Goal: Communication & Community: Answer question/provide support

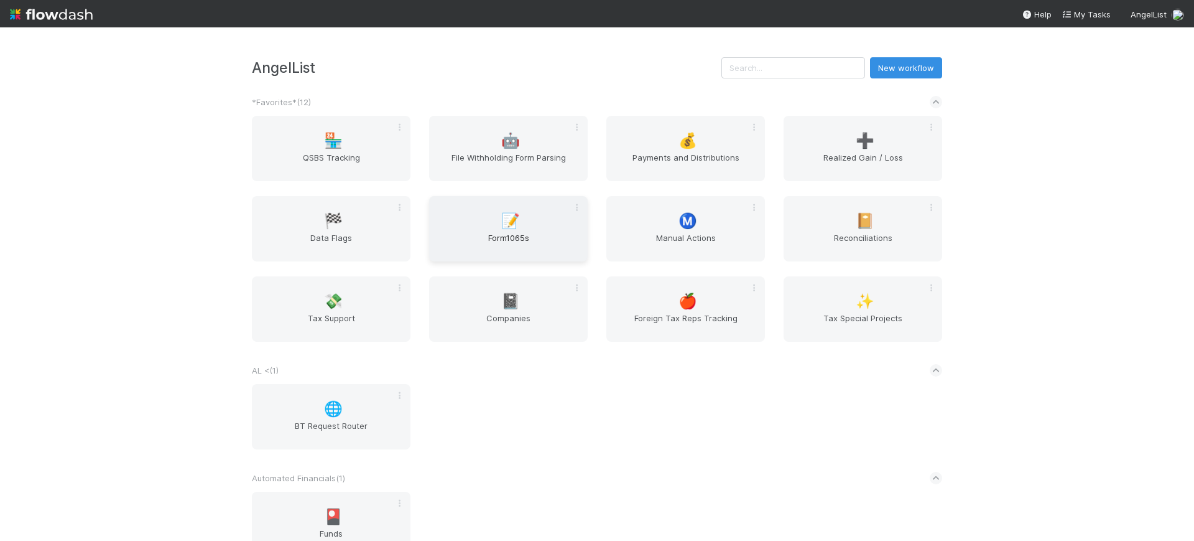
click at [492, 226] on div "📝 Form1065s" at bounding box center [508, 228] width 159 height 65
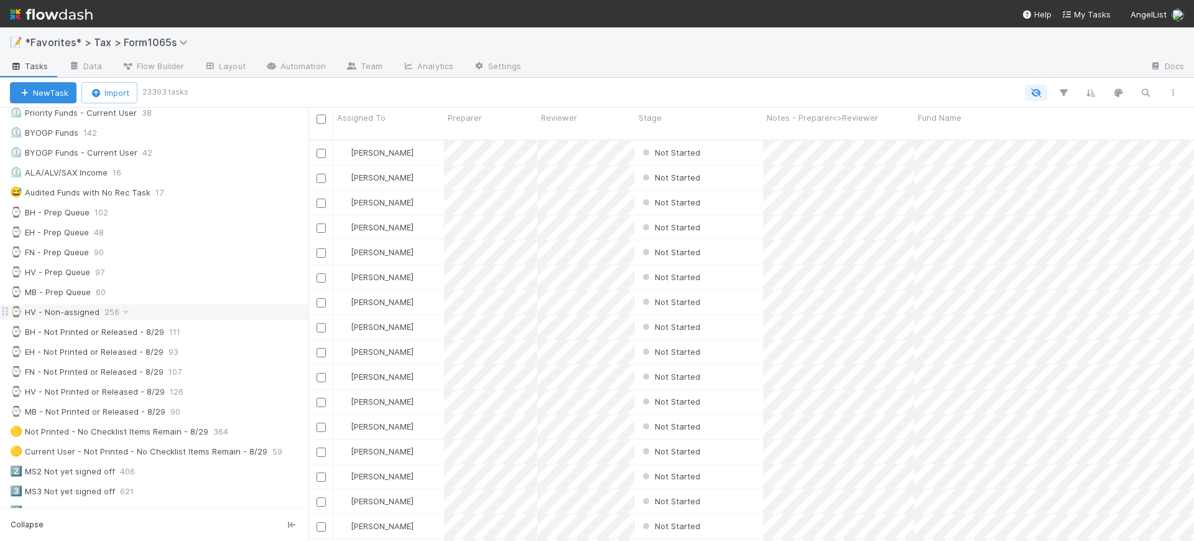
scroll to position [389, 0]
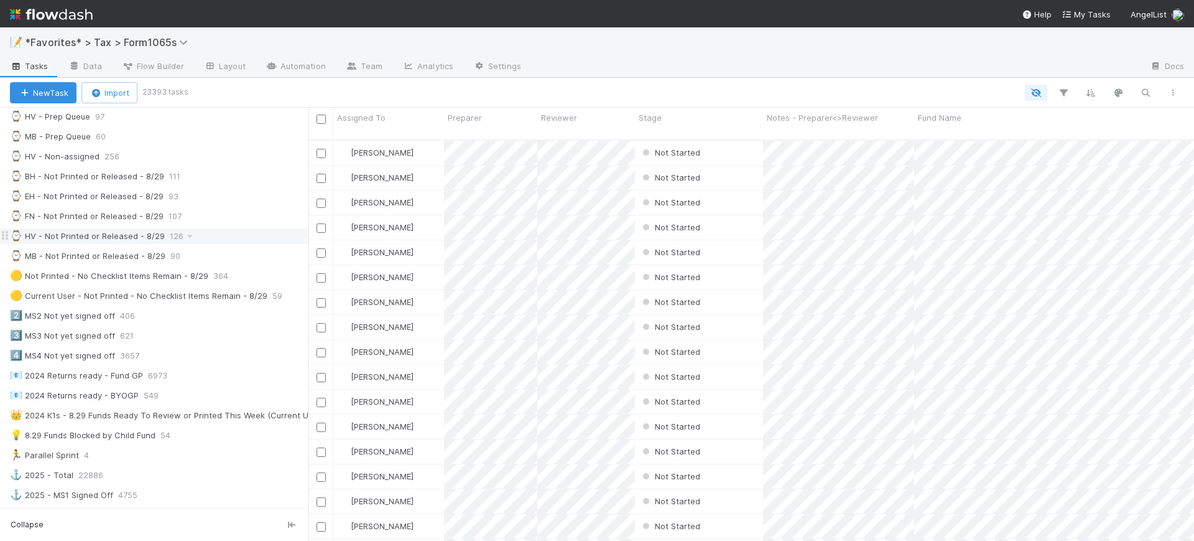
click at [78, 238] on div "⌚ HV - Not Printed or Released - 8/29" at bounding box center [87, 236] width 155 height 16
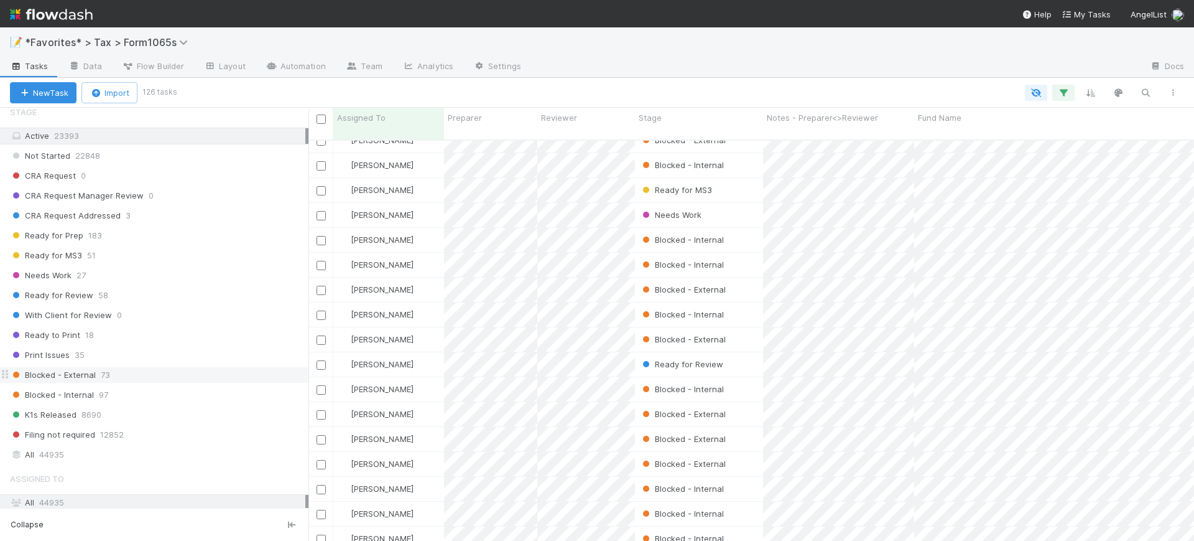
scroll to position [865, 0]
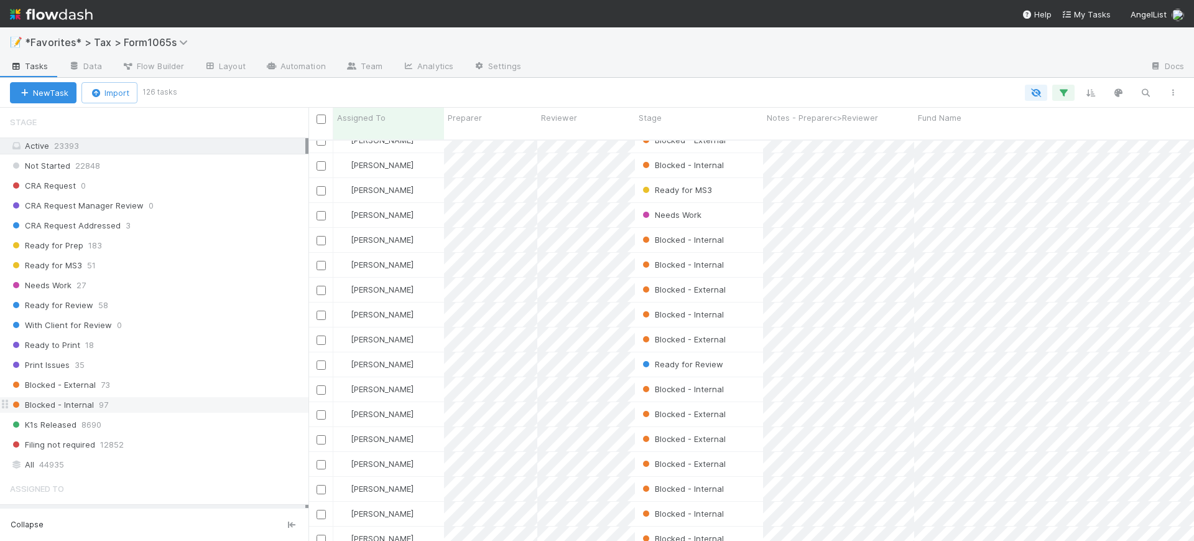
click at [171, 401] on div "Blocked - Internal 97" at bounding box center [159, 405] width 299 height 16
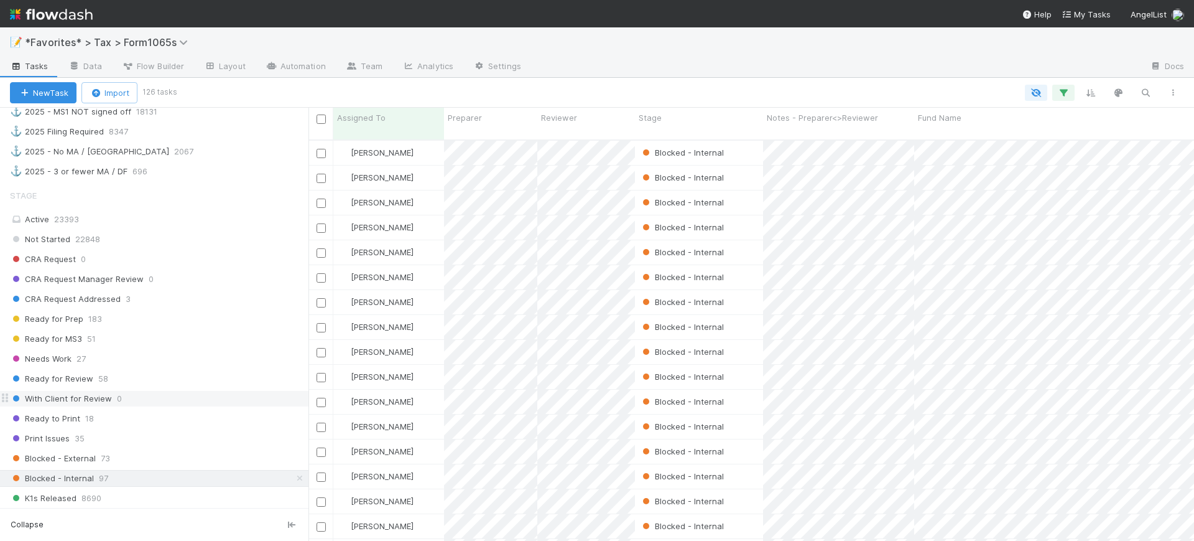
scroll to position [710, 0]
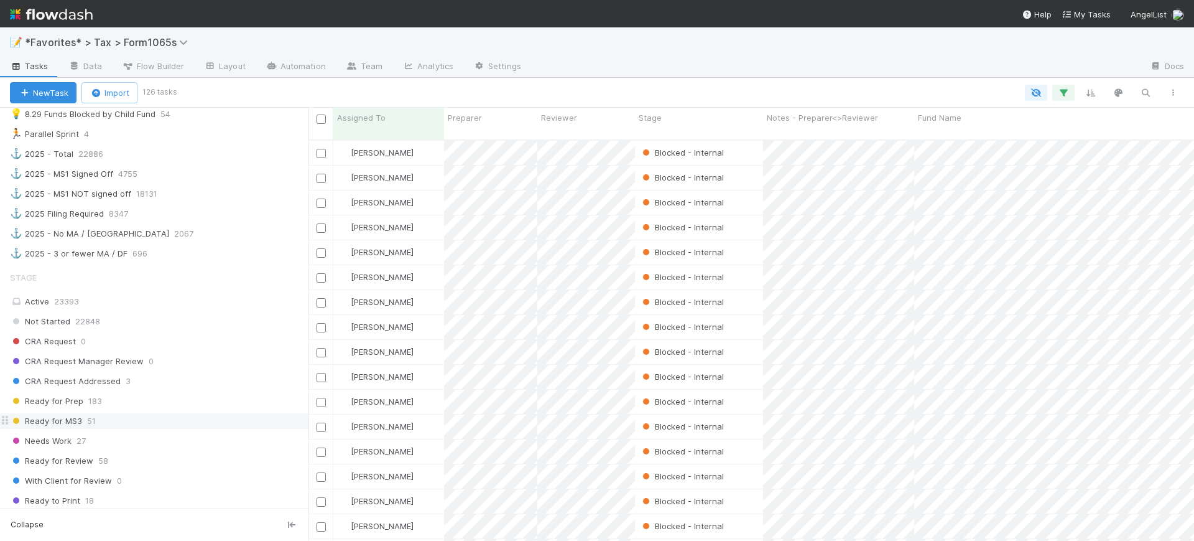
click at [141, 421] on div "Ready for MS3 51" at bounding box center [159, 421] width 299 height 16
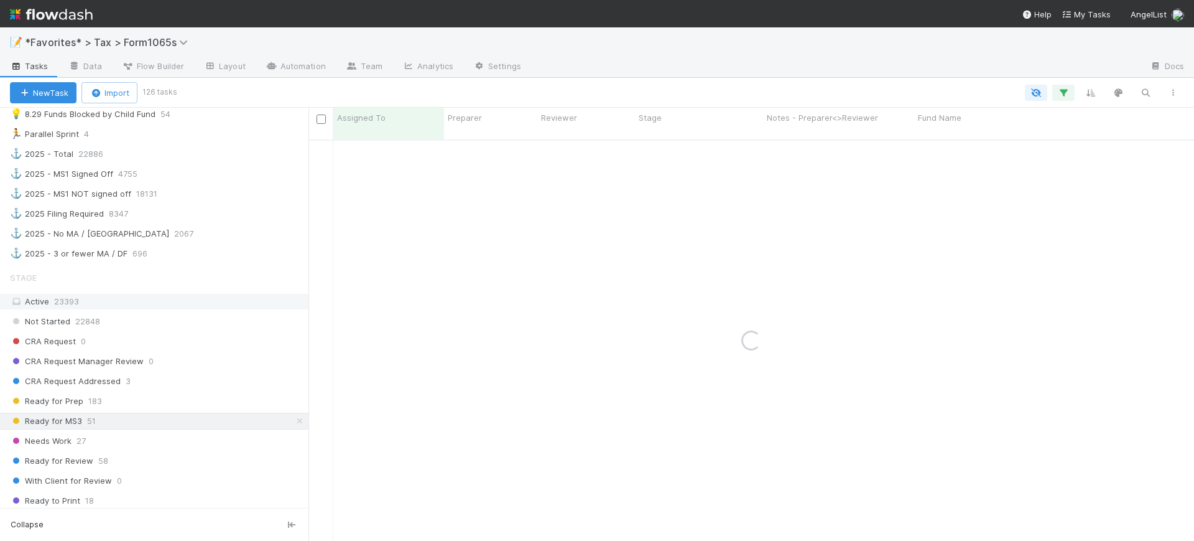
click at [149, 301] on div "Active 23393" at bounding box center [158, 302] width 296 height 16
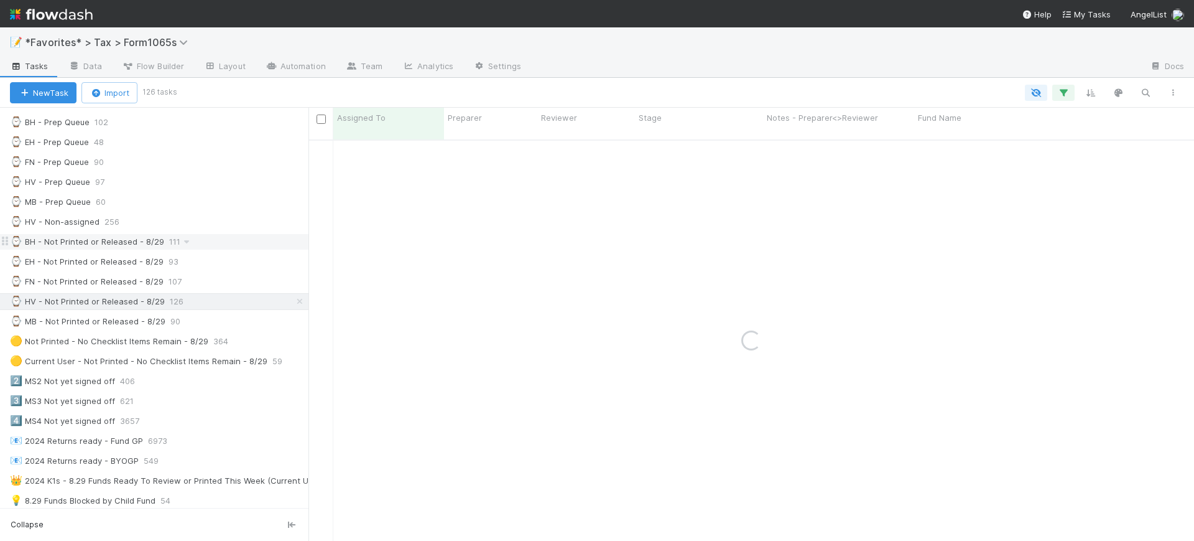
scroll to position [321, 0]
click at [837, 64] on div at bounding box center [835, 67] width 609 height 20
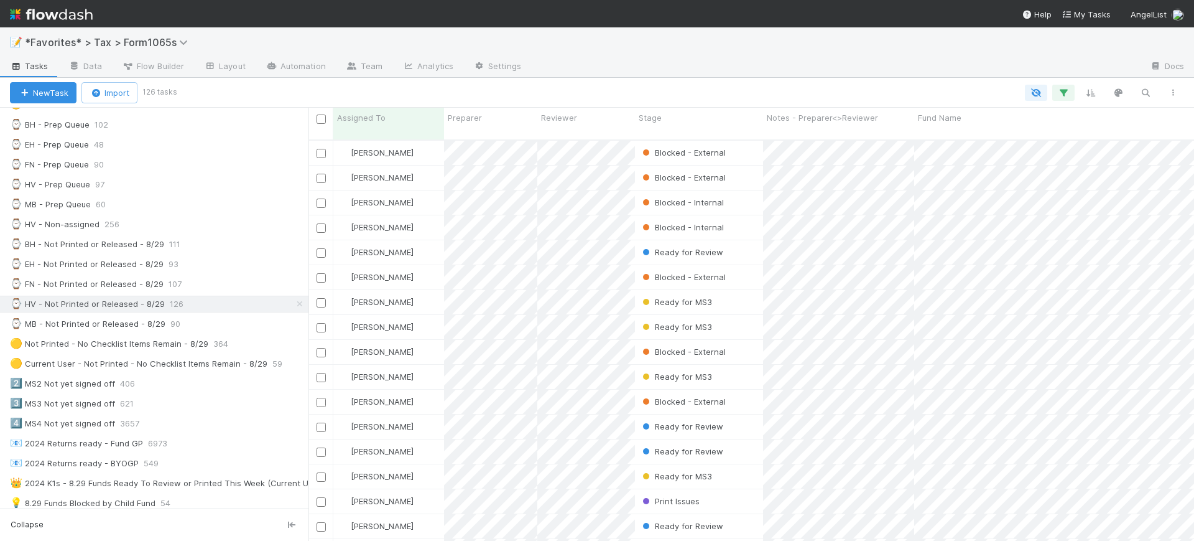
scroll to position [399, 874]
click at [1064, 88] on icon "button" at bounding box center [1064, 92] width 12 height 11
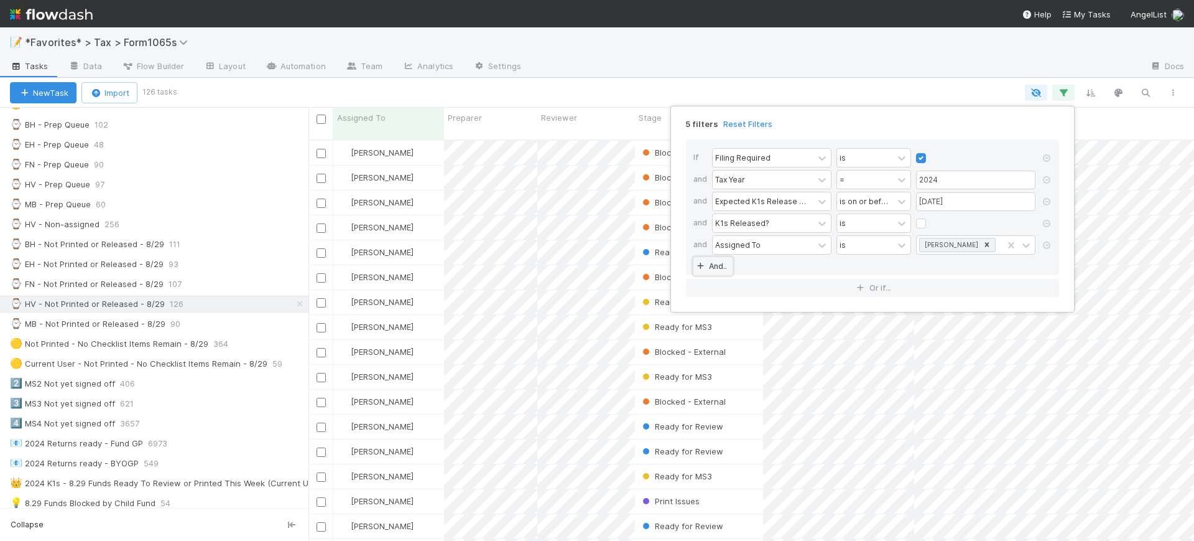
click at [711, 270] on link "And.." at bounding box center [713, 266] width 39 height 18
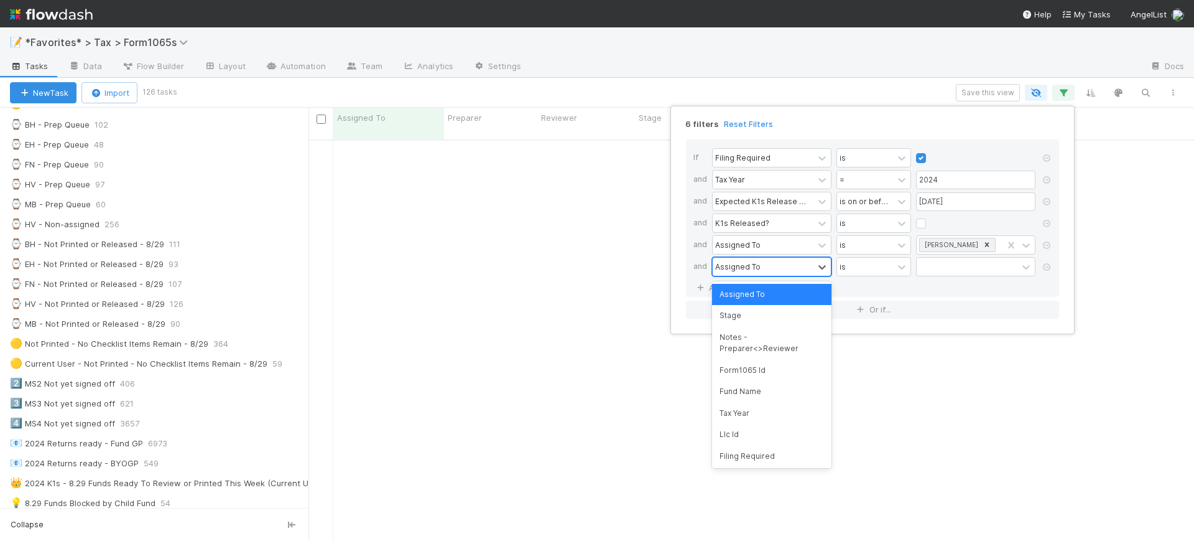
click at [758, 266] on div "Assigned To" at bounding box center [737, 266] width 45 height 11
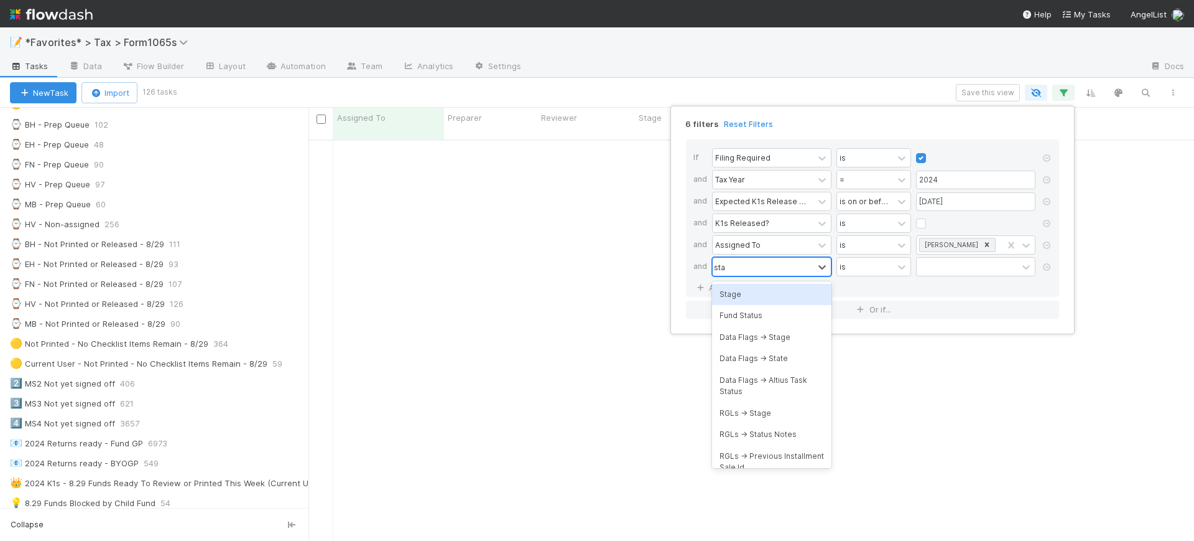
type input "stage"
click at [760, 291] on div "Stage" at bounding box center [771, 294] width 119 height 21
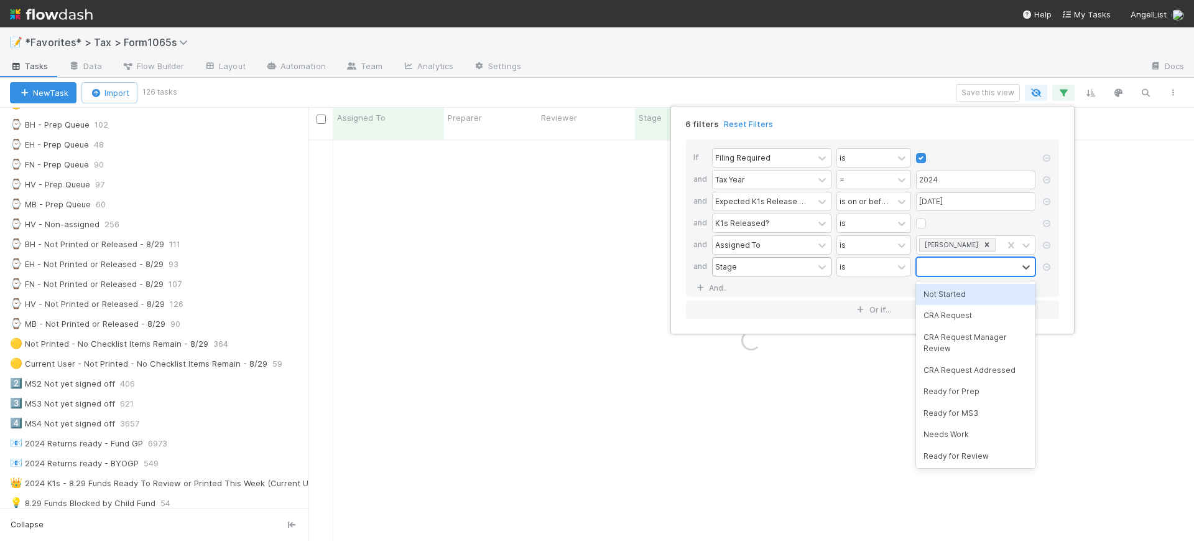
click at [934, 264] on div at bounding box center [967, 267] width 101 height 18
type input "block"
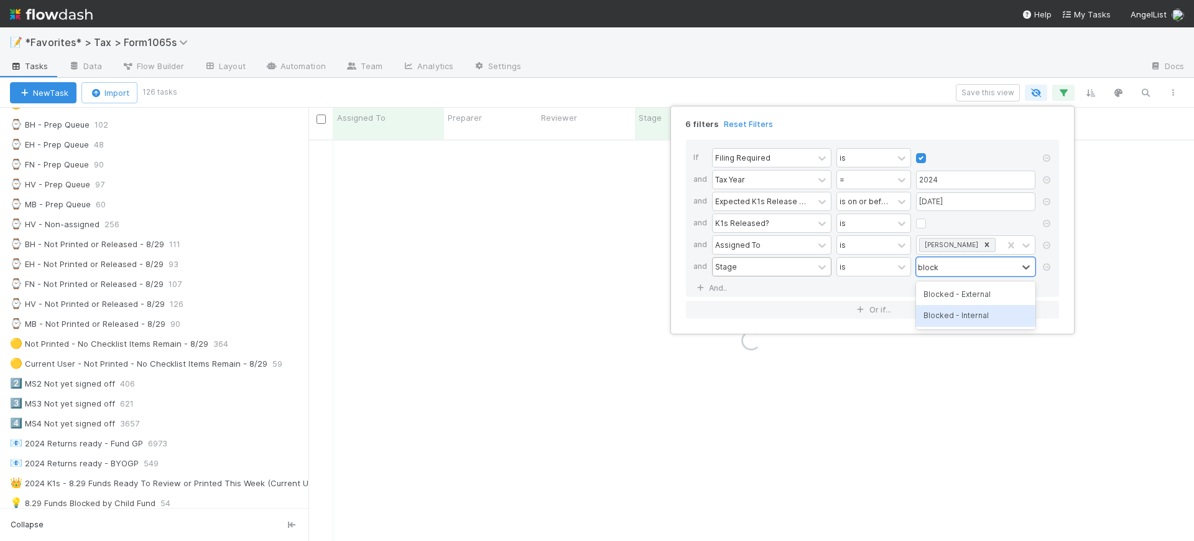
click at [966, 315] on div "Blocked - Internal" at bounding box center [975, 315] width 119 height 21
click at [835, 85] on div "6 filters Reset Filters If Filing Required is and Tax Year = 2024 and Expected …" at bounding box center [597, 270] width 1194 height 541
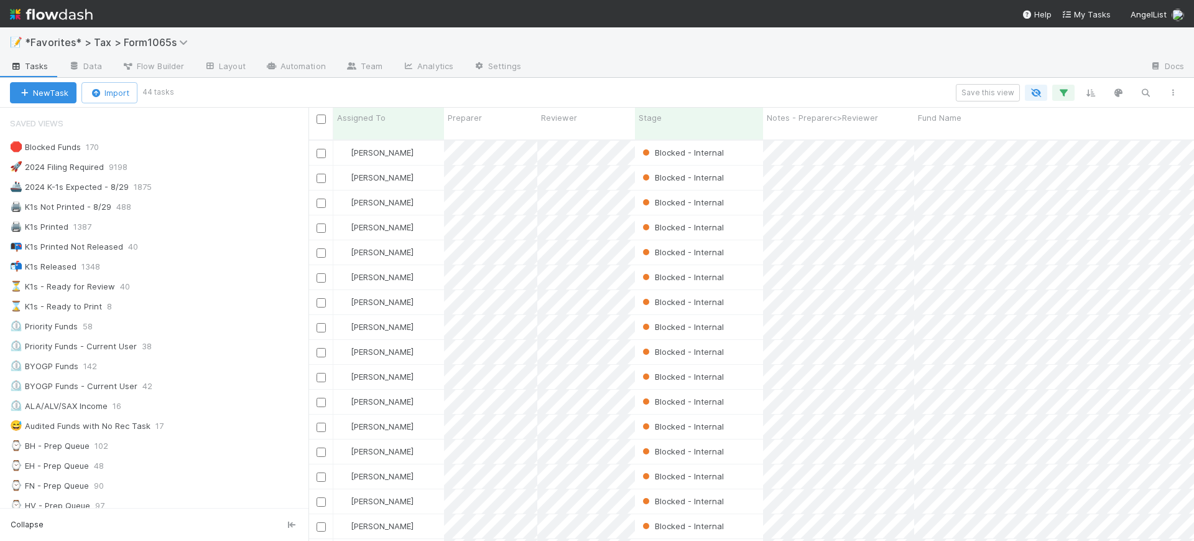
scroll to position [399, 874]
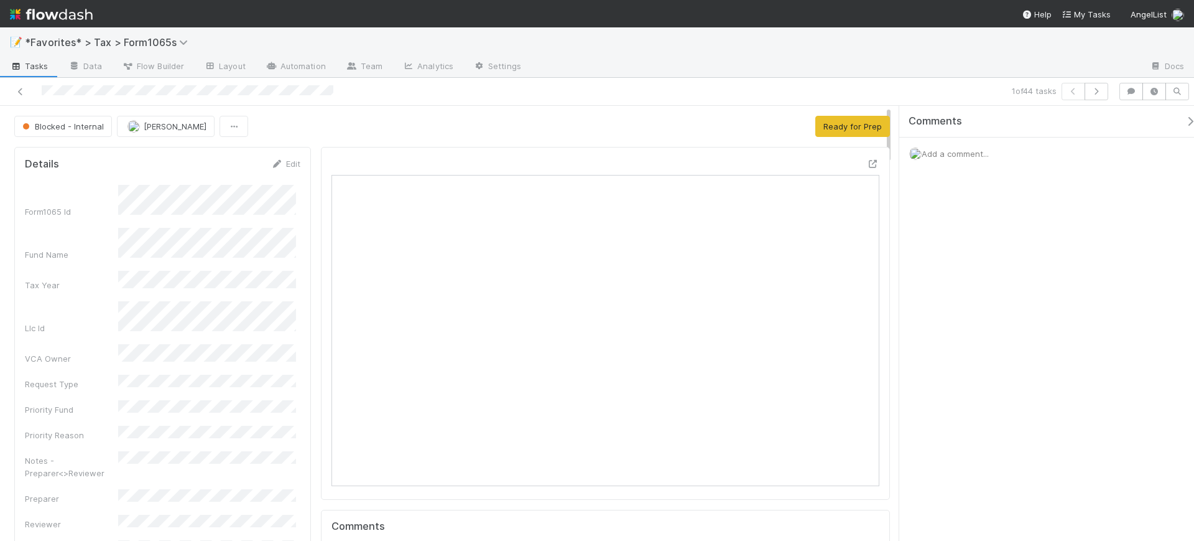
click at [72, 12] on img at bounding box center [51, 14] width 83 height 21
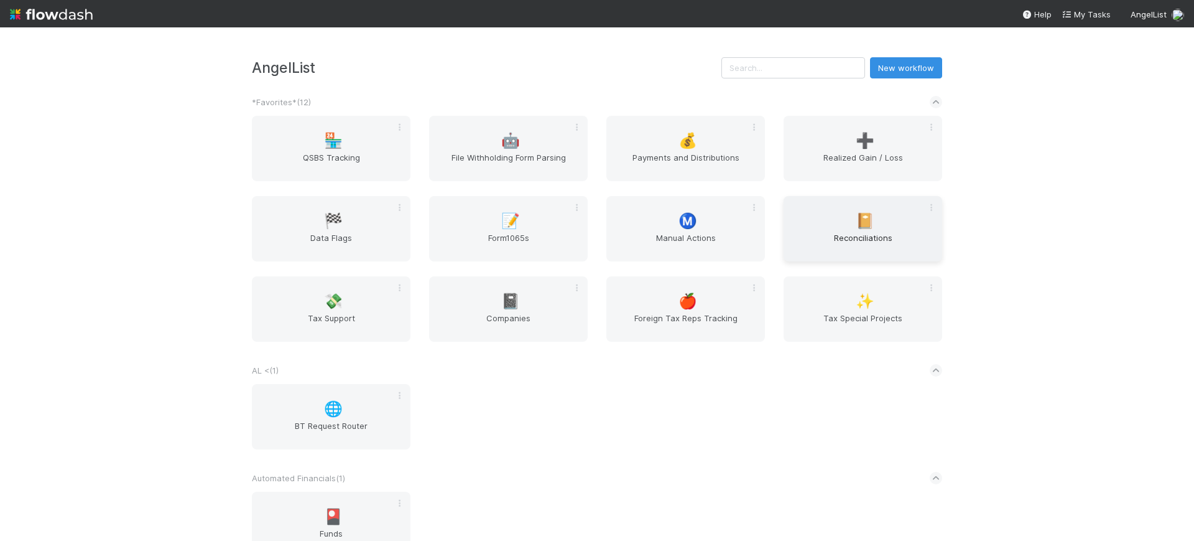
click at [853, 234] on span "Reconciliations" at bounding box center [863, 243] width 149 height 25
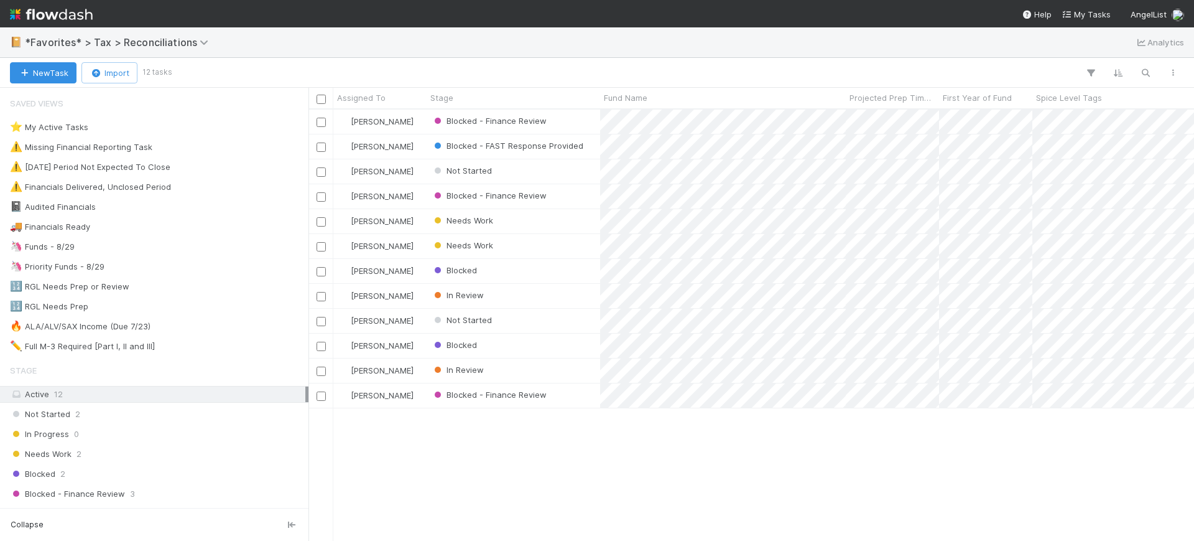
scroll to position [419, 874]
click at [808, 510] on div "Don Walker Blocked - Finance Review 2 1 2 33 5/21/25, 5:17:56 PM 8/18/25, 1:45:…" at bounding box center [752, 324] width 886 height 431
click at [808, 506] on div "Don Walker Blocked - Finance Review 2 1 2 33 5/21/25, 5:17:56 PM 8/18/25, 1:45:…" at bounding box center [752, 324] width 886 height 431
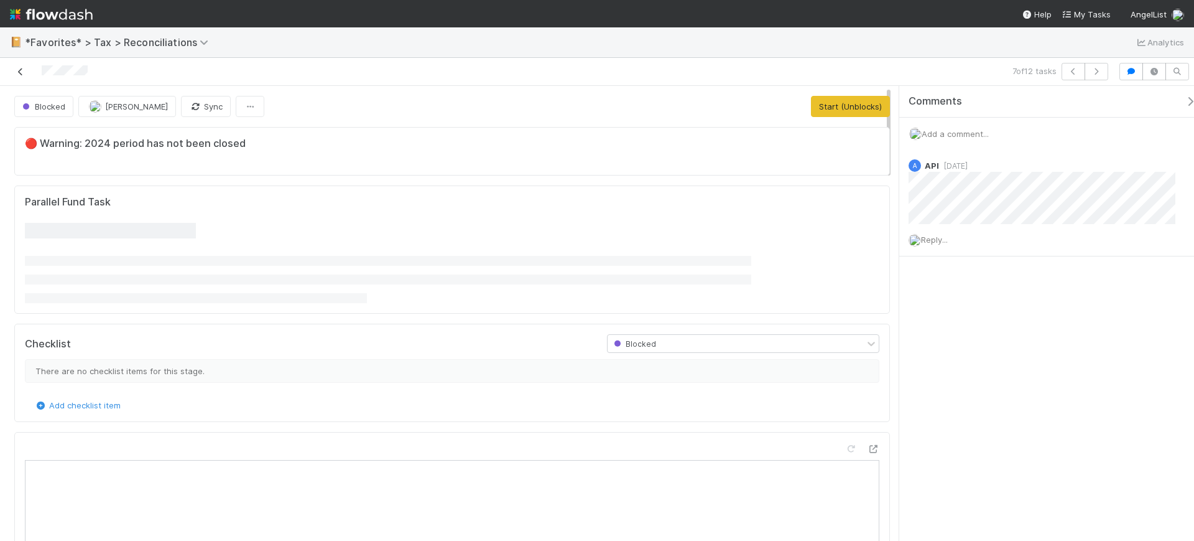
scroll to position [241, 831]
click at [22, 70] on icon at bounding box center [20, 72] width 12 height 8
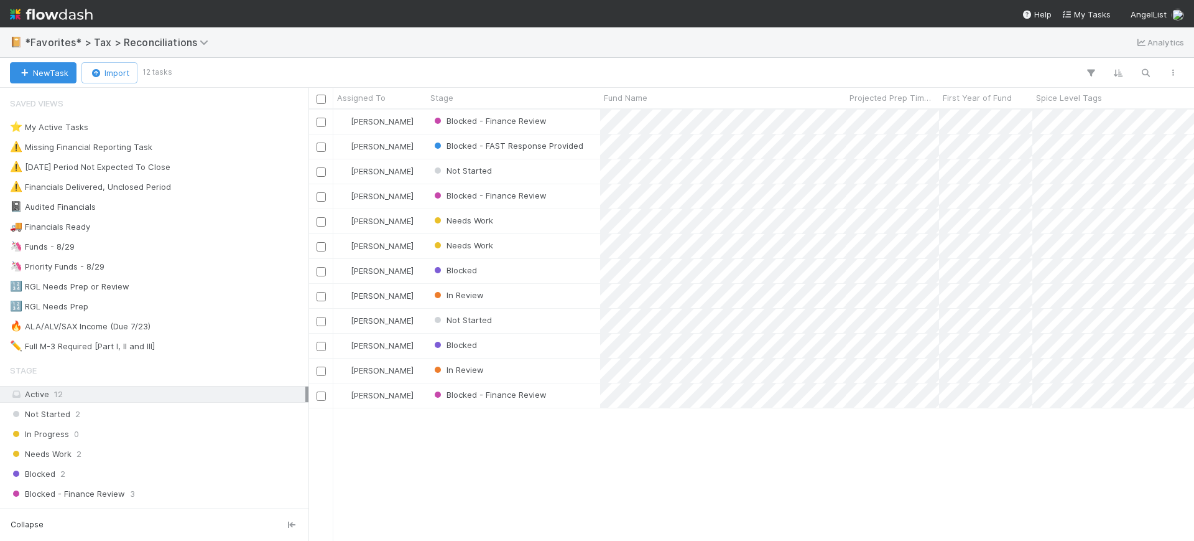
scroll to position [419, 874]
click at [595, 490] on div "Don Walker Blocked - Finance Review 2 1 2 33 5/21/25, 5:17:56 PM 8/18/25, 1:45:…" at bounding box center [752, 324] width 886 height 431
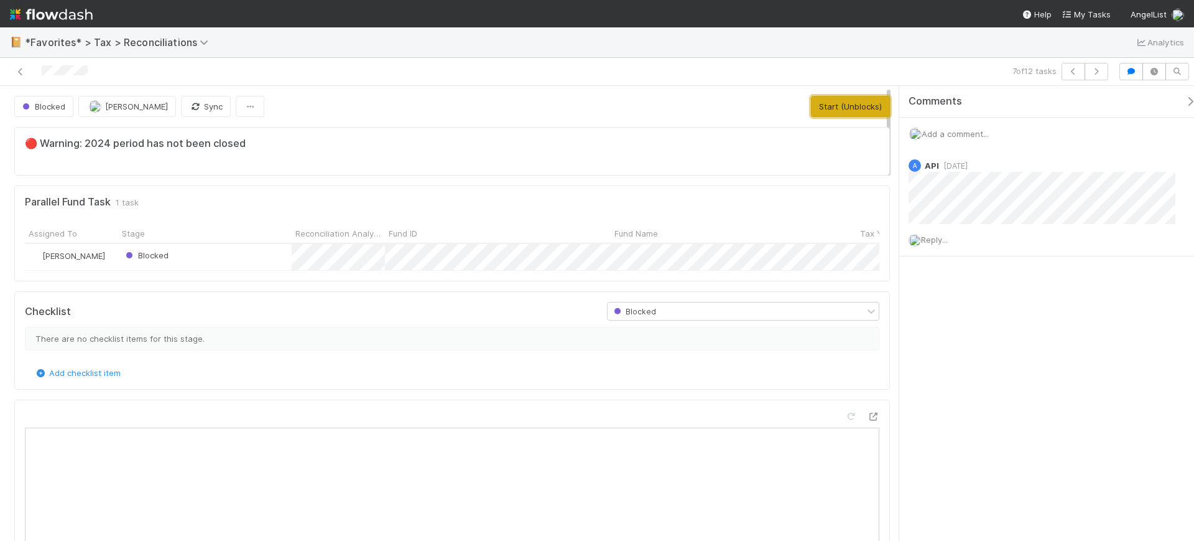
scroll to position [241, 394]
drag, startPoint x: 818, startPoint y: 105, endPoint x: 846, endPoint y: 103, distance: 28.1
click at [846, 103] on button "Start (Unblocks)" at bounding box center [850, 106] width 79 height 21
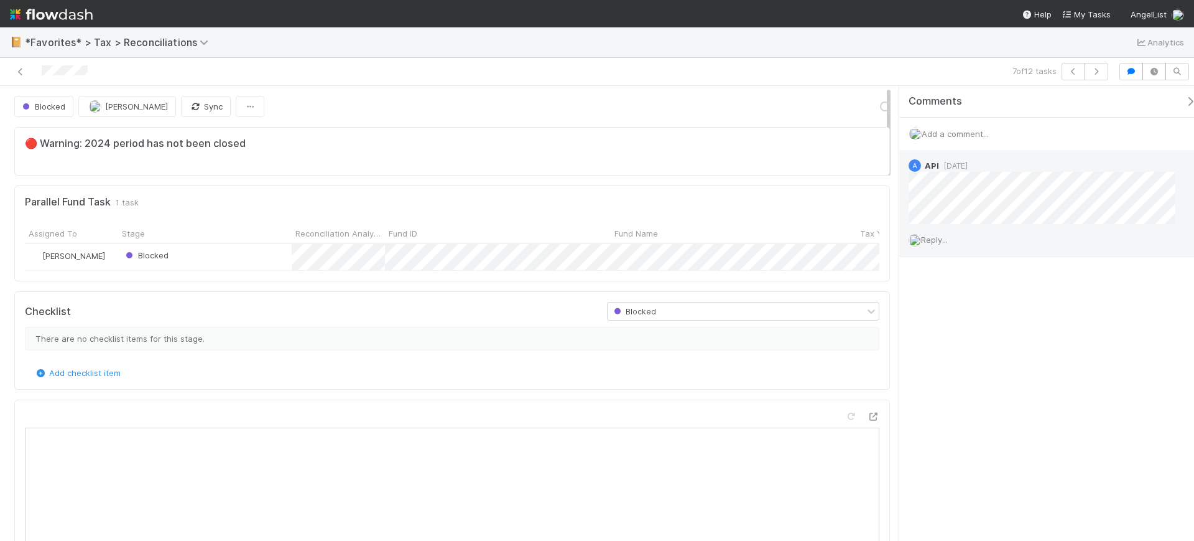
click at [940, 240] on span "Reply..." at bounding box center [934, 240] width 27 height 10
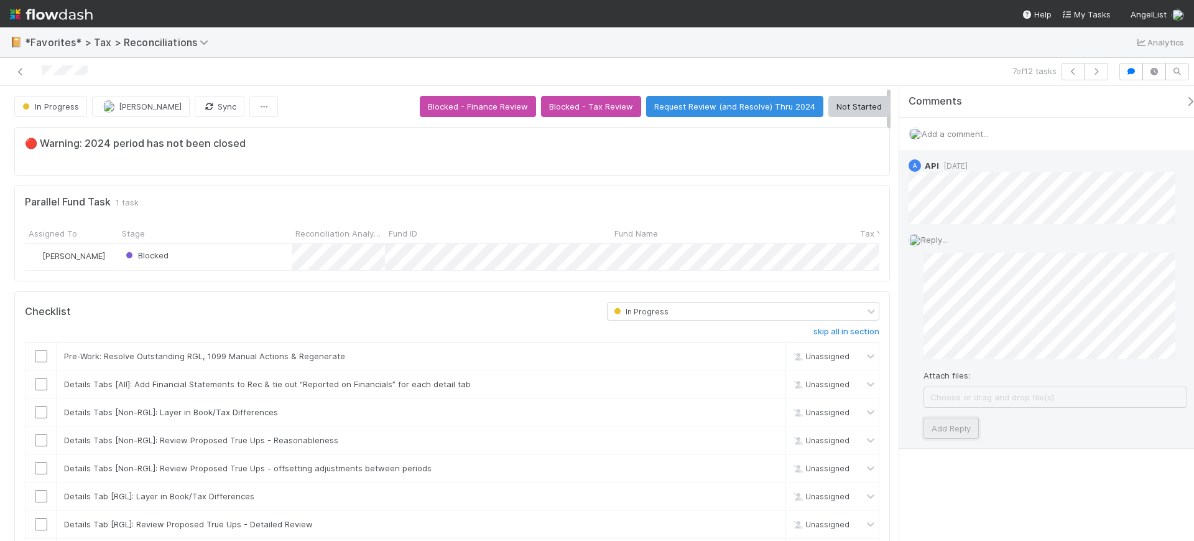
click at [957, 431] on button "Add Reply" at bounding box center [951, 427] width 55 height 21
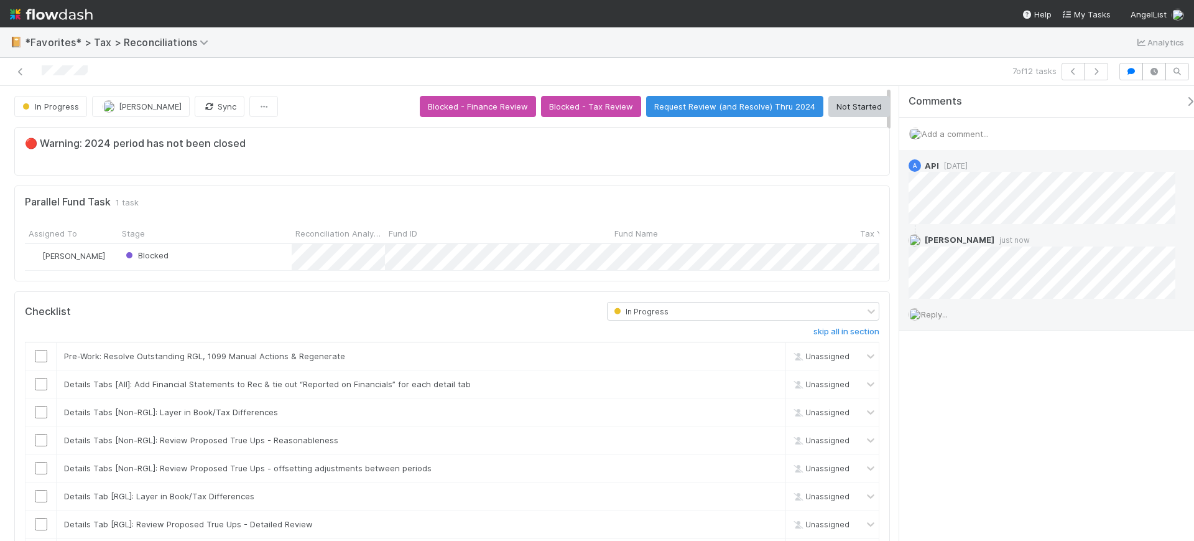
click at [244, 253] on div "Blocked" at bounding box center [205, 257] width 174 height 26
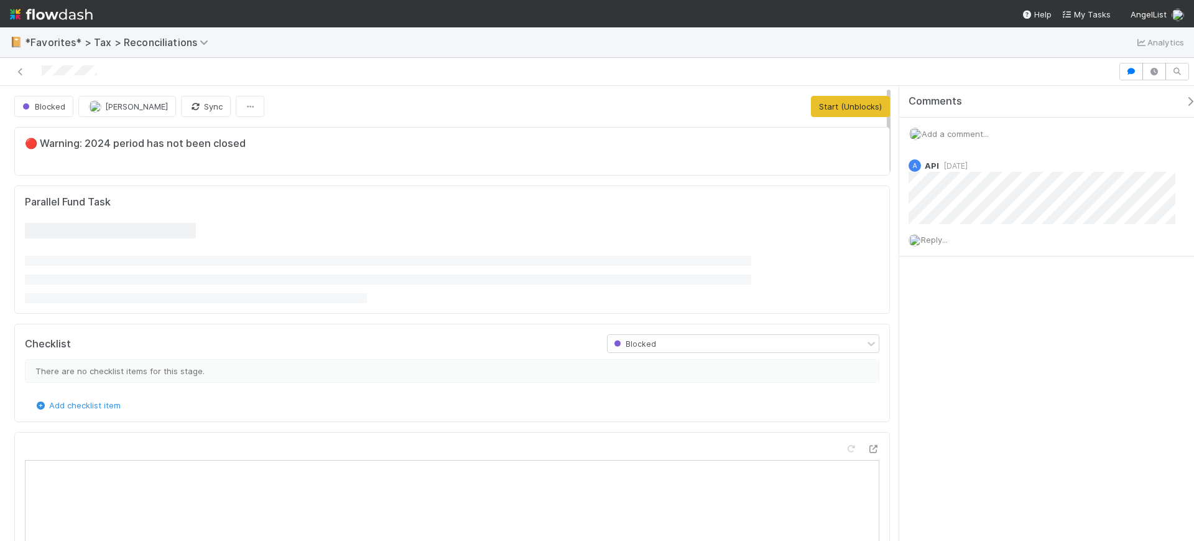
scroll to position [241, 394]
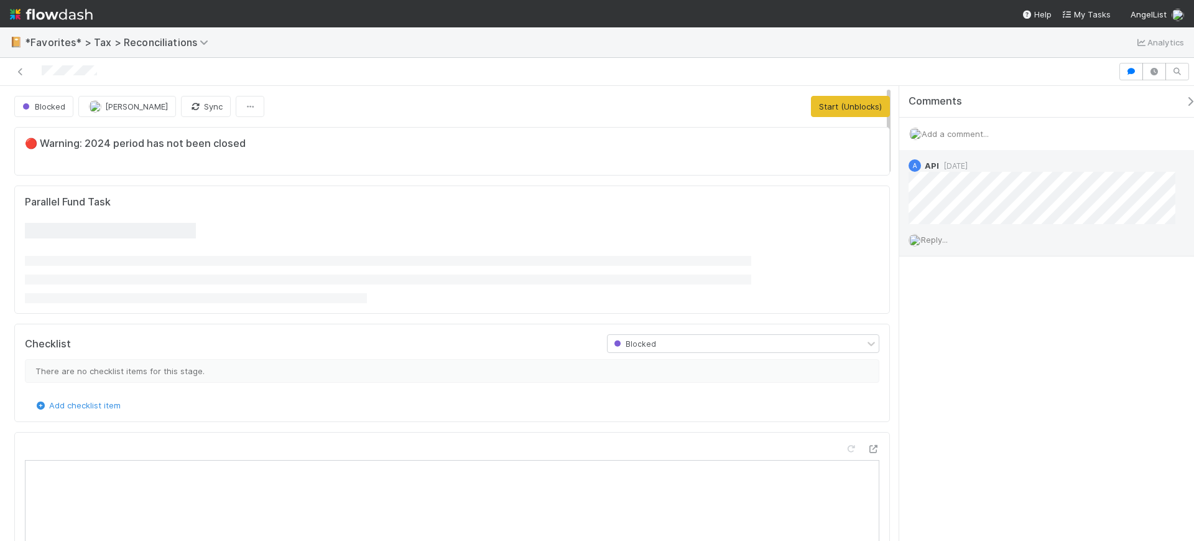
click at [941, 241] on span "Reply..." at bounding box center [934, 240] width 27 height 10
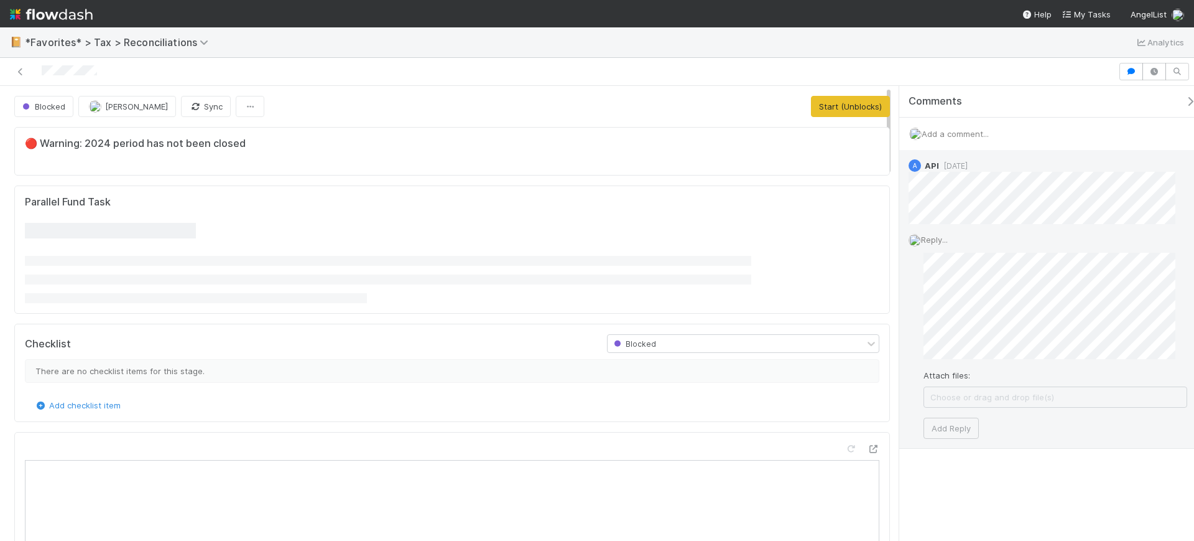
scroll to position [241, 831]
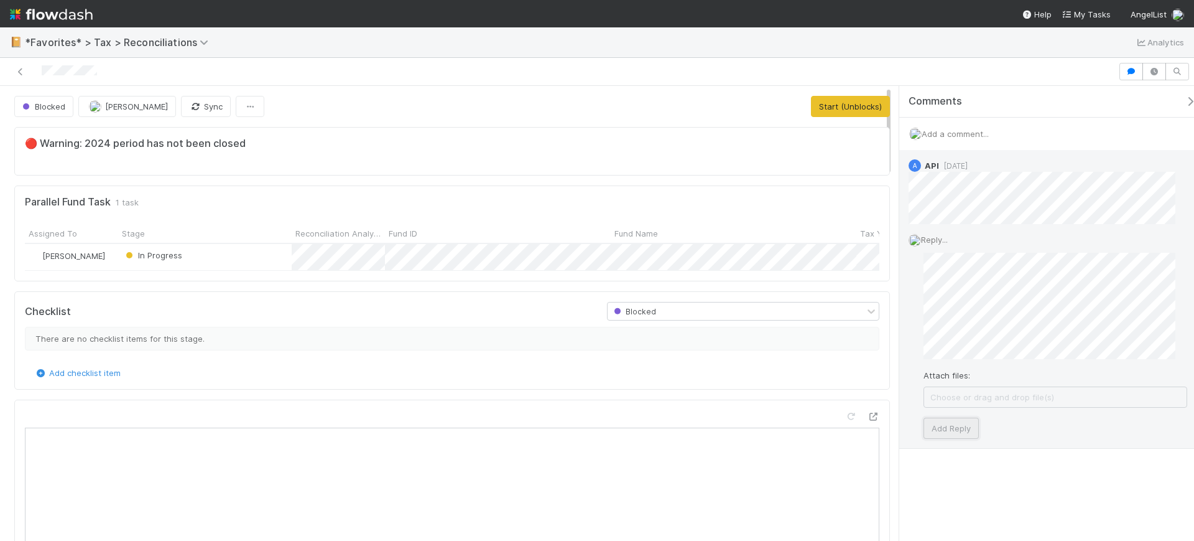
click at [961, 428] on button "Add Reply" at bounding box center [951, 427] width 55 height 21
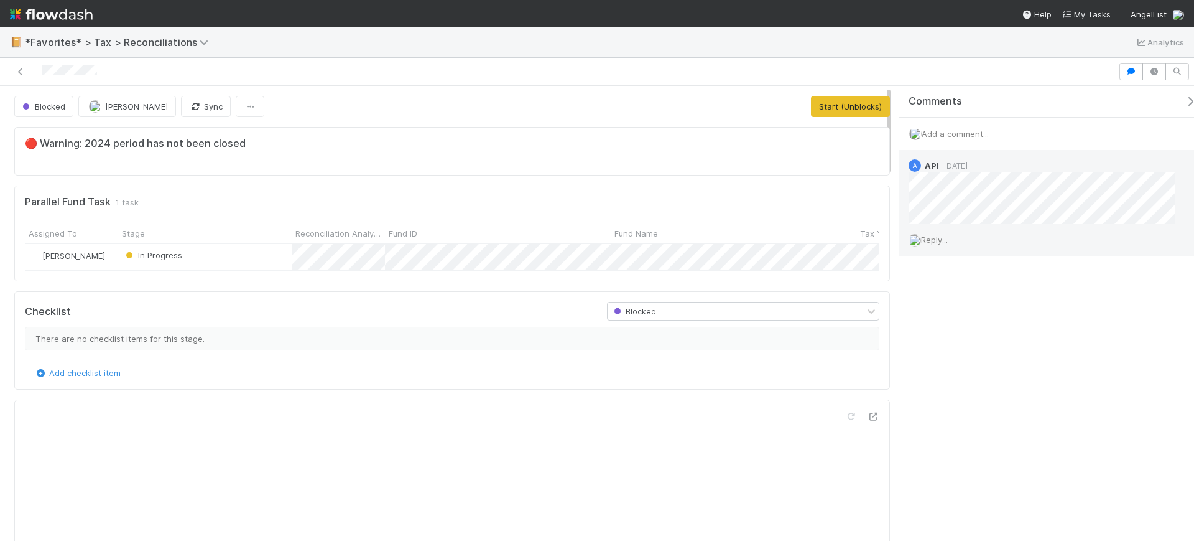
click at [823, 108] on button "Start (Unblocks)" at bounding box center [850, 106] width 79 height 21
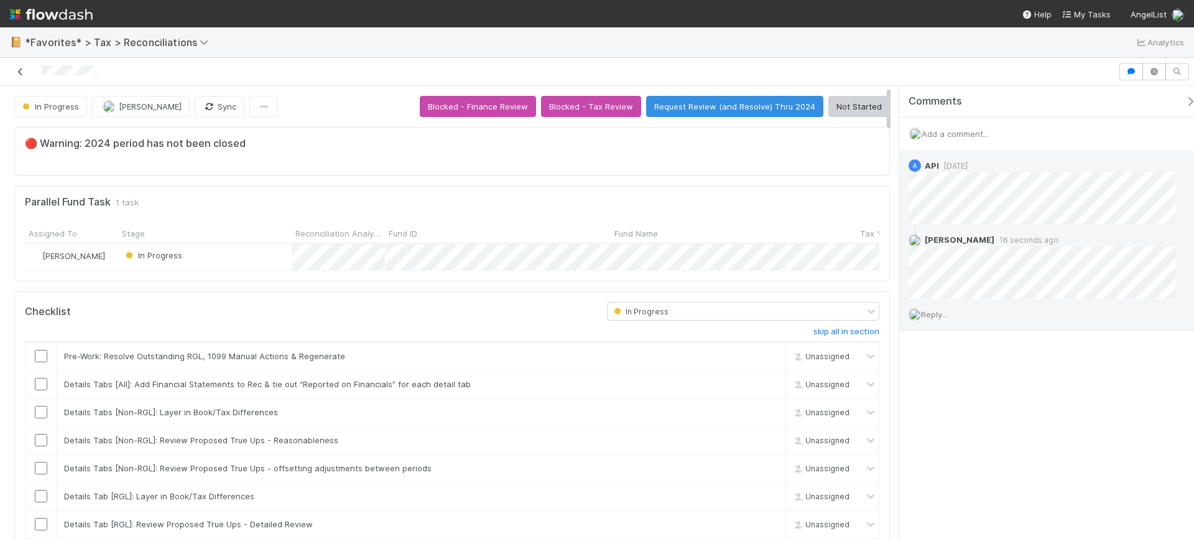
click at [18, 72] on icon at bounding box center [20, 72] width 12 height 8
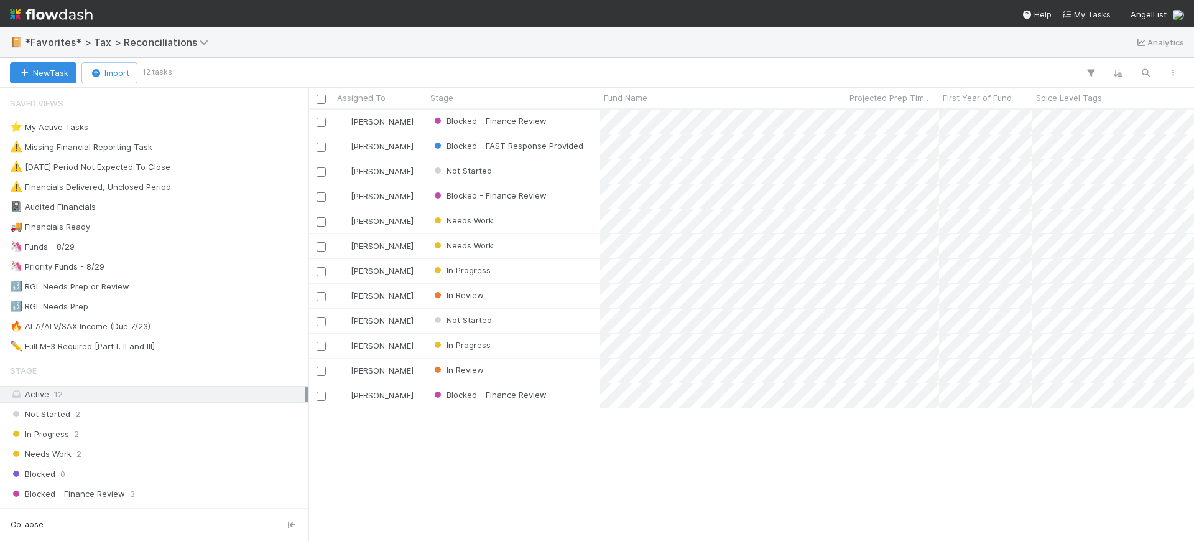
scroll to position [419, 874]
click at [808, 434] on div "Don Walker Blocked - Finance Review 2 1 2 33 5/21/25, 5:17:56 PM 8/18/25, 1:45:…" at bounding box center [752, 324] width 886 height 431
click at [794, 472] on div "Don Walker Blocked - Finance Review 2 1 2 33 5/21/25, 5:17:56 PM 8/18/25, 1:45:…" at bounding box center [752, 324] width 886 height 431
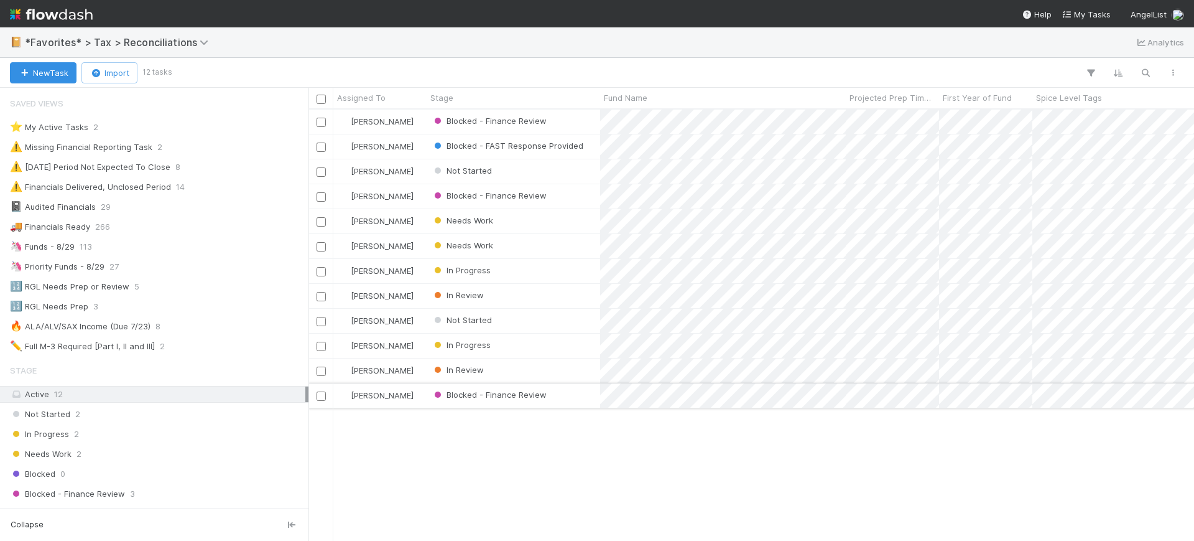
click at [569, 395] on div "Blocked - Finance Review" at bounding box center [514, 395] width 174 height 24
click at [607, 463] on div "Don Walker Blocked - Finance Review 2 1 2 33 5/21/25, 5:17:56 PM 8/18/25, 1:45:…" at bounding box center [752, 324] width 886 height 431
click at [600, 449] on div "Don Walker Blocked - Finance Review 2 1 2 33 5/21/25, 5:17:56 PM 8/18/25, 1:45:…" at bounding box center [752, 324] width 886 height 431
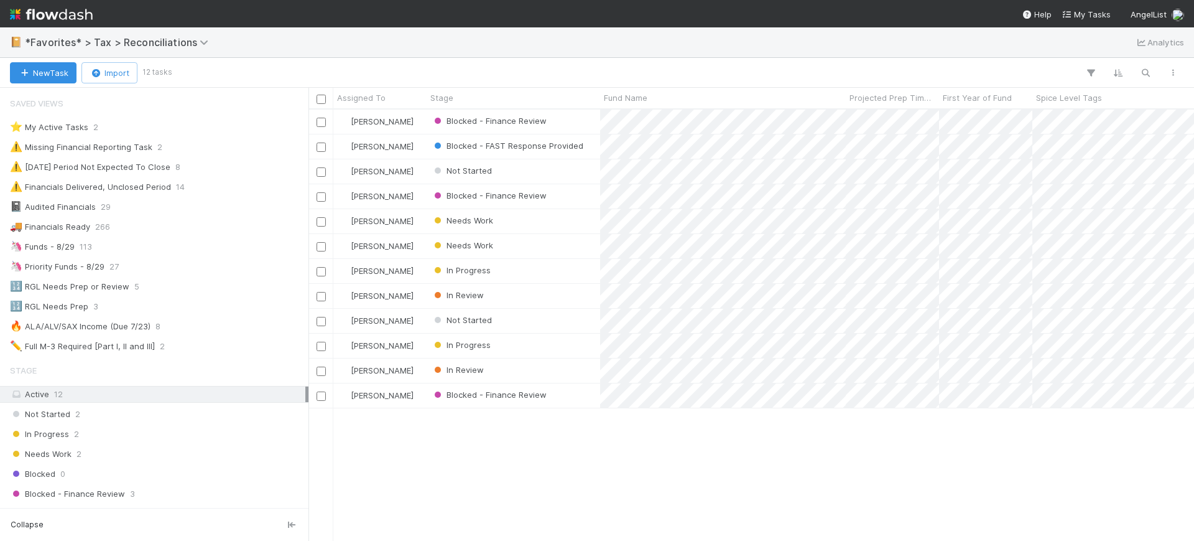
click at [596, 457] on div "Don Walker Blocked - Finance Review 2 1 2 33 5/21/25, 5:17:56 PM 8/18/25, 1:45:…" at bounding box center [752, 324] width 886 height 431
click at [622, 474] on div "Don Walker Blocked - Finance Review 2 1 2 33 5/21/25, 5:17:56 PM 8/18/25, 1:45:…" at bounding box center [752, 324] width 886 height 431
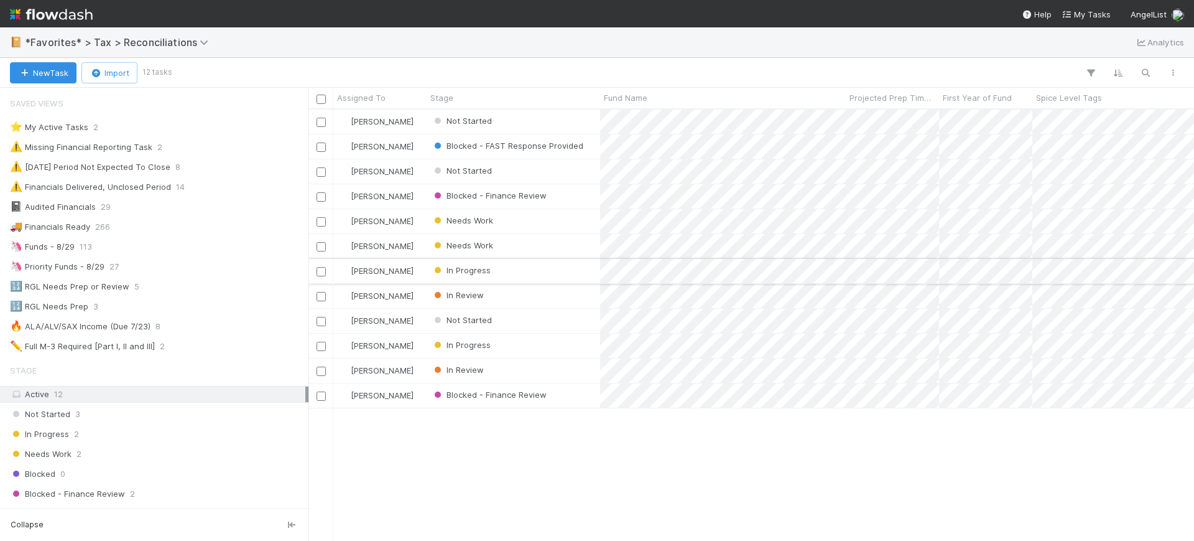
click at [536, 273] on div "In Progress" at bounding box center [514, 271] width 174 height 24
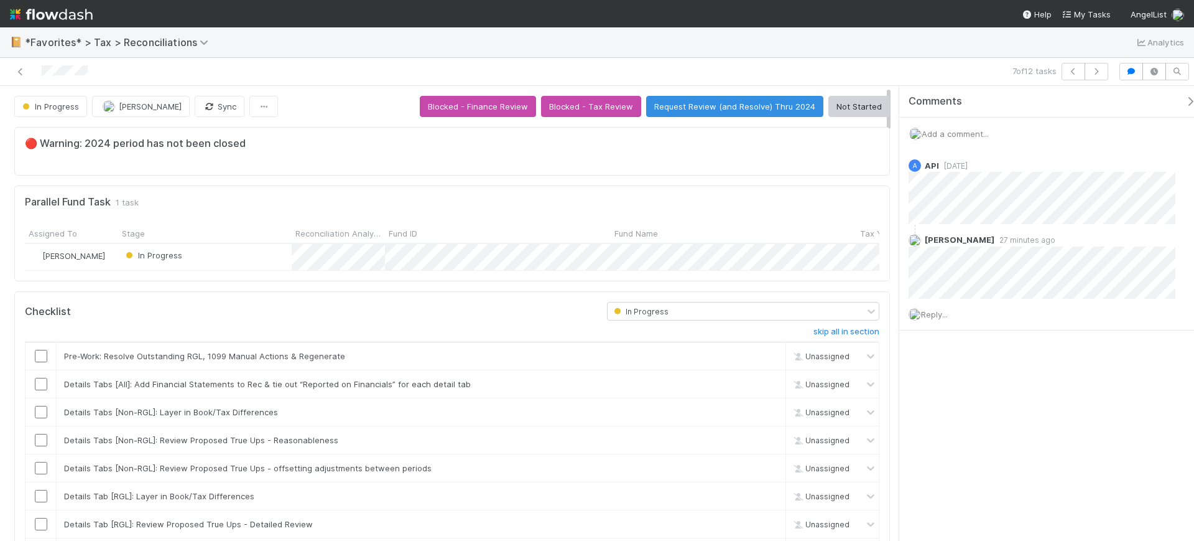
scroll to position [241, 394]
click at [497, 108] on button "Blocked - Finance Review" at bounding box center [478, 106] width 116 height 21
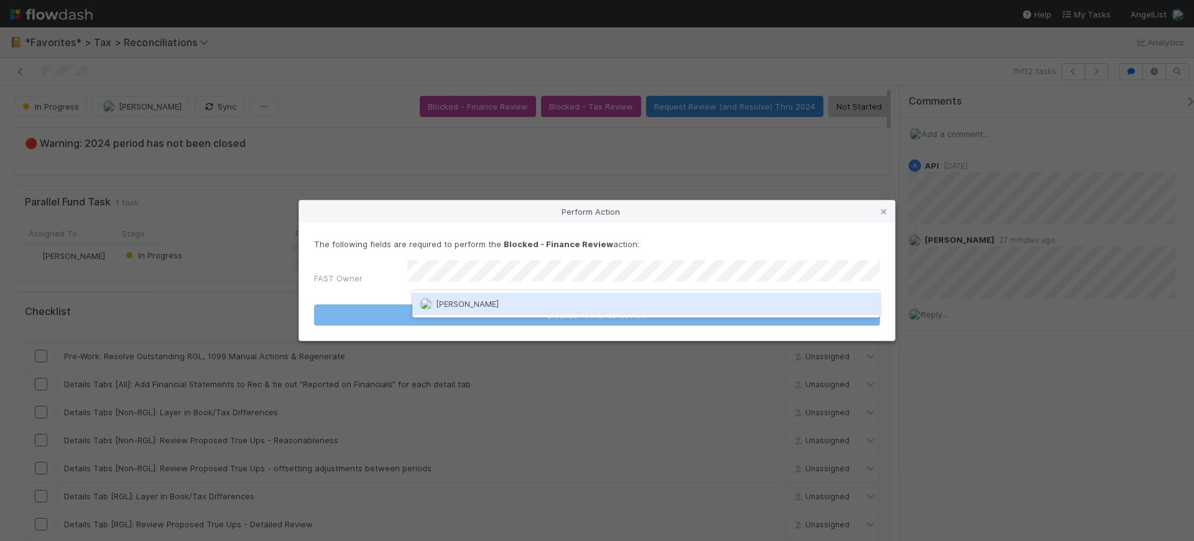
click at [543, 304] on div "Conor Queenan" at bounding box center [646, 303] width 468 height 22
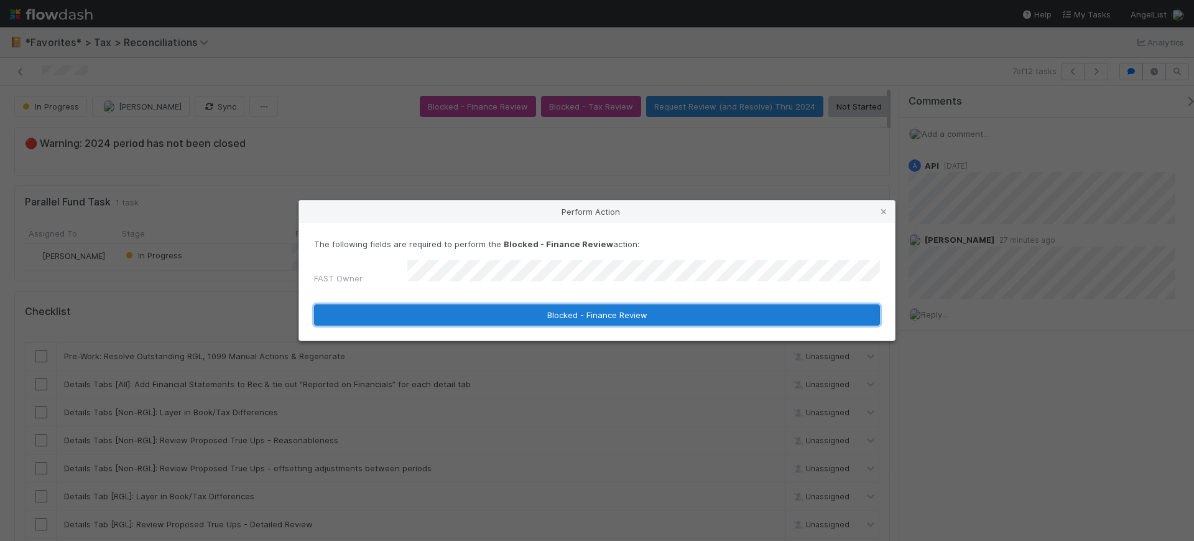
click at [567, 311] on button "Blocked - Finance Review" at bounding box center [597, 314] width 566 height 21
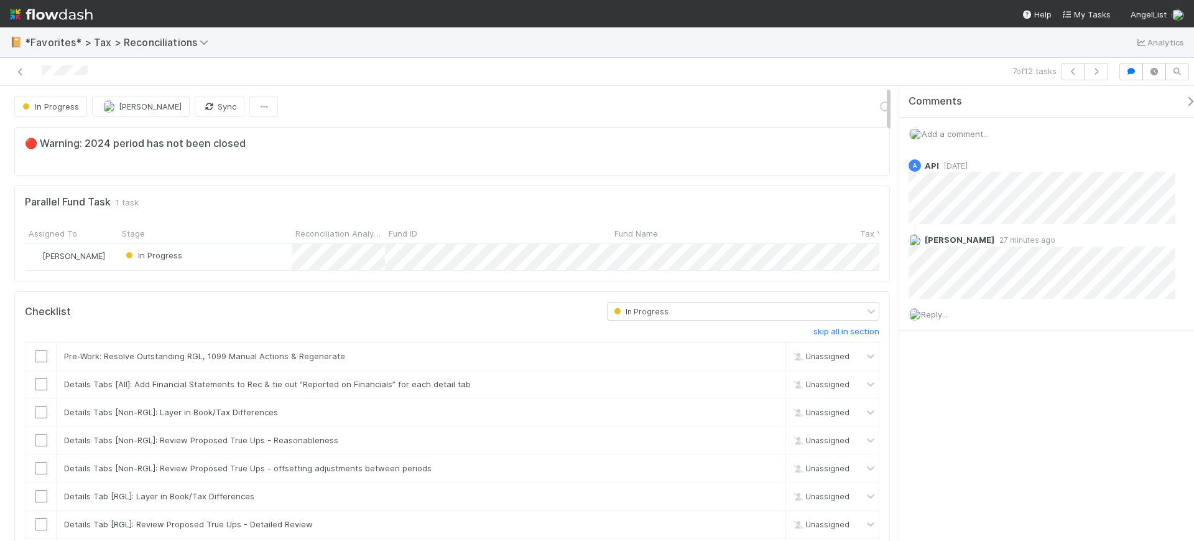
drag, startPoint x: 1176, startPoint y: 243, endPoint x: 663, endPoint y: 56, distance: 546.4
click at [1179, 243] on icon at bounding box center [1185, 240] width 12 height 8
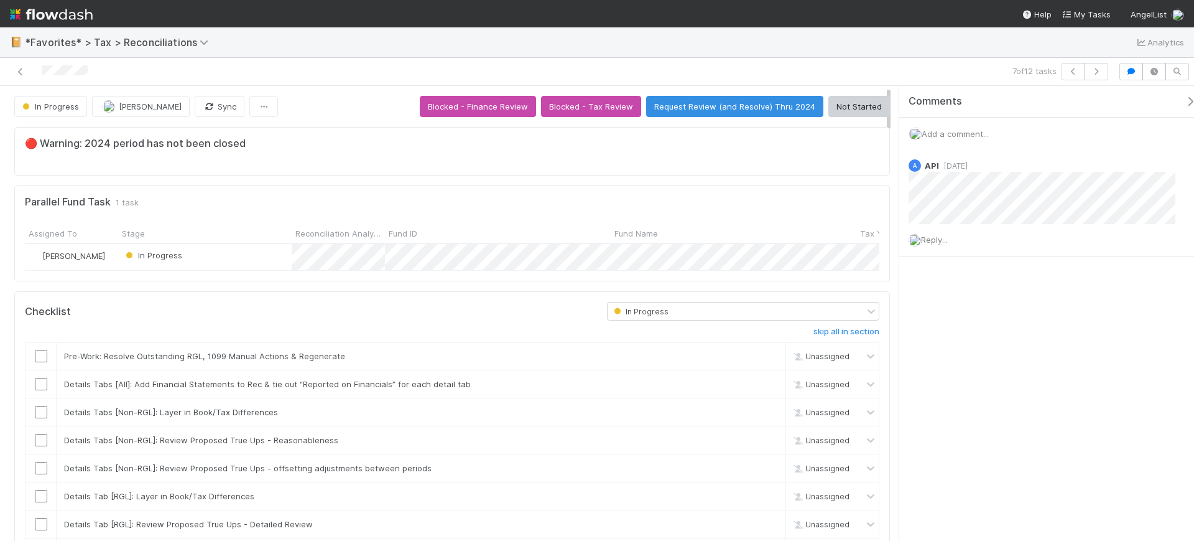
click at [1069, 403] on div "Comments Add a comment... A API 4 months ago Reply..." at bounding box center [1047, 313] width 295 height 455
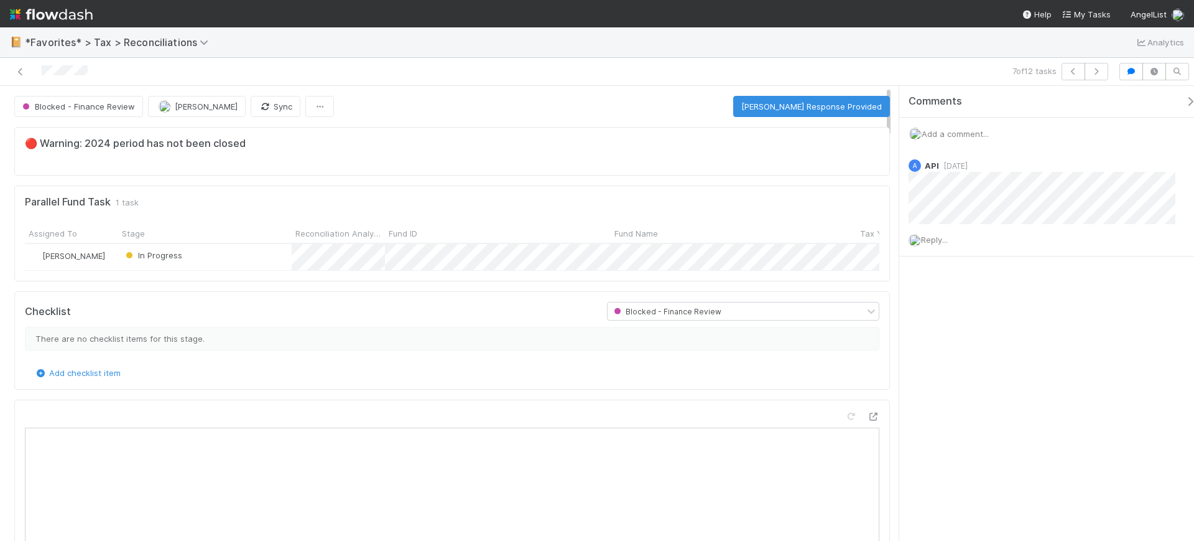
click at [959, 136] on span "Add a comment..." at bounding box center [955, 134] width 67 height 10
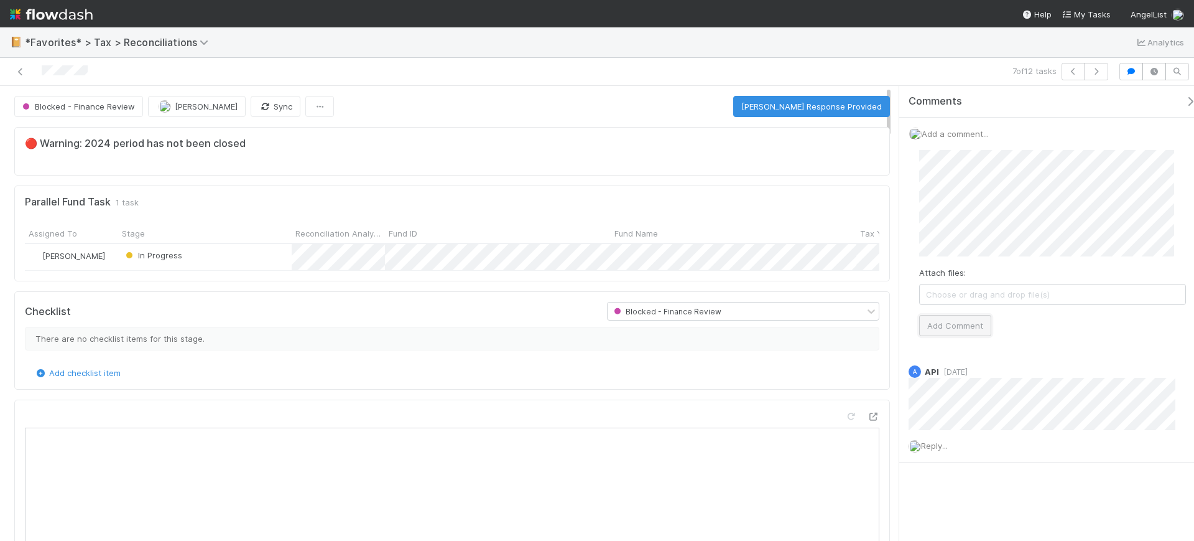
click at [952, 326] on button "Add Comment" at bounding box center [956, 325] width 72 height 21
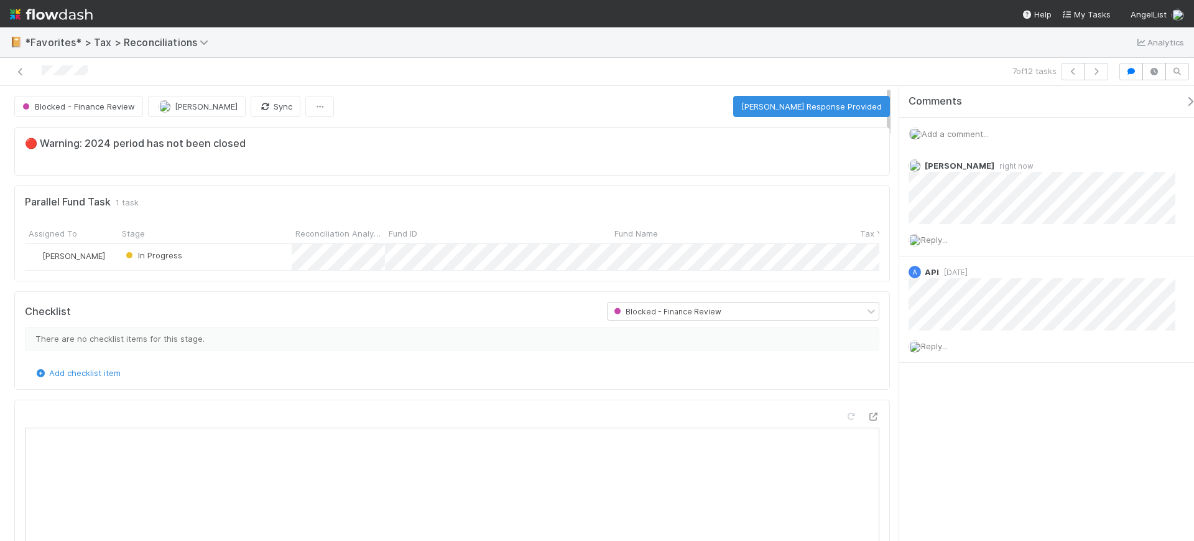
click at [270, 253] on div "In Progress" at bounding box center [205, 257] width 174 height 26
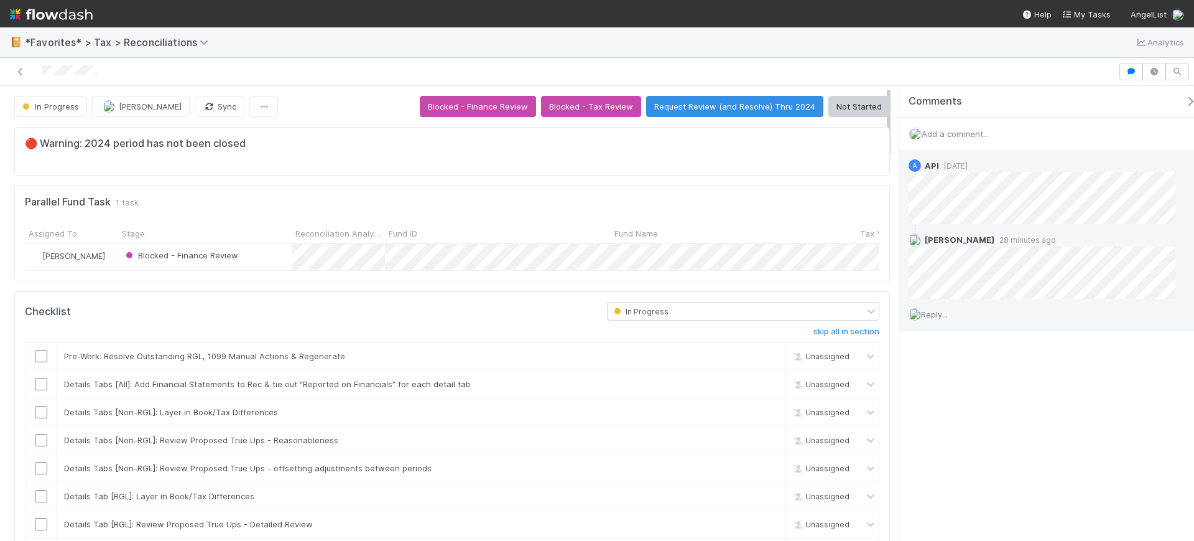
scroll to position [241, 394]
click at [1179, 240] on icon at bounding box center [1185, 240] width 12 height 8
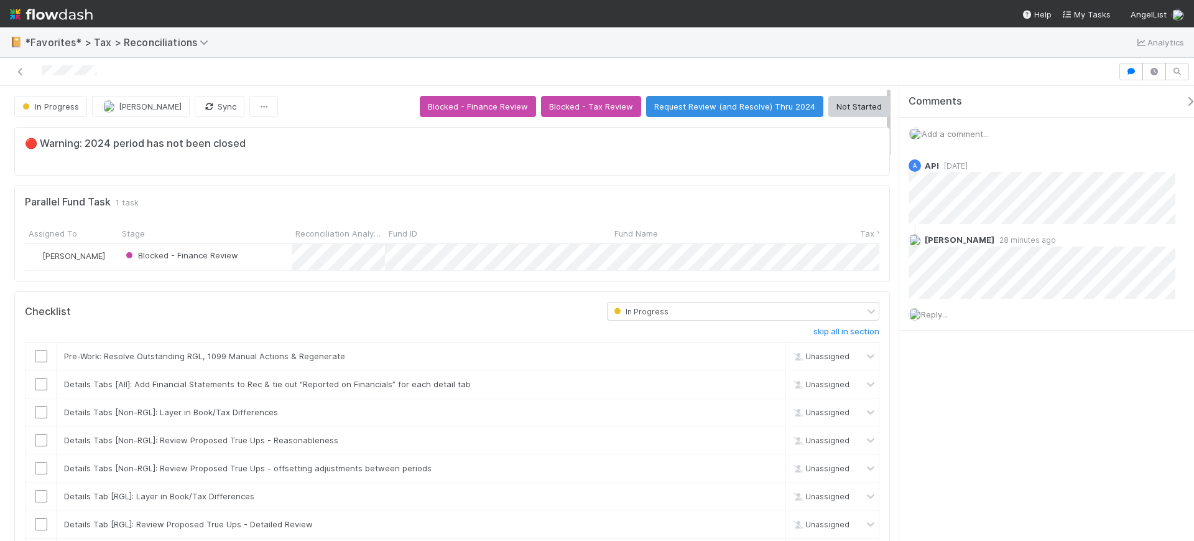
click at [969, 133] on span "Add a comment..." at bounding box center [955, 134] width 67 height 10
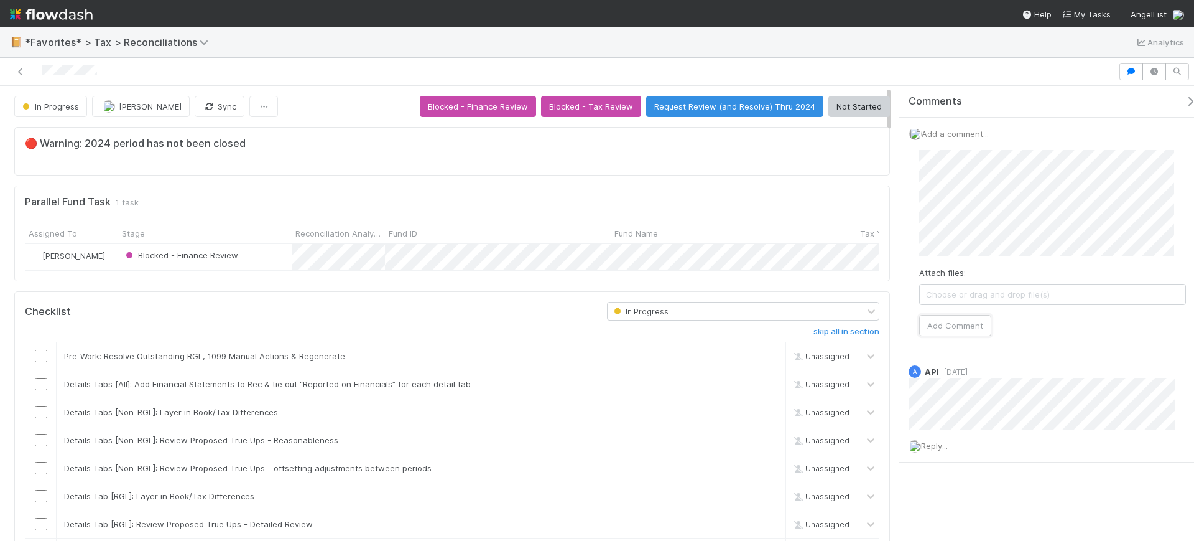
click at [976, 328] on button "Add Comment" at bounding box center [956, 325] width 72 height 21
click at [494, 107] on button "Blocked - Finance Review" at bounding box center [478, 106] width 116 height 21
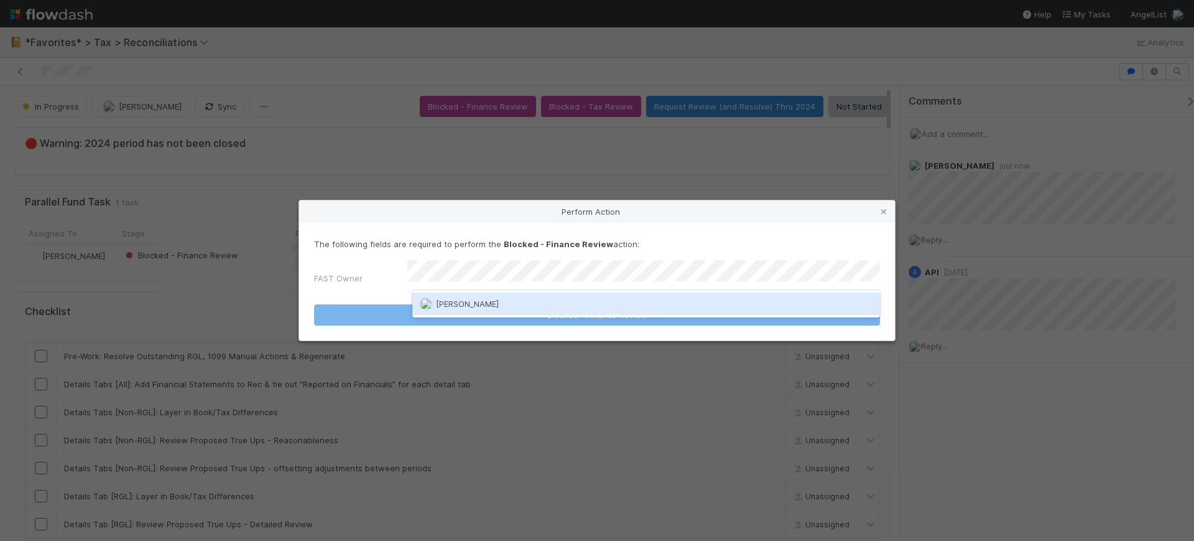
click at [515, 305] on div "Conor Queenan" at bounding box center [646, 303] width 468 height 22
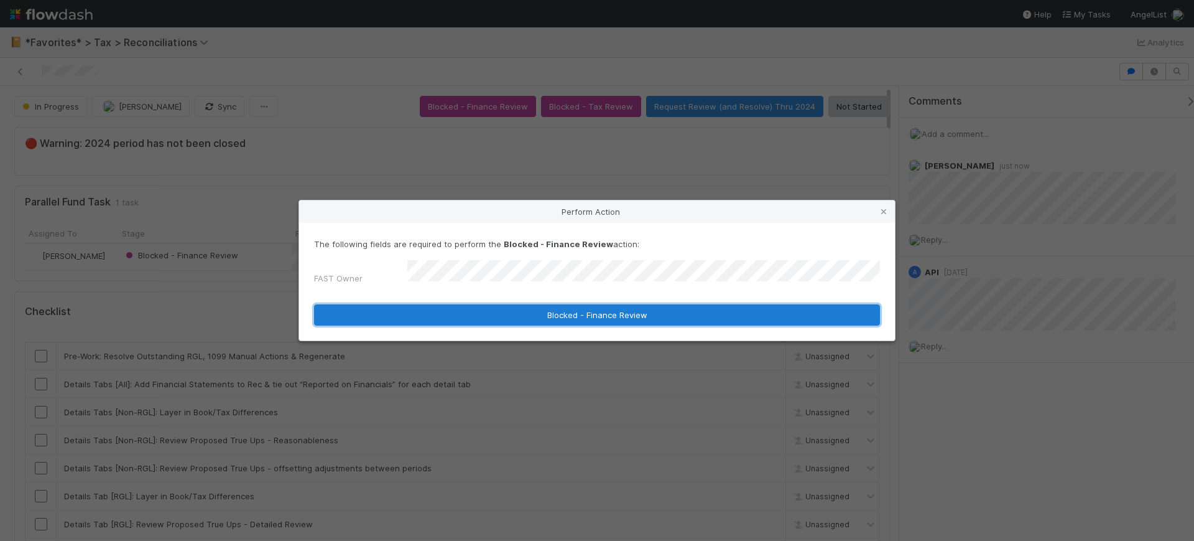
click at [522, 306] on button "Blocked - Finance Review" at bounding box center [597, 314] width 566 height 21
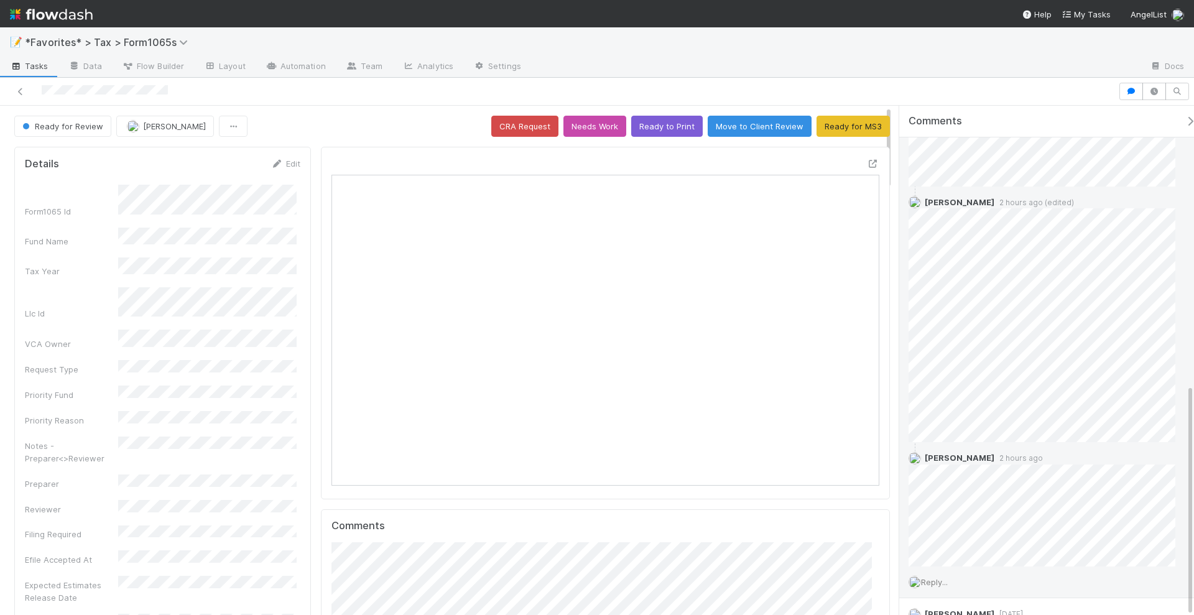
scroll to position [613, 0]
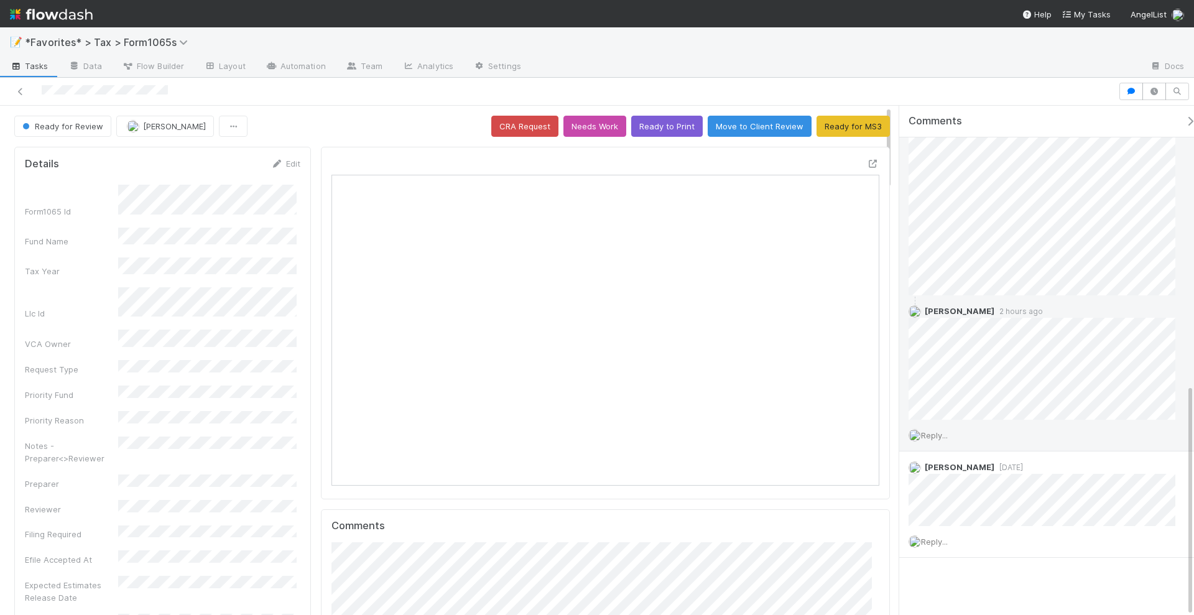
click at [938, 431] on span "Reply..." at bounding box center [934, 436] width 27 height 10
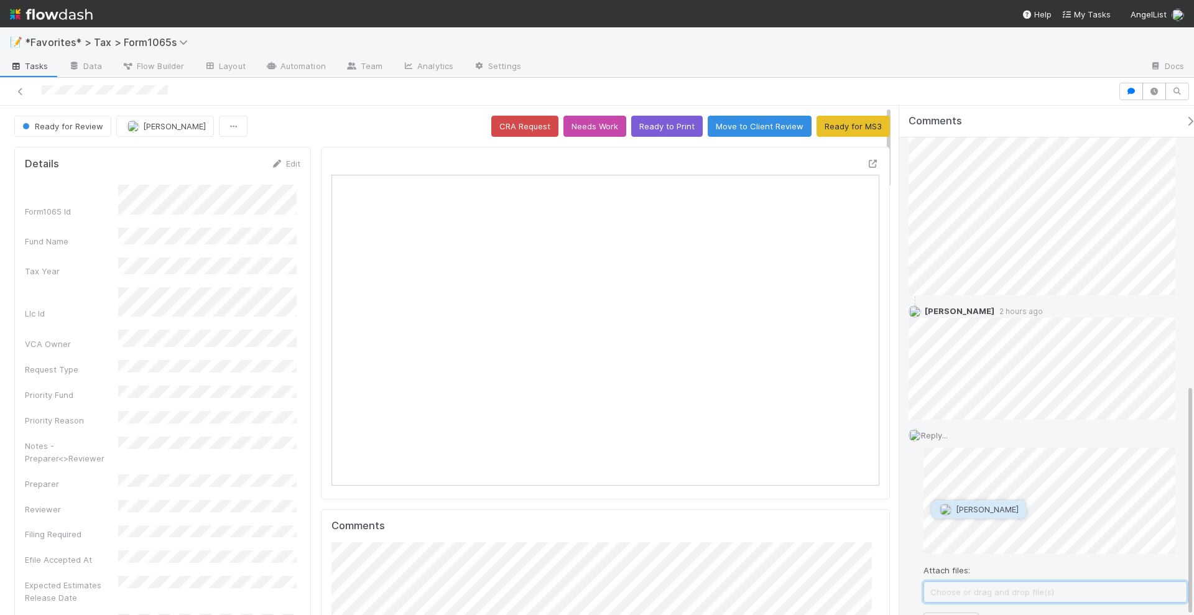
click at [979, 508] on span "[PERSON_NAME]" at bounding box center [987, 510] width 63 height 10
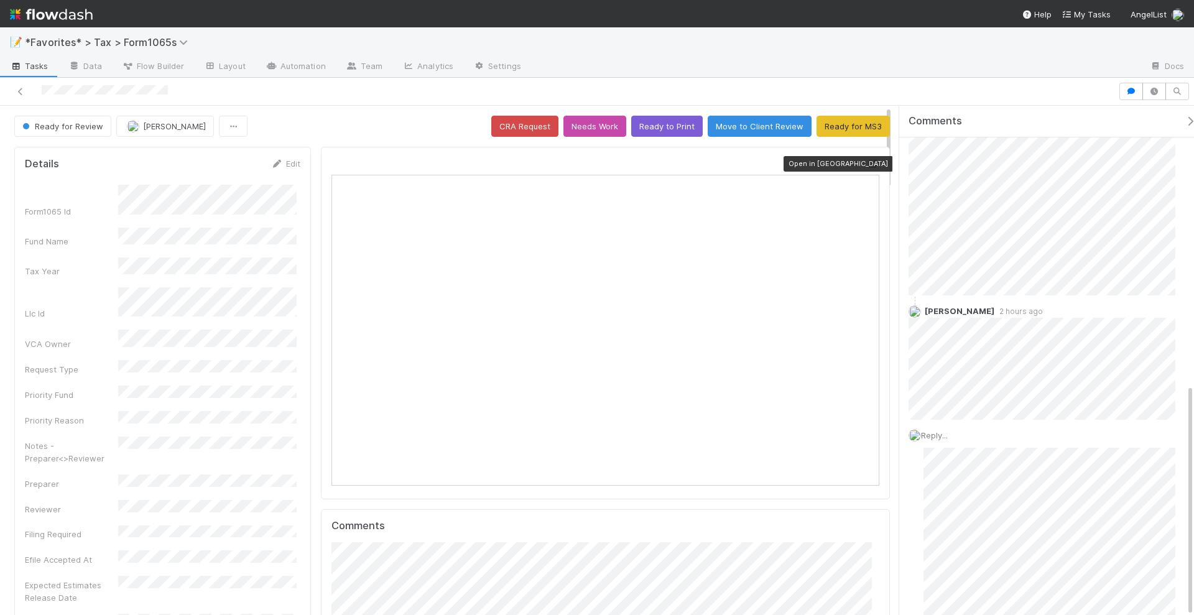
click at [867, 157] on div at bounding box center [873, 163] width 12 height 12
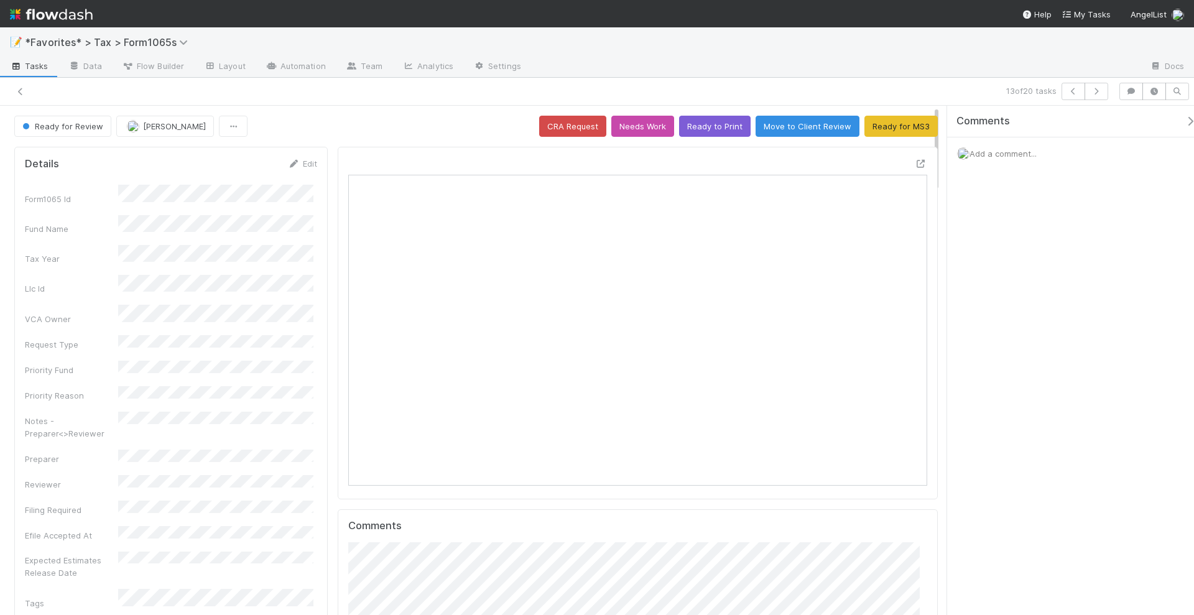
scroll to position [241, 561]
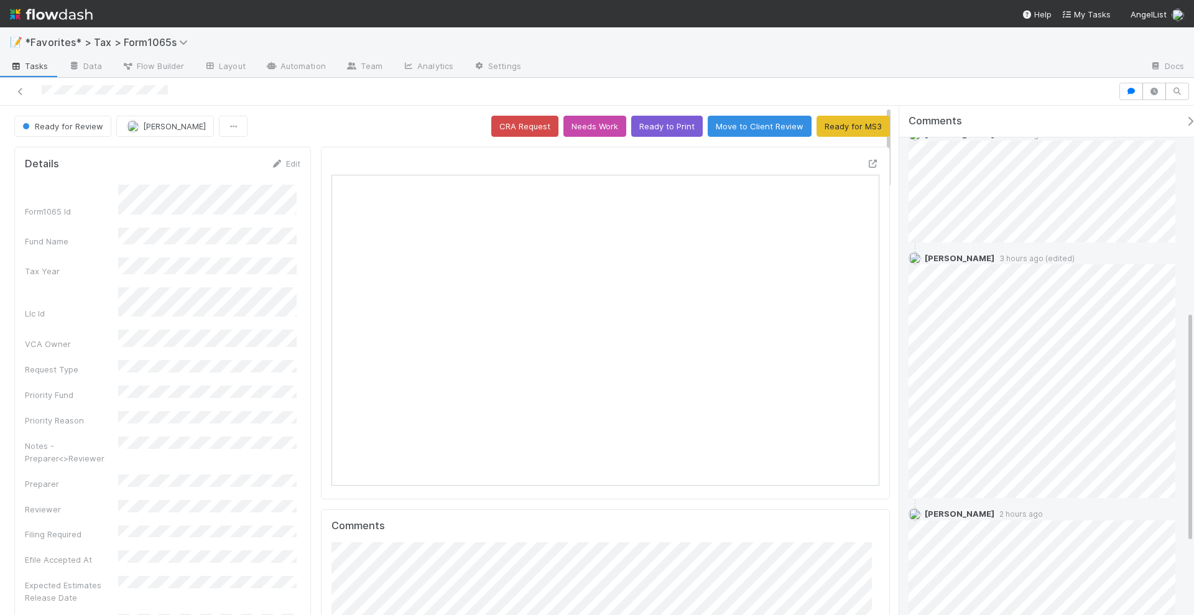
scroll to position [380, 0]
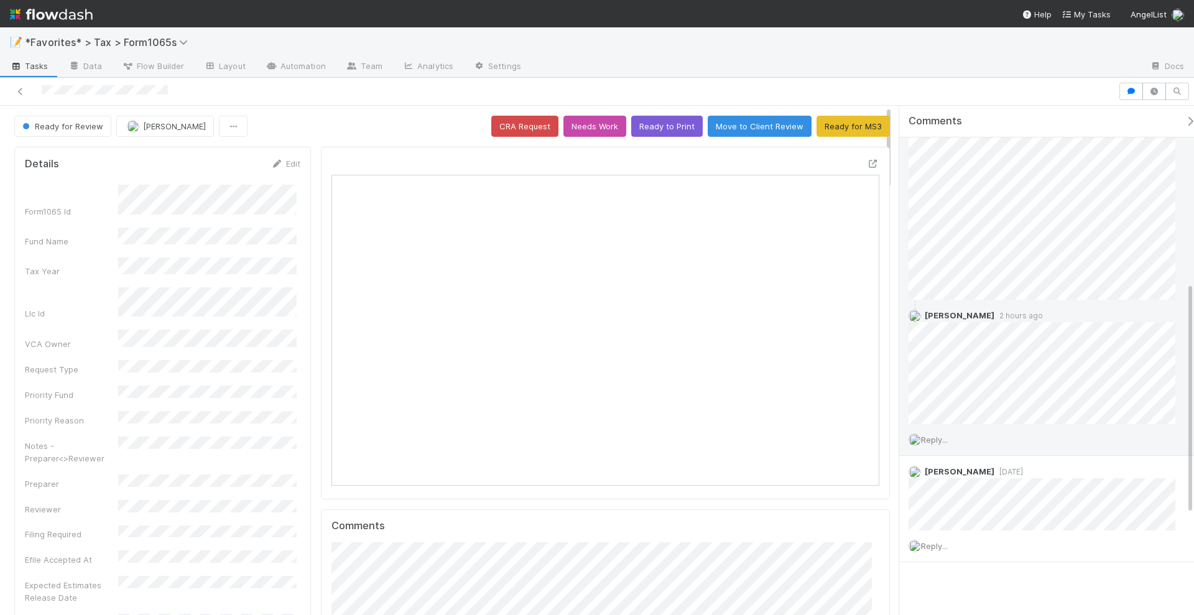
scroll to position [613, 0]
click at [938, 434] on span "Reply..." at bounding box center [934, 436] width 27 height 10
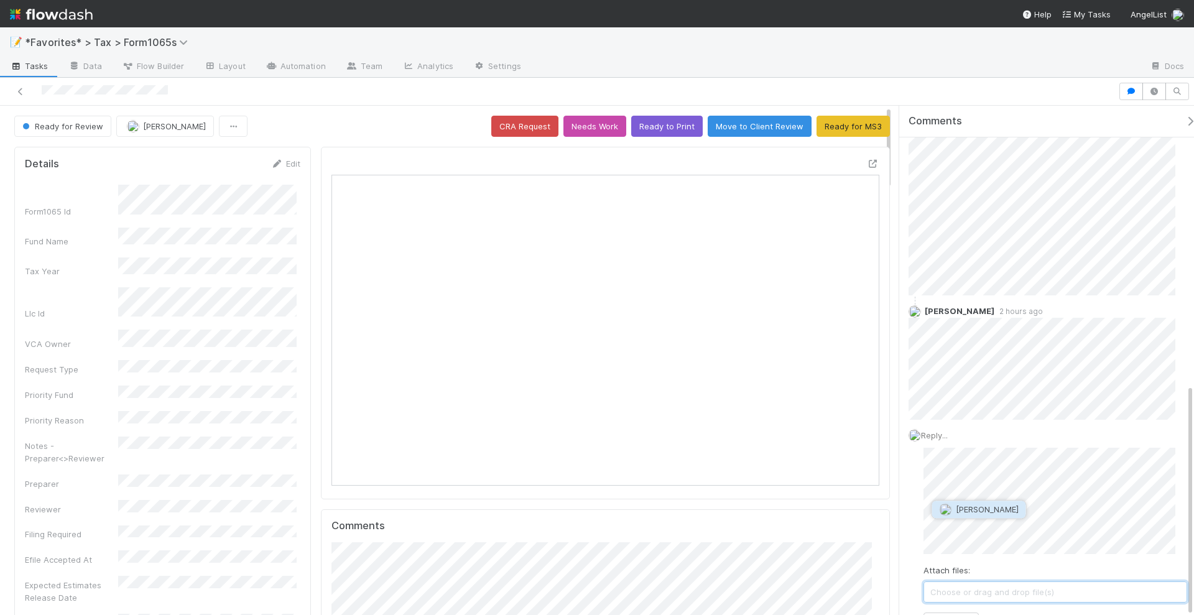
click at [981, 505] on span "[PERSON_NAME]" at bounding box center [987, 510] width 63 height 10
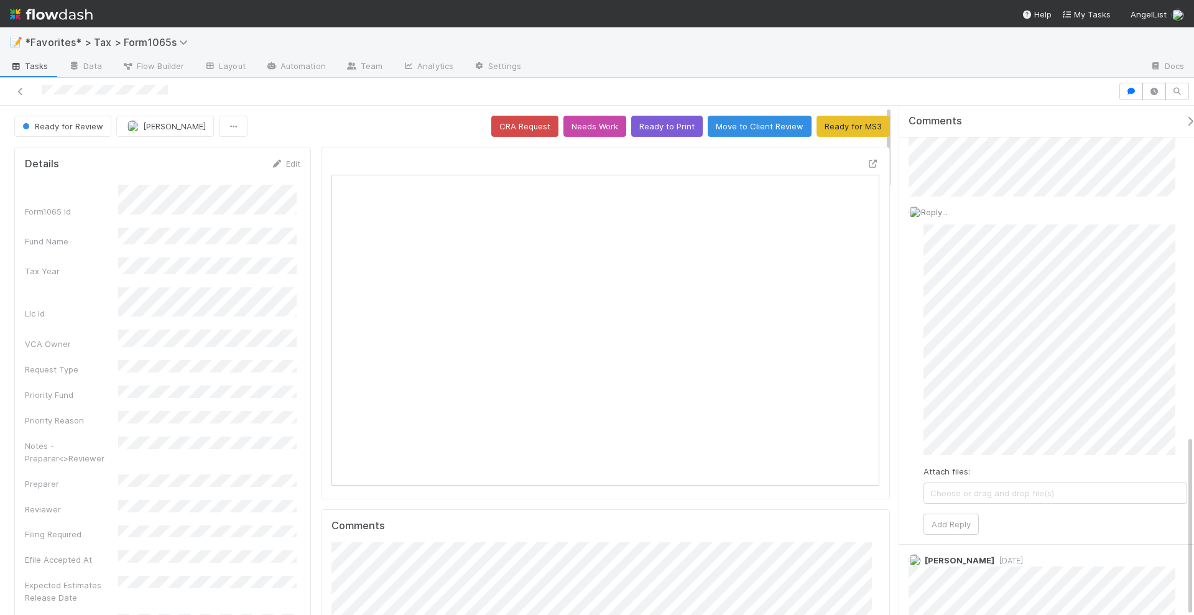
scroll to position [746, 0]
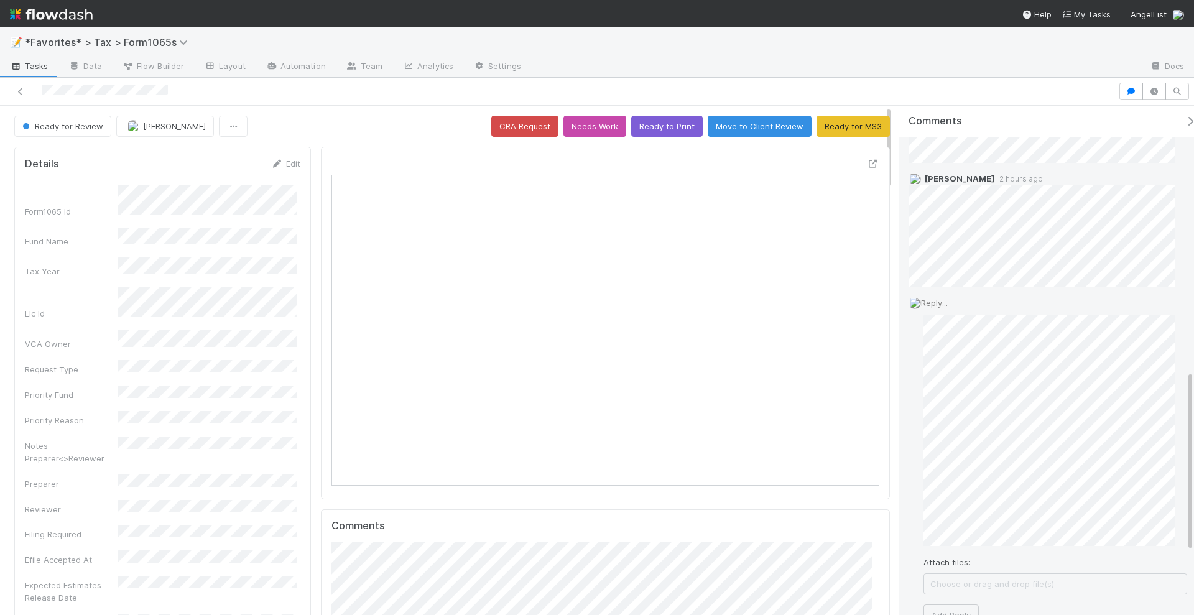
click at [965, 543] on div "Attach files: Choose or drag and drop file(s) Add Reply" at bounding box center [1056, 470] width 264 height 310
click at [957, 607] on button "Add Reply" at bounding box center [951, 615] width 55 height 21
click at [1164, 348] on icon at bounding box center [1170, 350] width 12 height 8
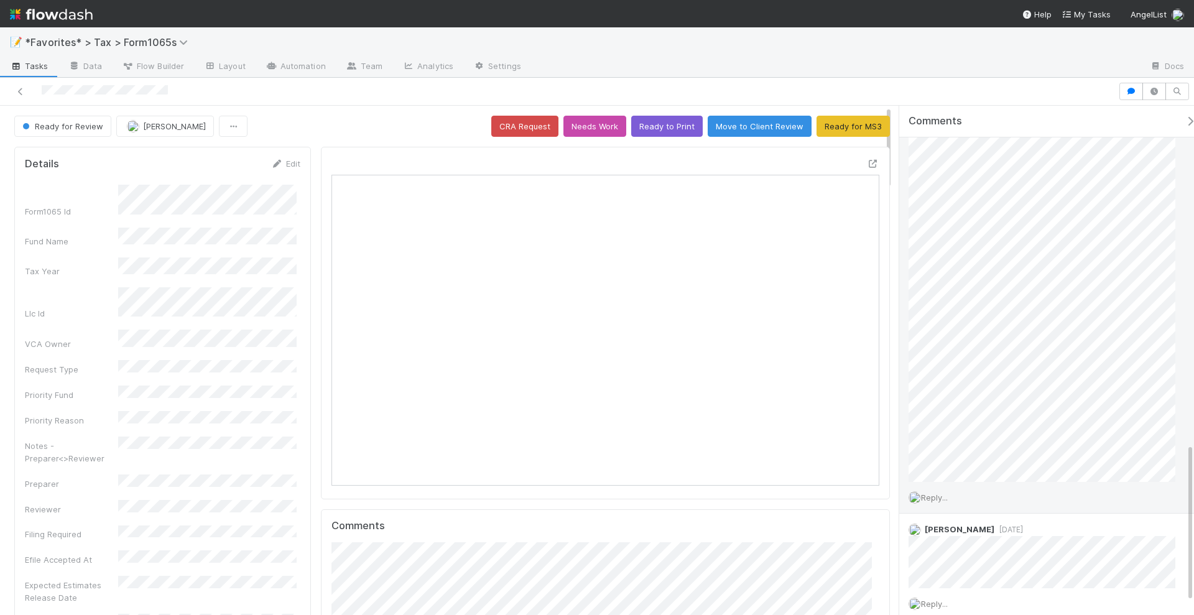
scroll to position [1089, 0]
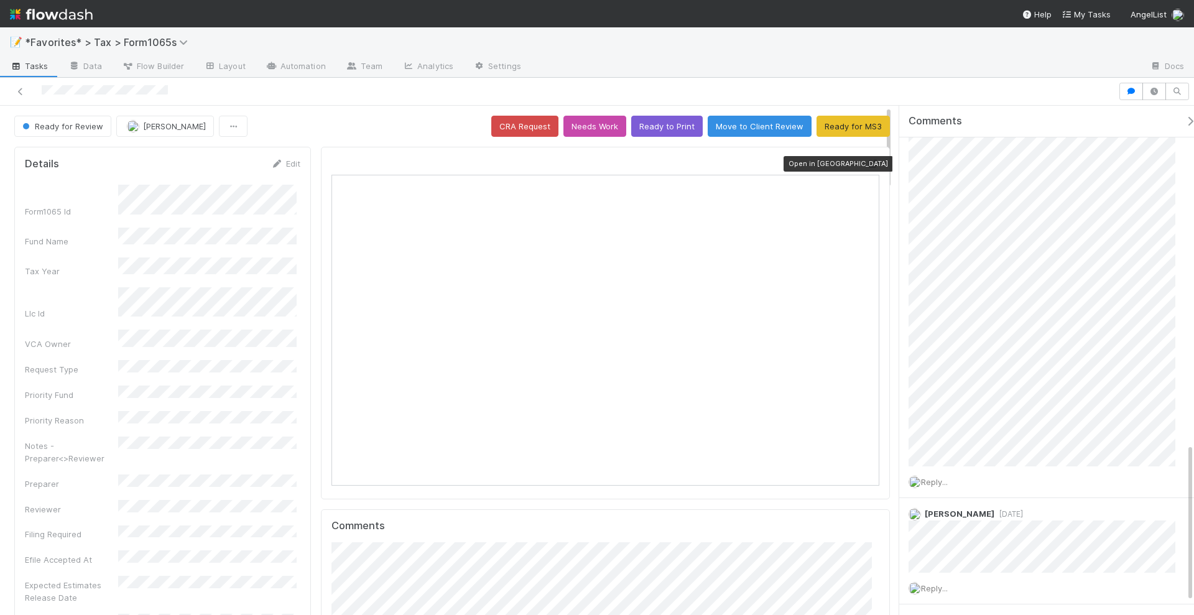
click at [867, 162] on icon at bounding box center [873, 164] width 12 height 8
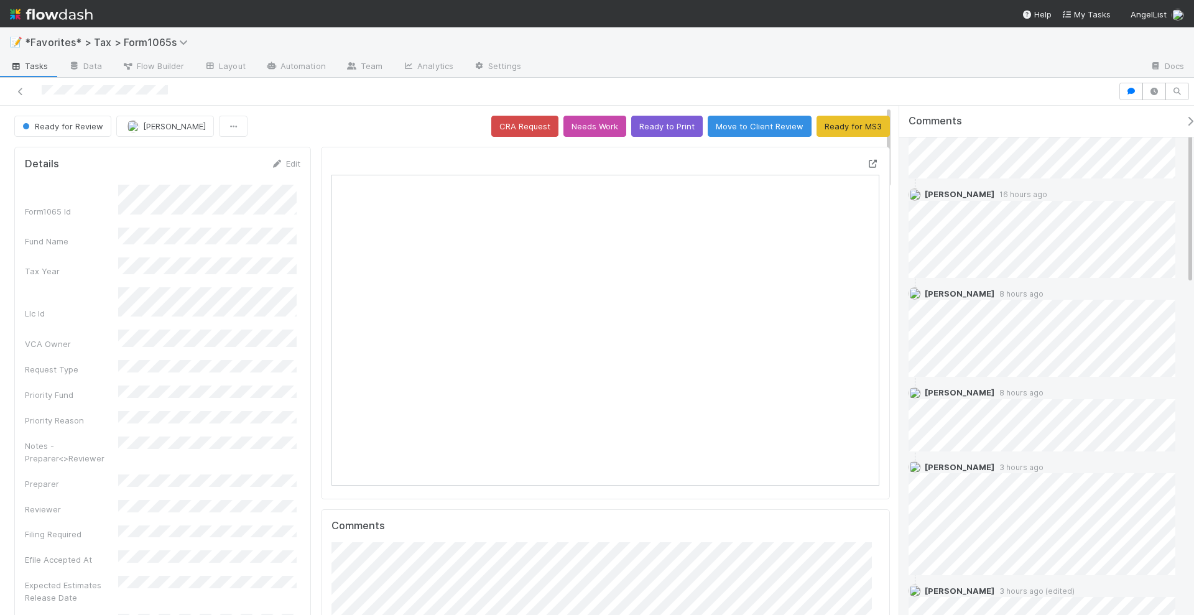
scroll to position [0, 0]
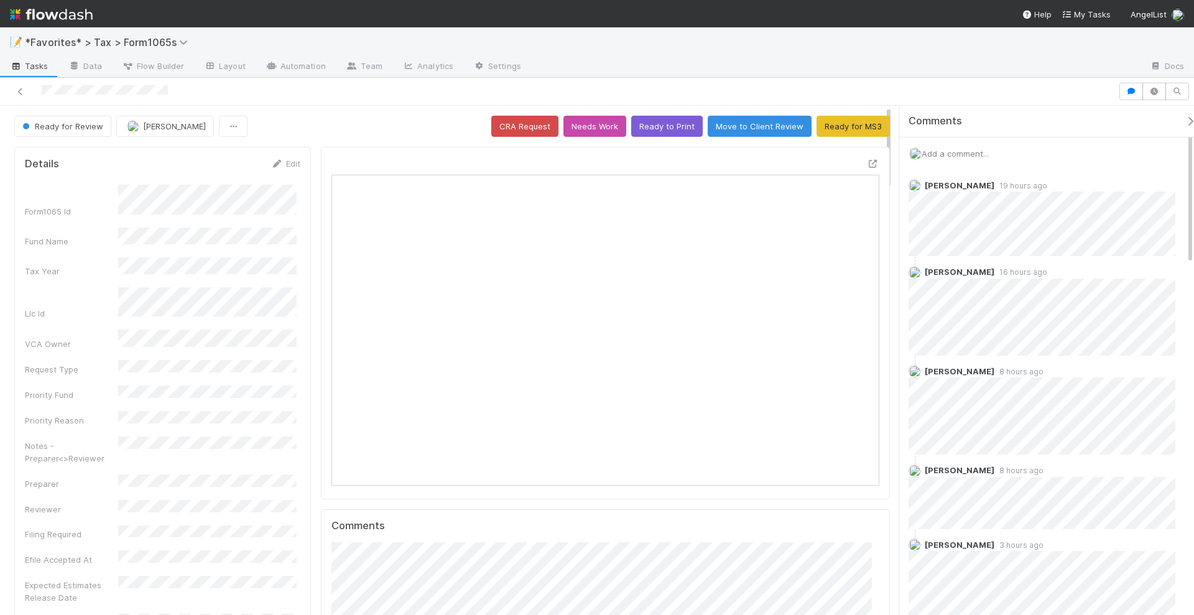
click at [1060, 96] on div at bounding box center [559, 91] width 1109 height 17
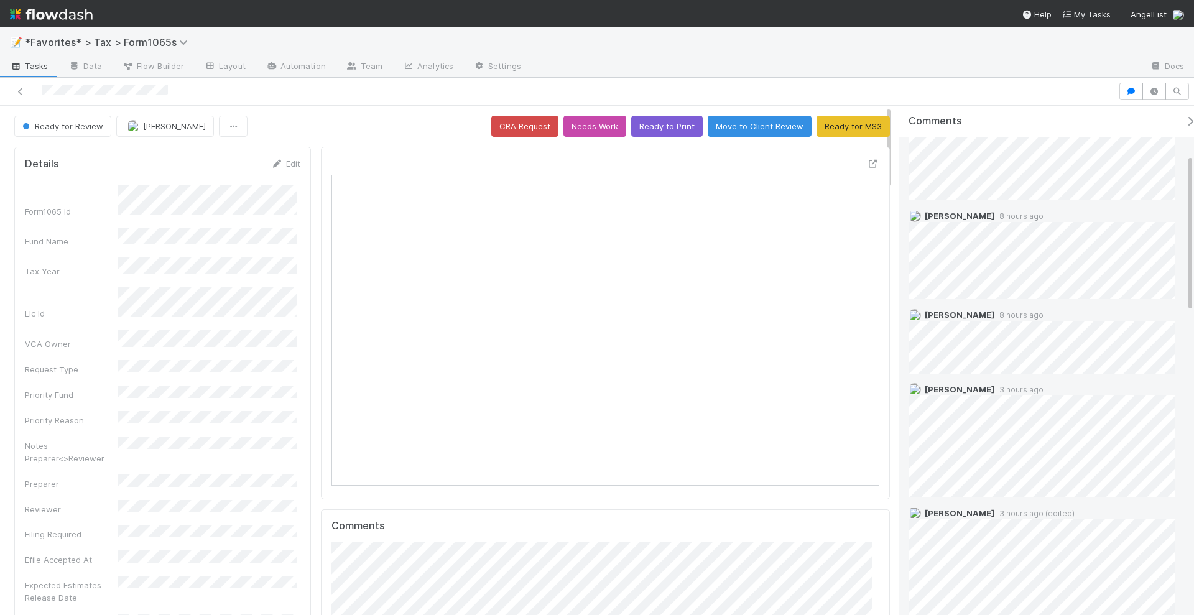
scroll to position [233, 0]
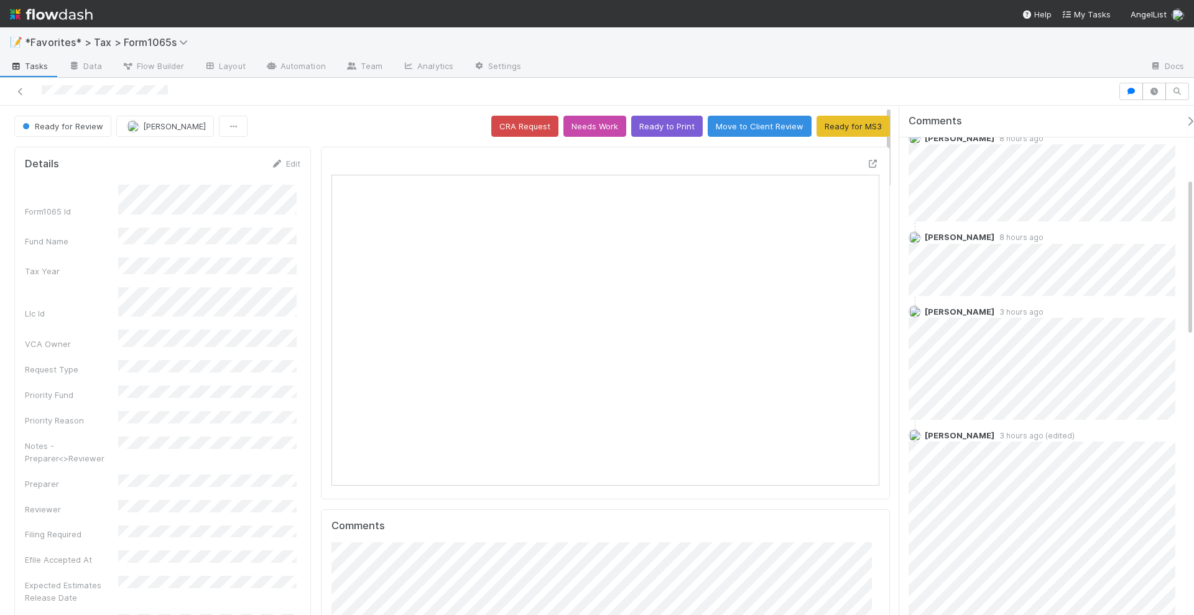
click at [976, 68] on div at bounding box center [835, 67] width 609 height 20
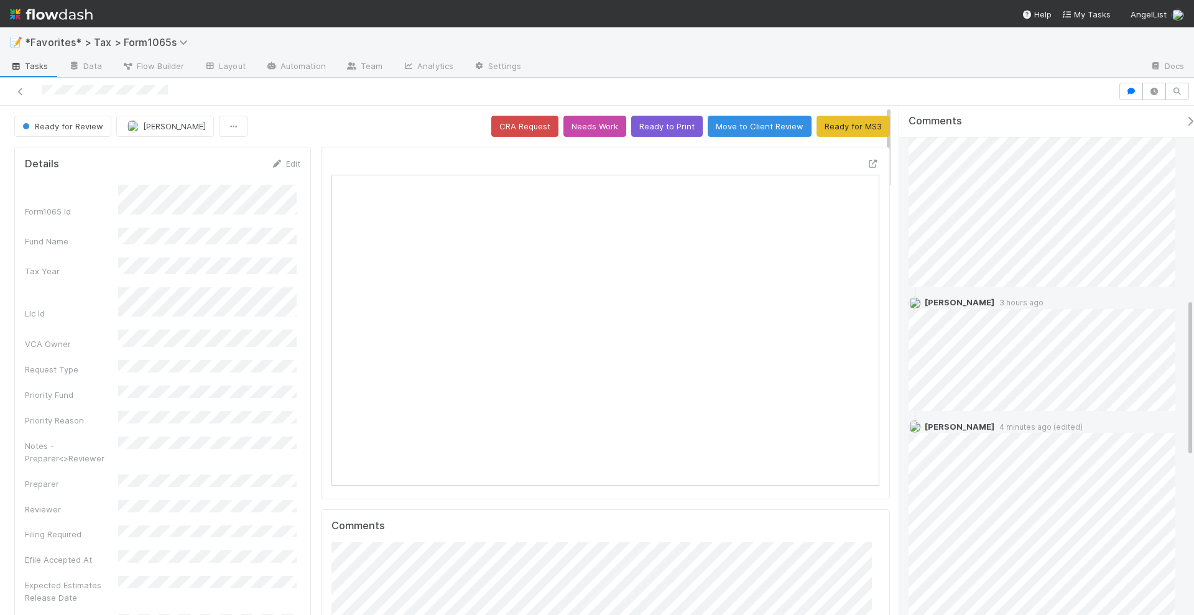
scroll to position [700, 0]
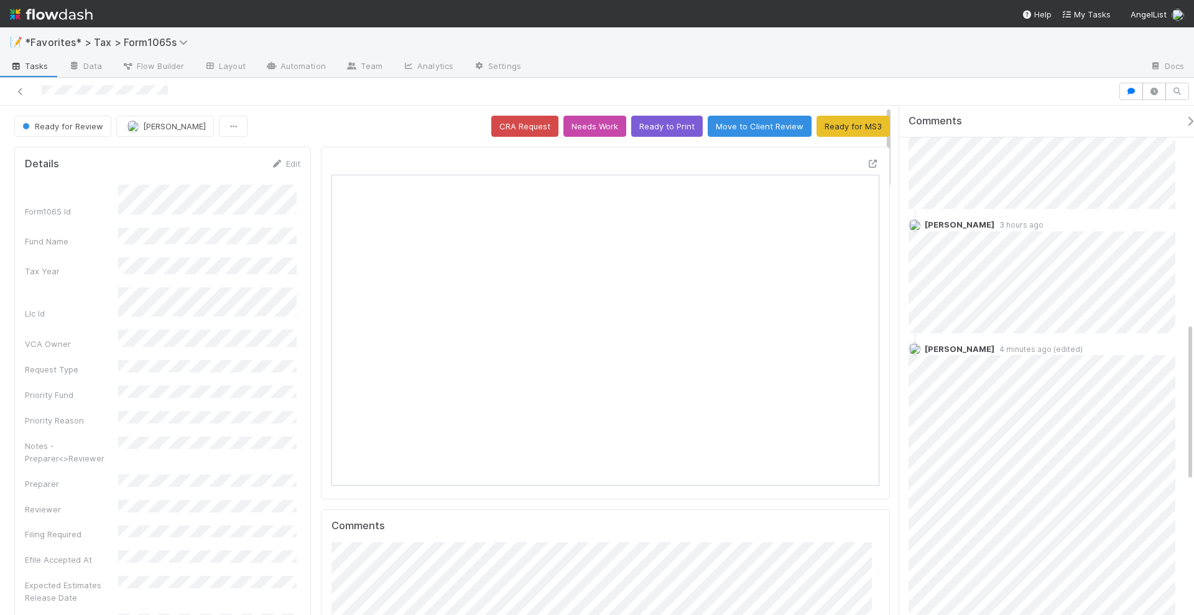
click at [909, 50] on div "📝 *Favorites* > Tax > Form1065s" at bounding box center [597, 42] width 1194 height 30
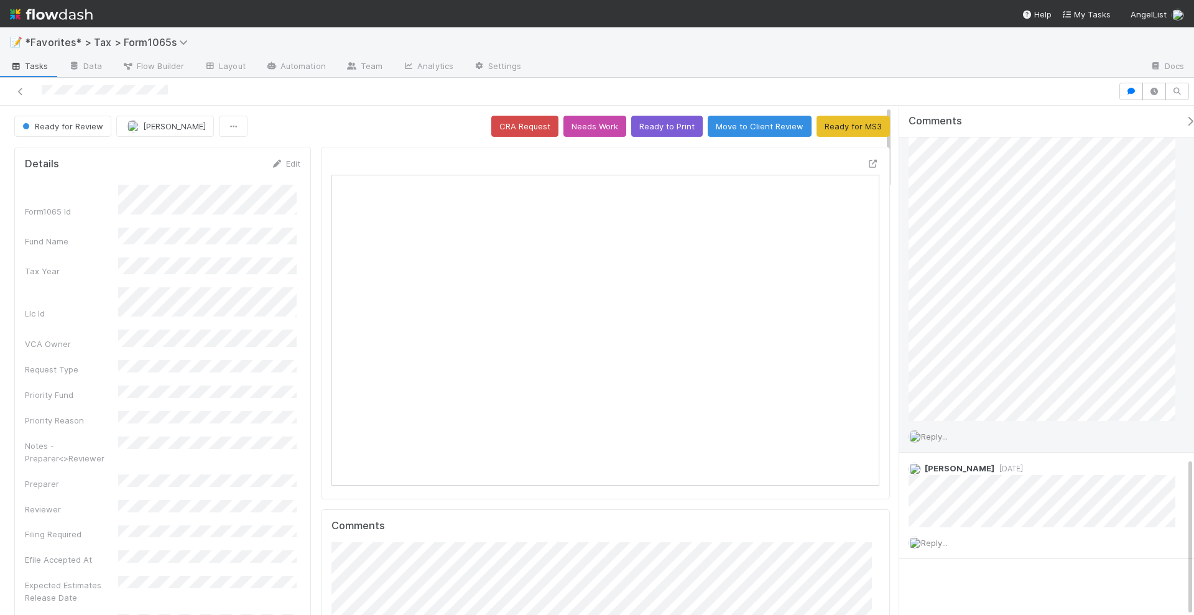
scroll to position [1135, 0]
click at [902, 48] on div "📝 *Favorites* > Tax > Form1065s" at bounding box center [597, 42] width 1194 height 30
click at [902, 49] on div "📝 *Favorites* > Tax > Form1065s" at bounding box center [597, 42] width 1194 height 30
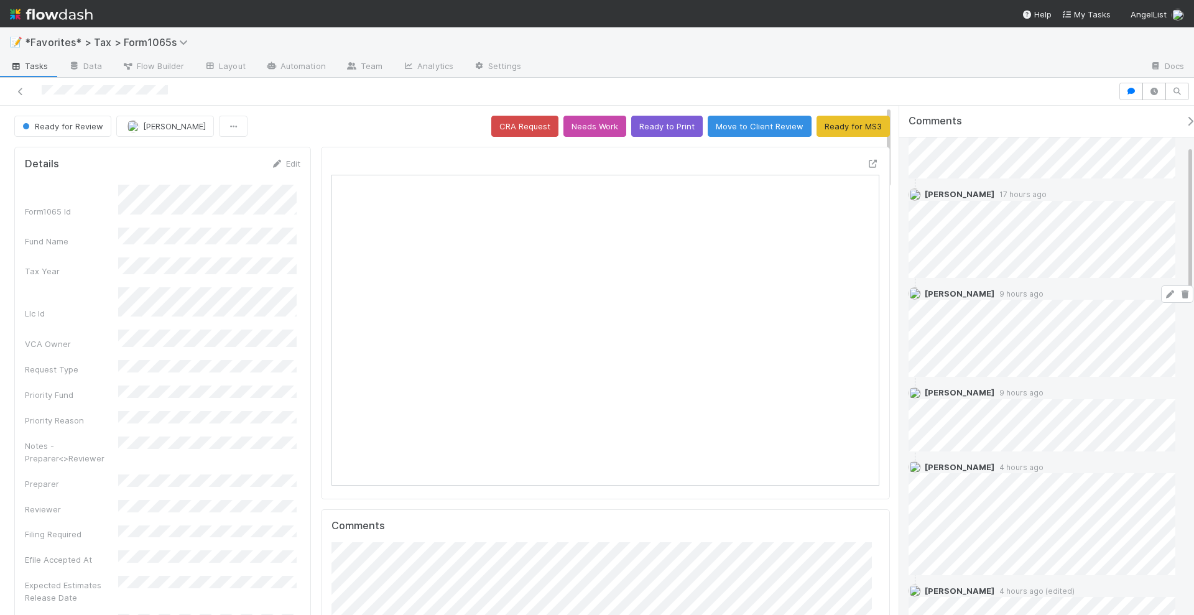
scroll to position [156, 0]
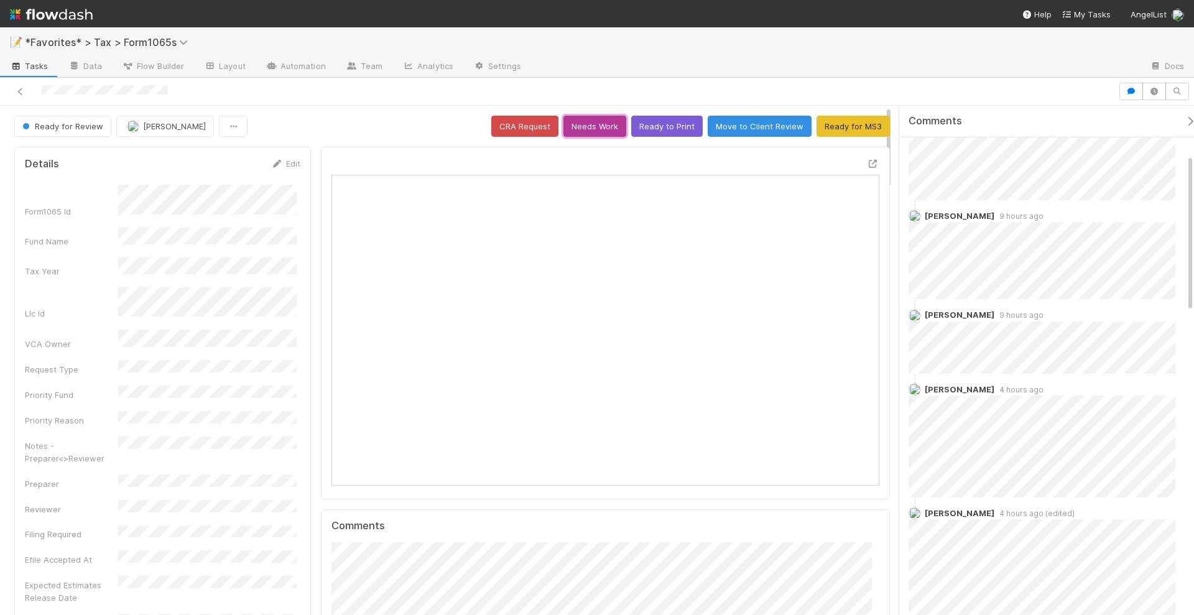
click at [599, 122] on button "Needs Work" at bounding box center [595, 126] width 63 height 21
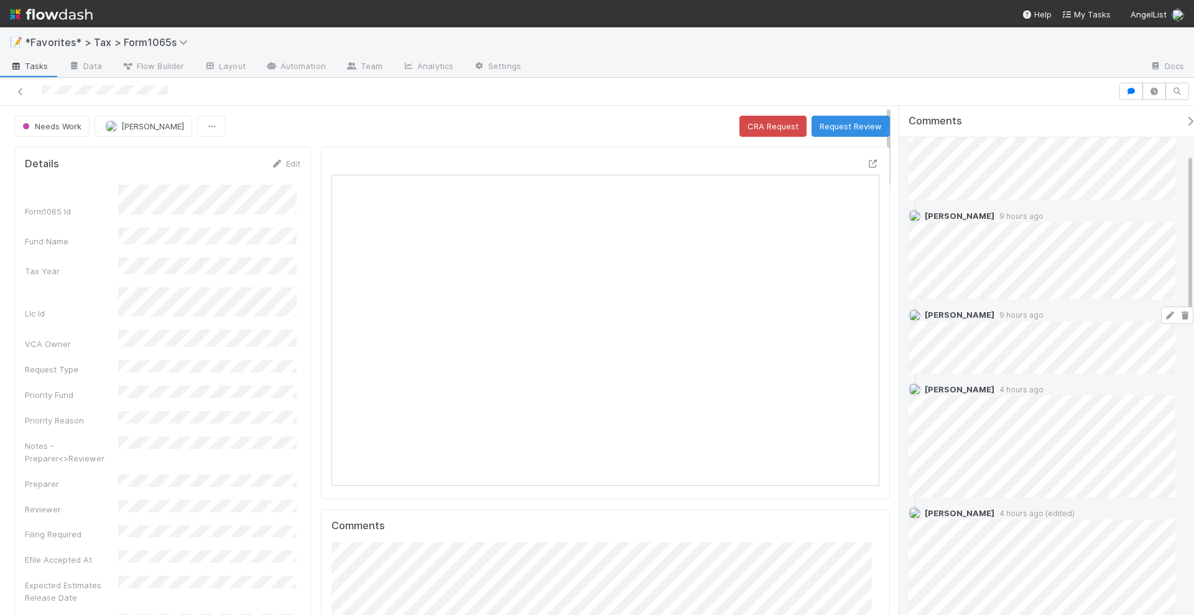
click at [1179, 314] on icon at bounding box center [1185, 316] width 12 height 8
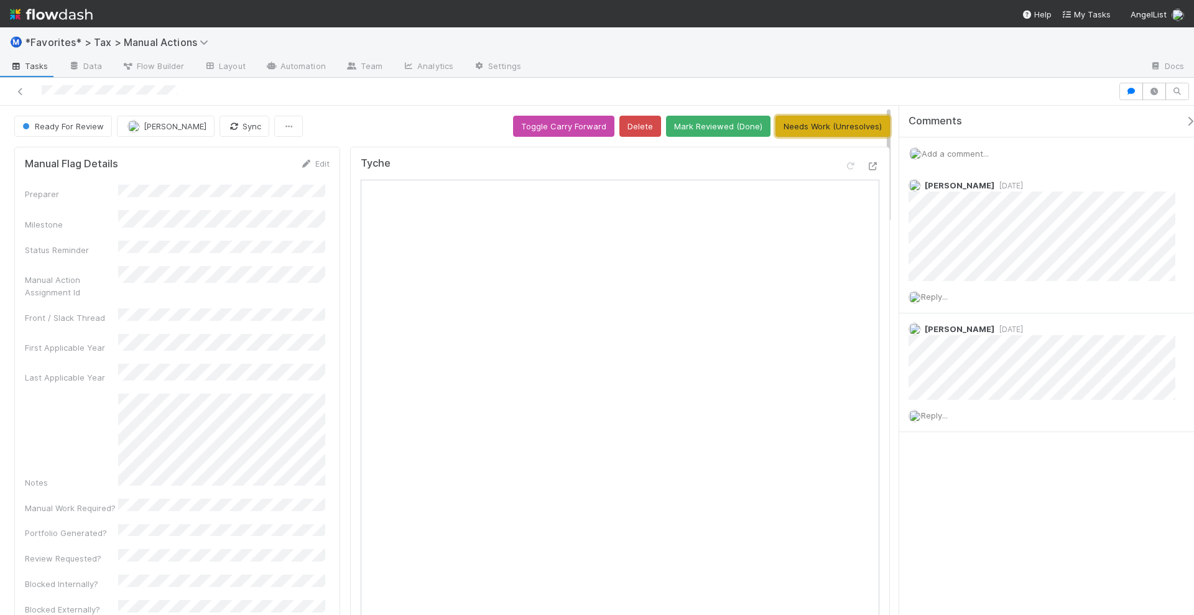
click at [806, 131] on button "Needs Work (Unresolves)" at bounding box center [833, 126] width 114 height 21
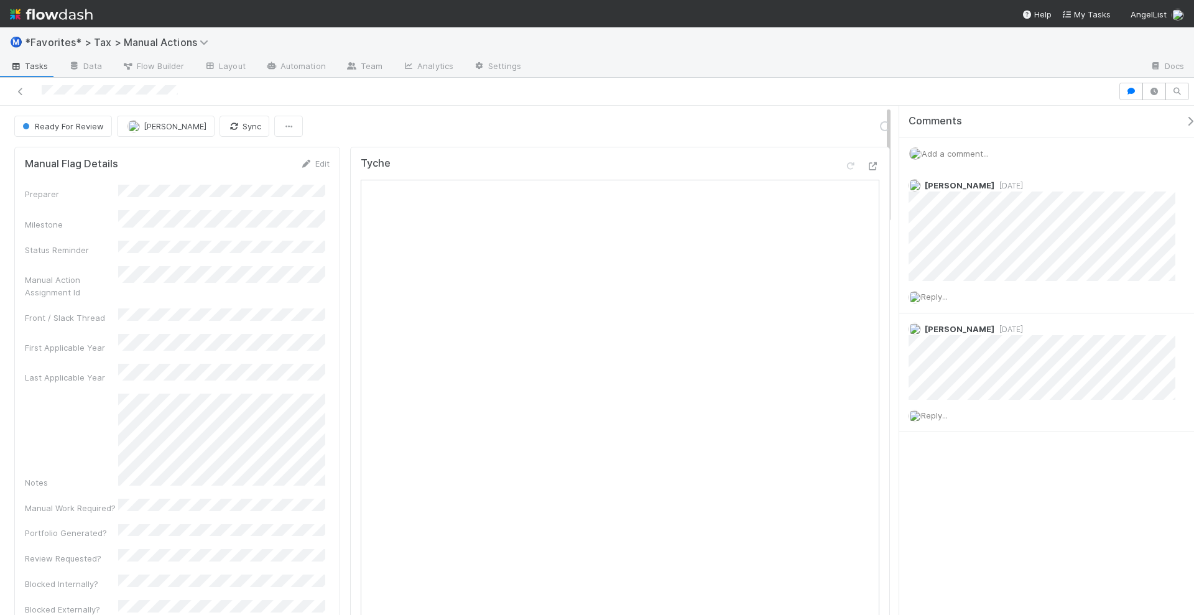
click at [1033, 496] on div "Comments Add a comment... [PERSON_NAME] [DATE] Reply... [PERSON_NAME] [DATE] Re…" at bounding box center [1047, 361] width 295 height 510
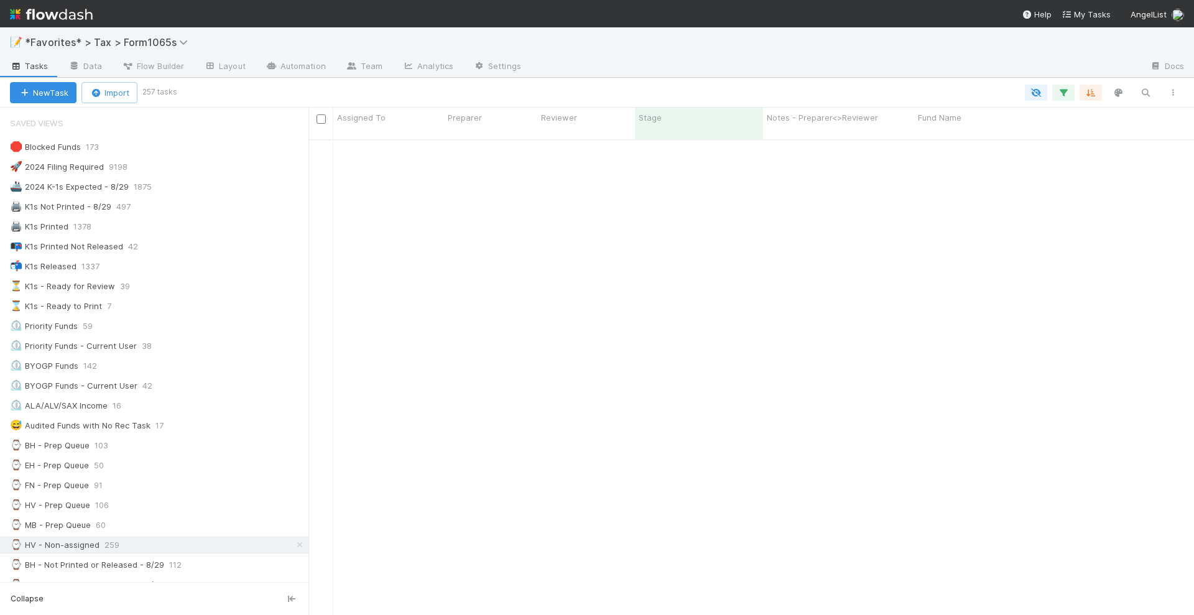
scroll to position [389, 0]
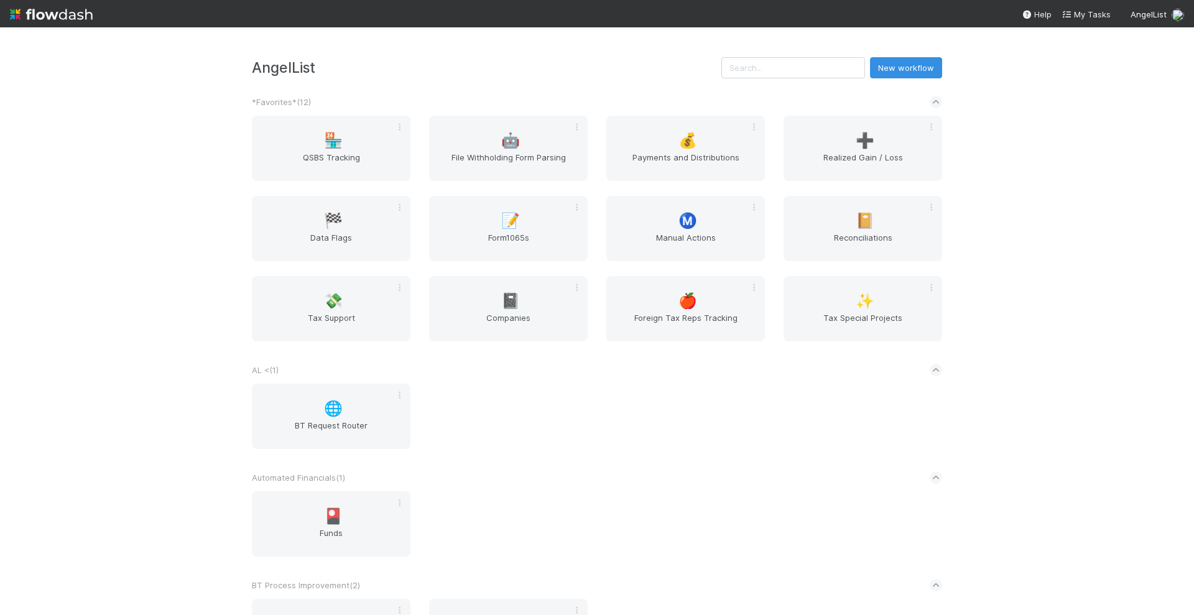
click at [1062, 205] on div "AngelList New workflow *Favorites* ( 12 ) 🏪 QSBS Tracking 🤖 File Withholding Fo…" at bounding box center [597, 321] width 1194 height 588
click at [809, 73] on input "text" at bounding box center [794, 67] width 144 height 21
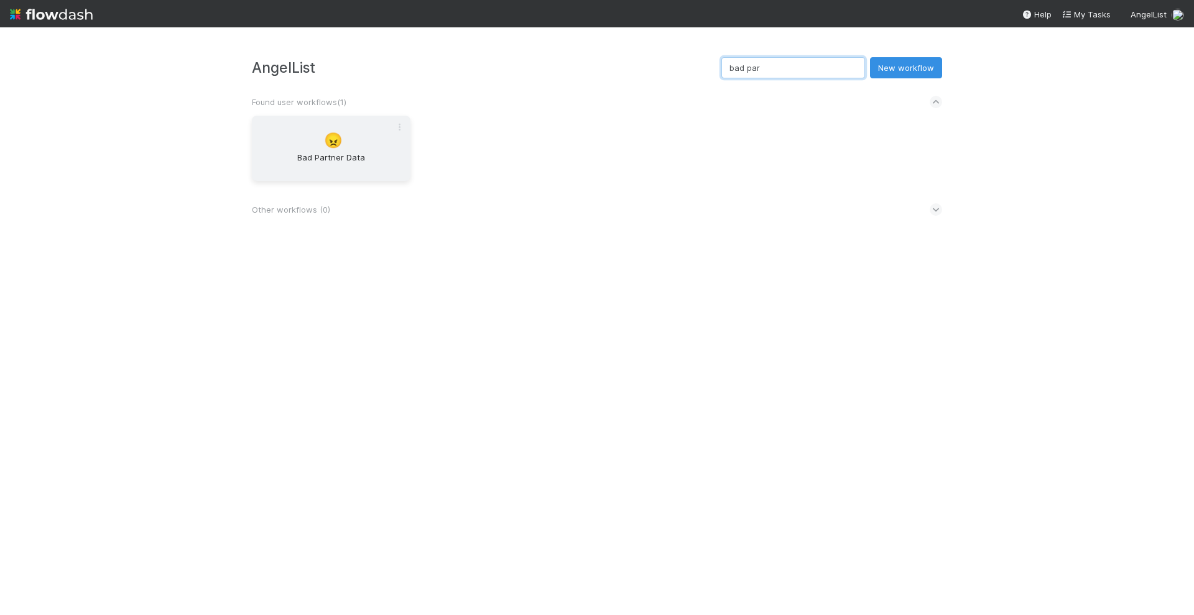
type input "bad par"
click at [333, 142] on span "😠" at bounding box center [333, 141] width 19 height 16
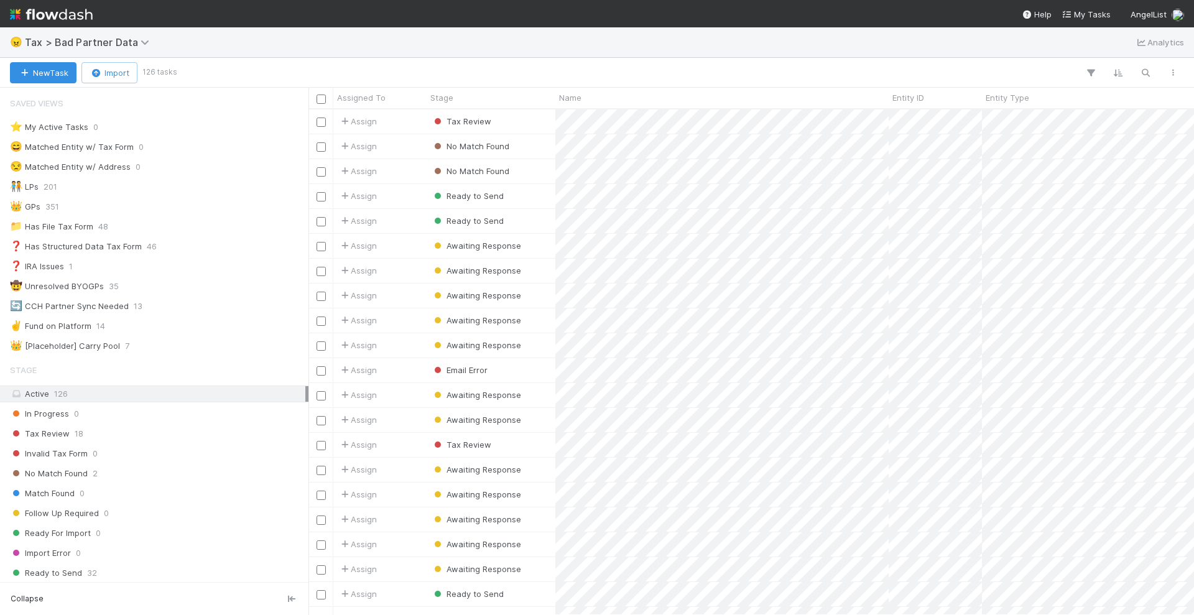
scroll to position [494, 874]
click at [62, 426] on span "Tax Review" at bounding box center [40, 434] width 60 height 16
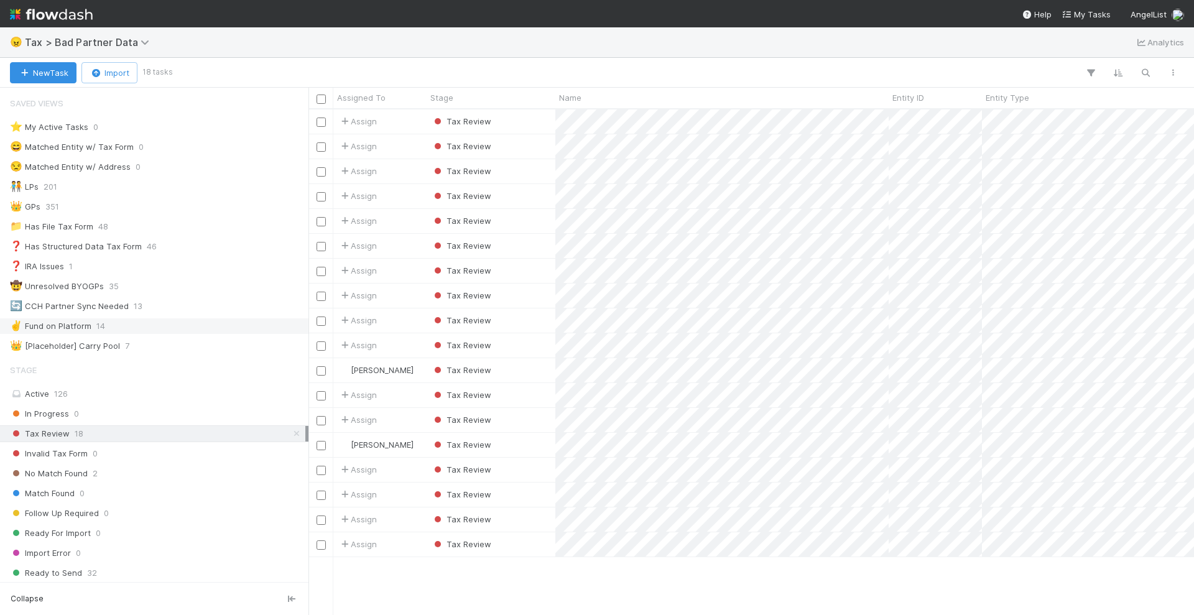
scroll to position [494, 874]
click at [541, 121] on div "Tax Review" at bounding box center [491, 121] width 129 height 24
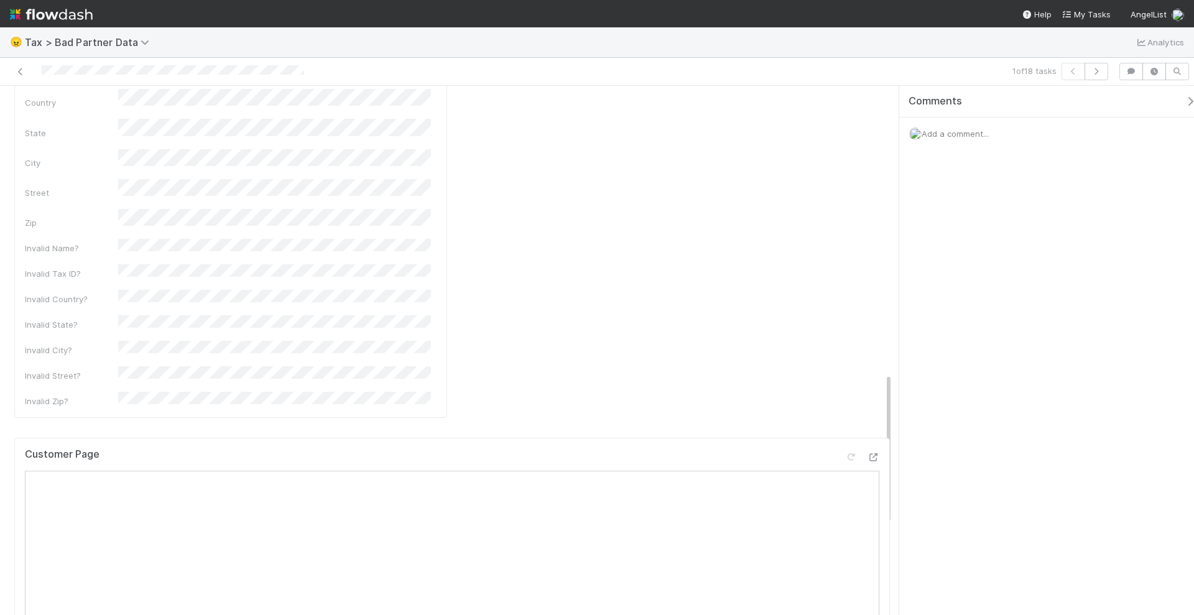
scroll to position [1011, 0]
click at [873, 403] on div "Customer Page" at bounding box center [452, 582] width 876 height 358
click at [867, 418] on icon at bounding box center [873, 422] width 12 height 8
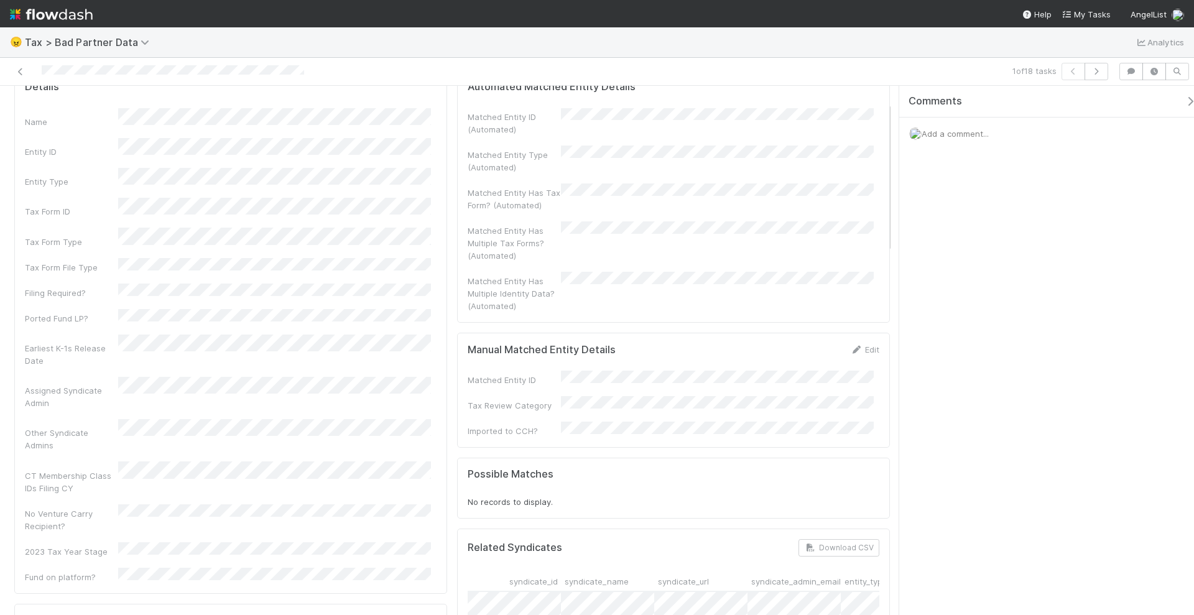
scroll to position [0, 0]
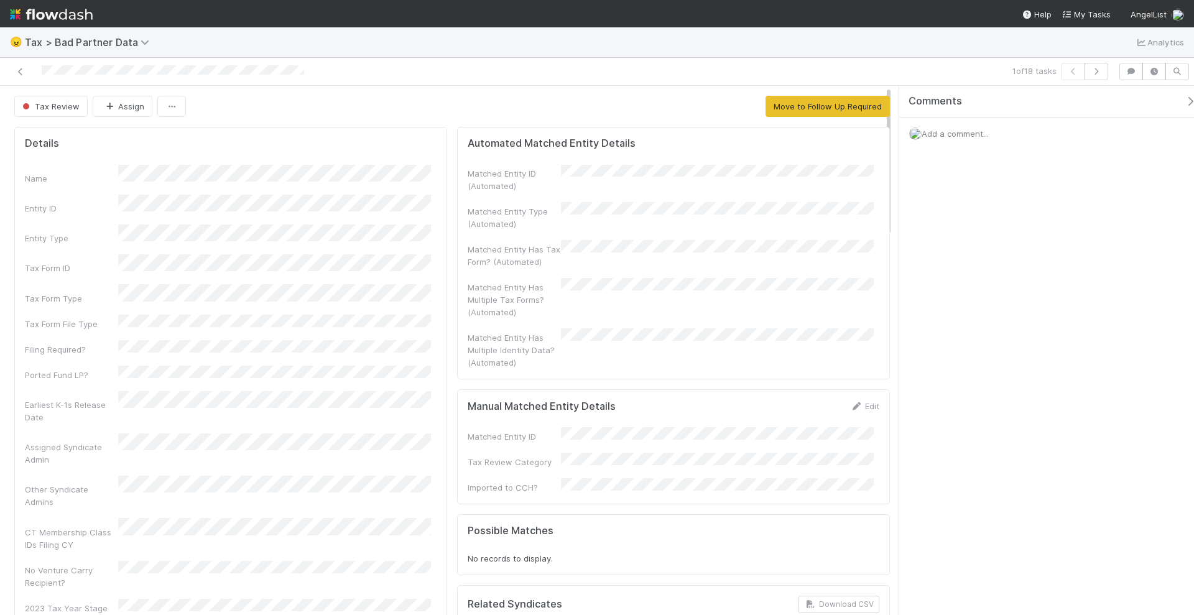
click at [962, 129] on span "Add a comment..." at bounding box center [955, 134] width 67 height 10
click at [384, 106] on div "Tax Review Assign Move to Follow Up Required" at bounding box center [452, 106] width 876 height 21
click at [49, 105] on span "Tax Review" at bounding box center [50, 106] width 60 height 10
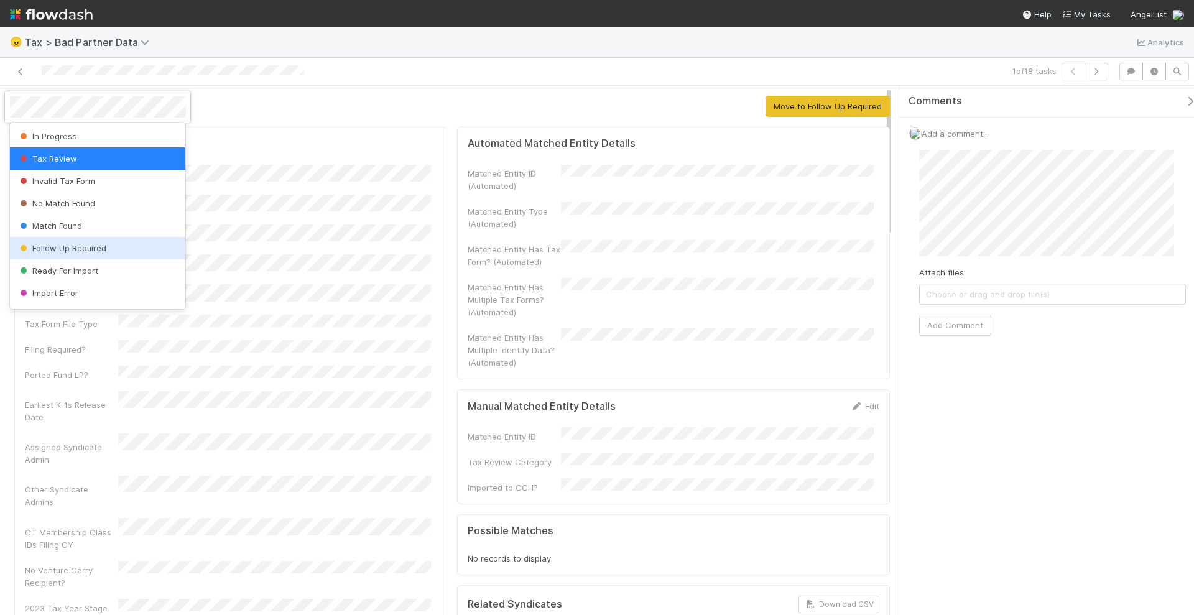
click at [405, 88] on div at bounding box center [597, 307] width 1194 height 615
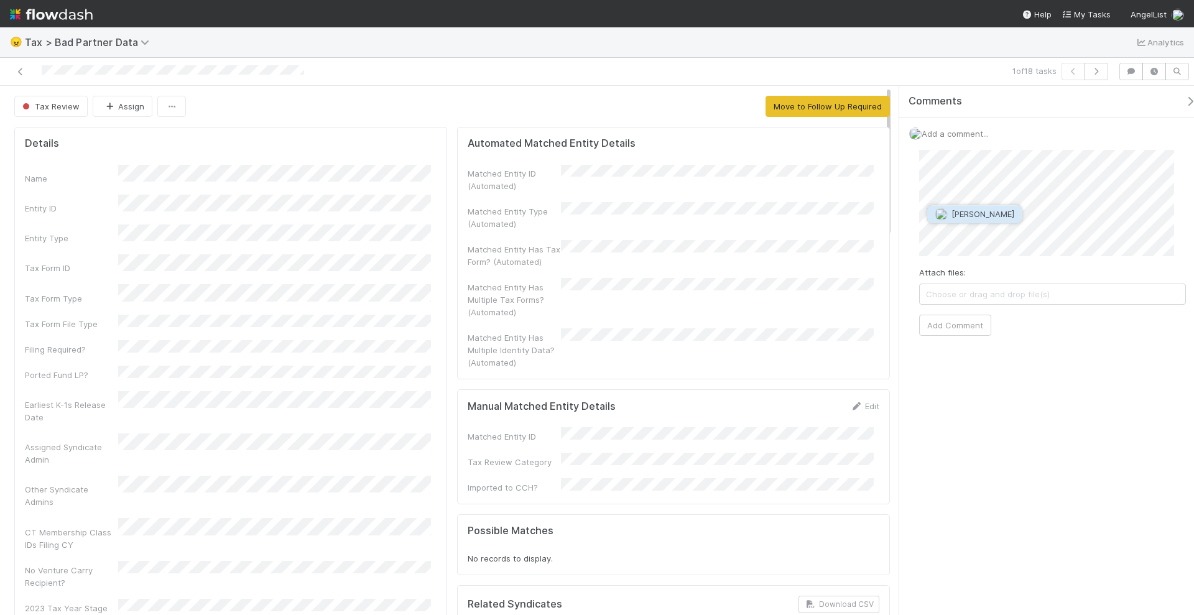
click at [949, 213] on span "Josh Goldberg" at bounding box center [975, 214] width 79 height 10
click at [957, 311] on div "Attach files: Choose or drag and drop file(s) Add Comment" at bounding box center [1053, 243] width 267 height 186
click at [957, 318] on button "Add Comment" at bounding box center [956, 325] width 72 height 21
click at [1102, 70] on icon "button" at bounding box center [1097, 71] width 12 height 7
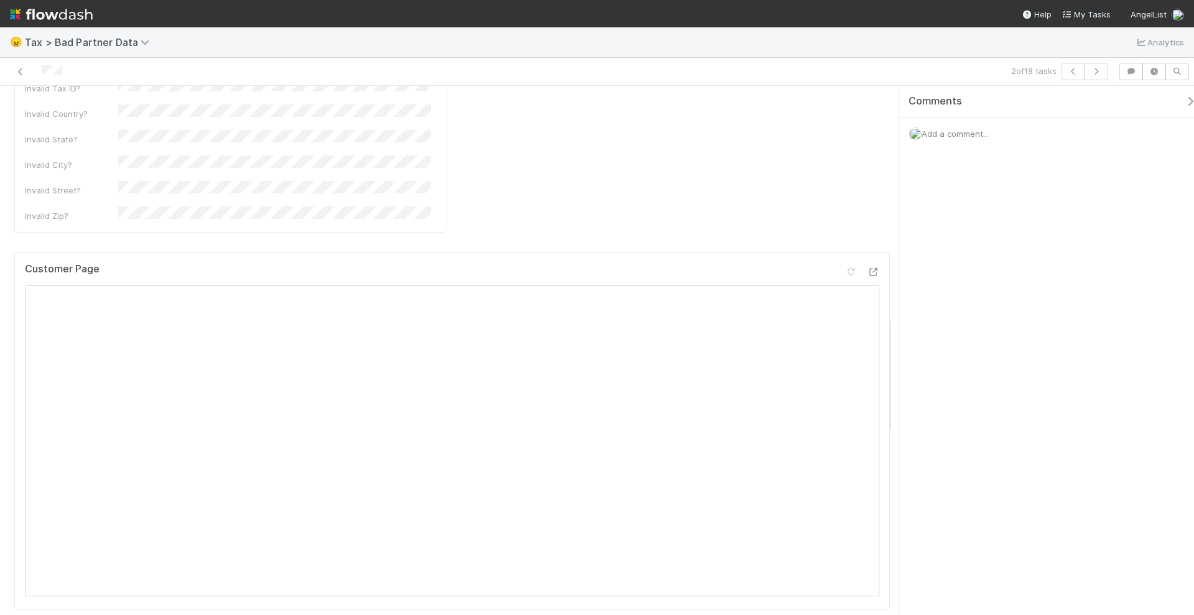
scroll to position [933, 0]
click at [867, 442] on icon at bounding box center [873, 446] width 12 height 8
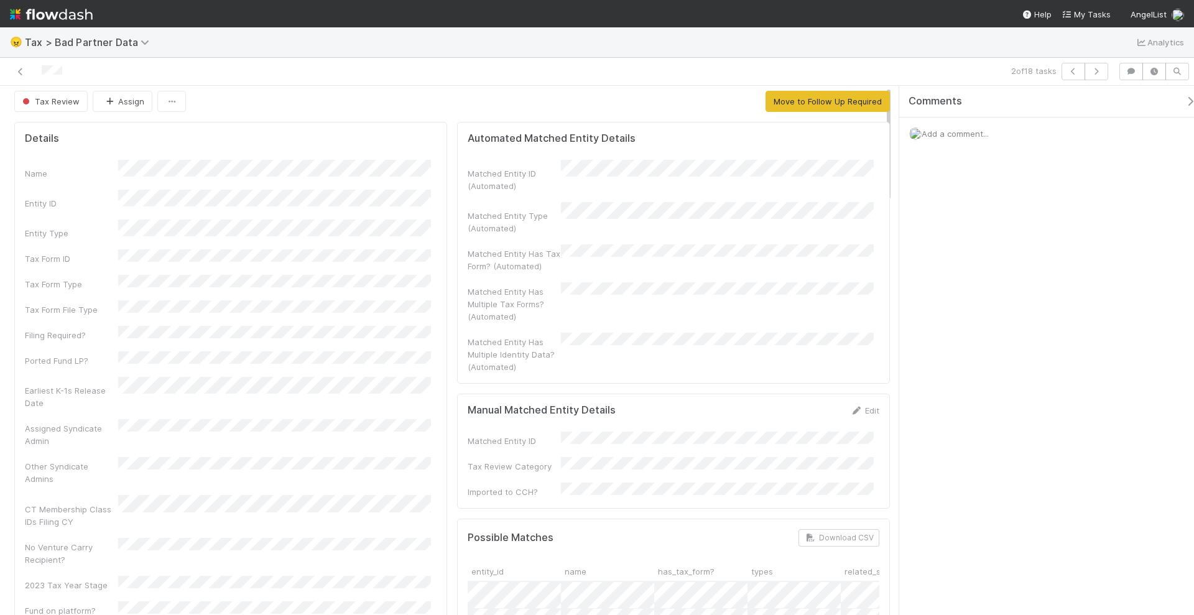
scroll to position [0, 0]
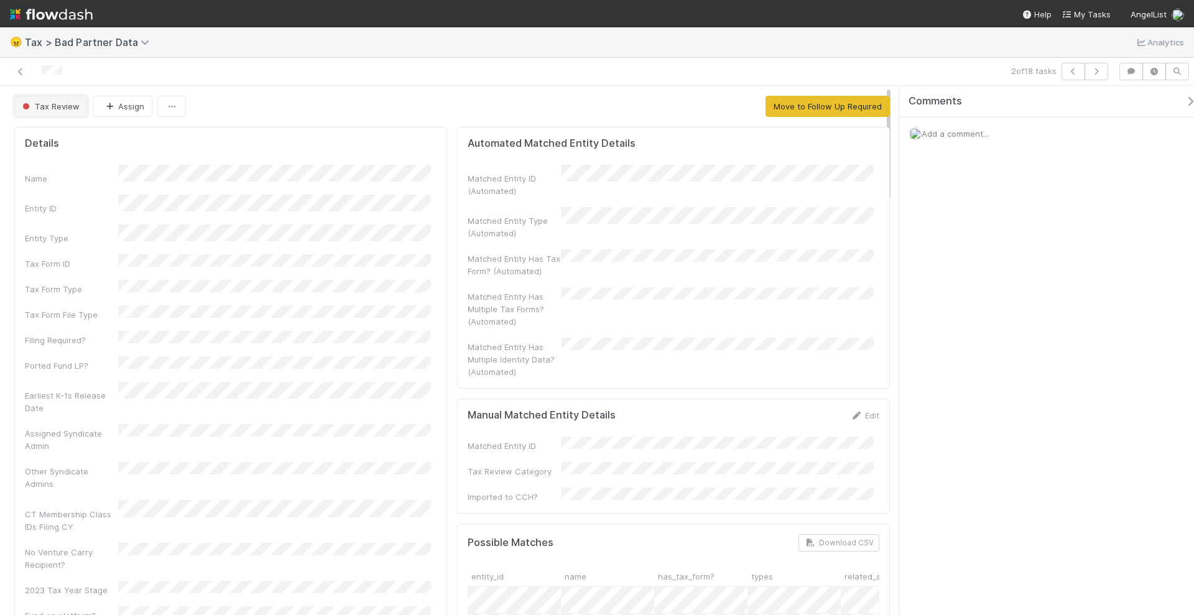
click at [49, 100] on button "Tax Review" at bounding box center [50, 106] width 73 height 21
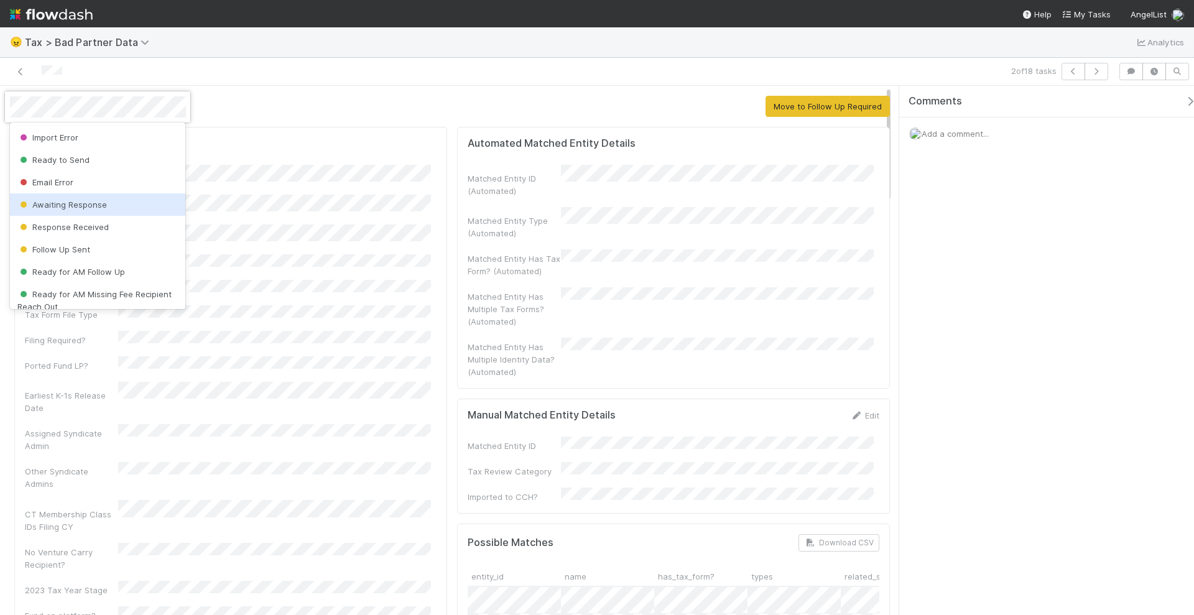
click at [968, 133] on div at bounding box center [597, 307] width 1194 height 615
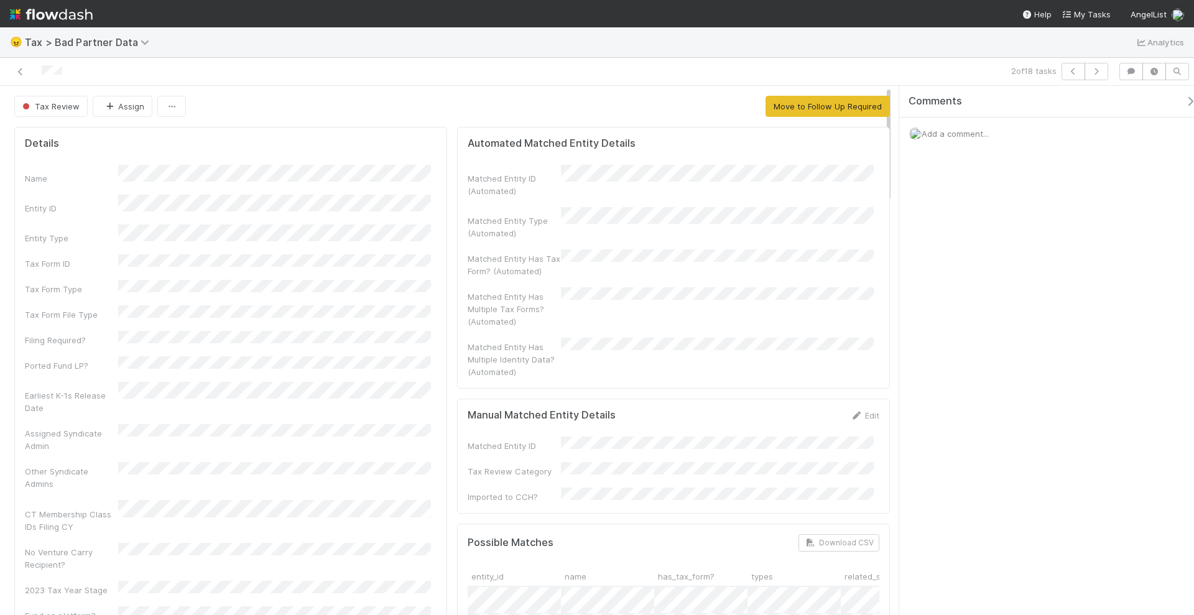
click at [959, 134] on span "Add a comment..." at bounding box center [955, 134] width 67 height 10
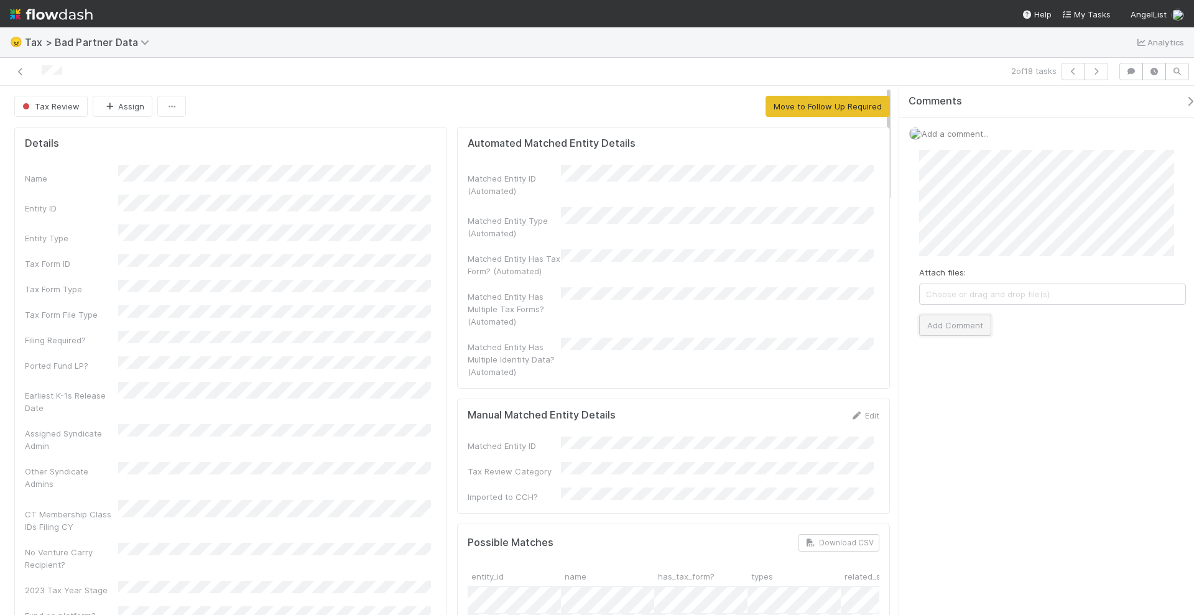
click at [977, 321] on button "Add Comment" at bounding box center [956, 325] width 72 height 21
click at [992, 299] on div "Comments Add a comment... Helen Vo just now Reply..." at bounding box center [1053, 215] width 307 height 258
click at [940, 264] on span "Reply..." at bounding box center [934, 264] width 27 height 10
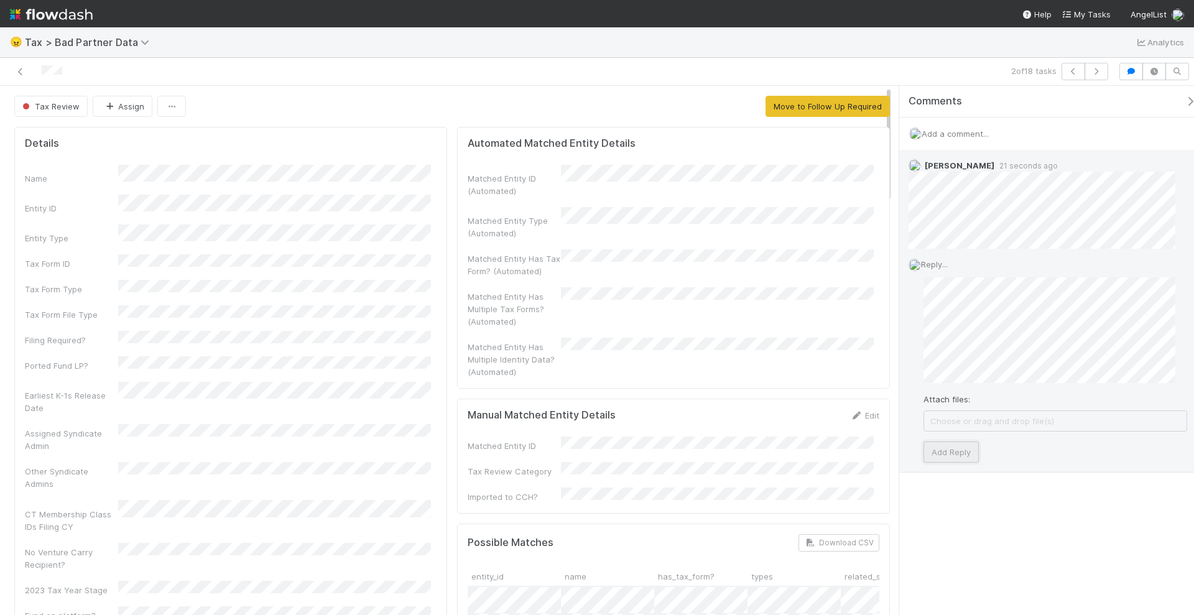
click at [960, 444] on button "Add Reply" at bounding box center [951, 452] width 55 height 21
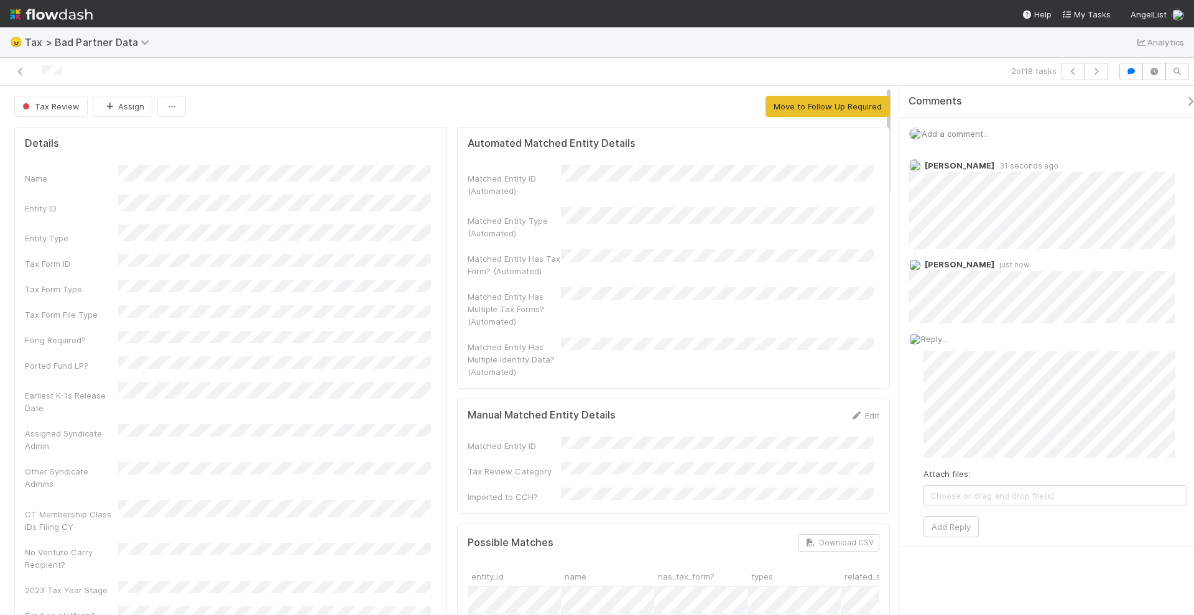
click at [951, 63] on div "2 of 18 tasks" at bounding box center [838, 71] width 552 height 17
click at [1103, 72] on icon "button" at bounding box center [1097, 71] width 12 height 7
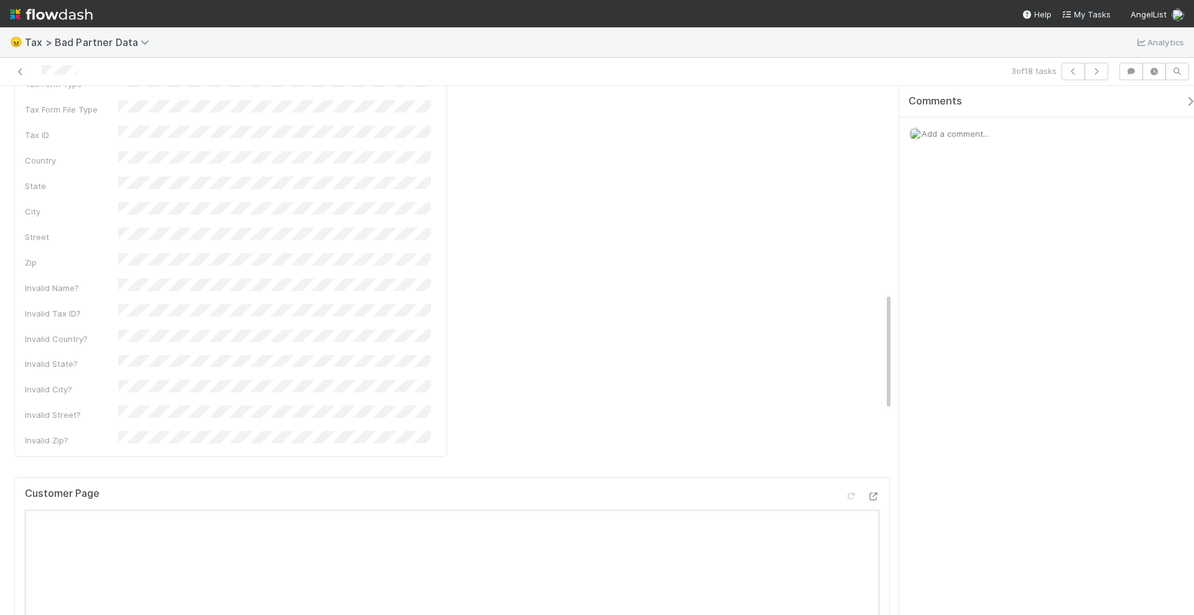
scroll to position [933, 0]
click at [867, 459] on icon at bounding box center [873, 463] width 12 height 8
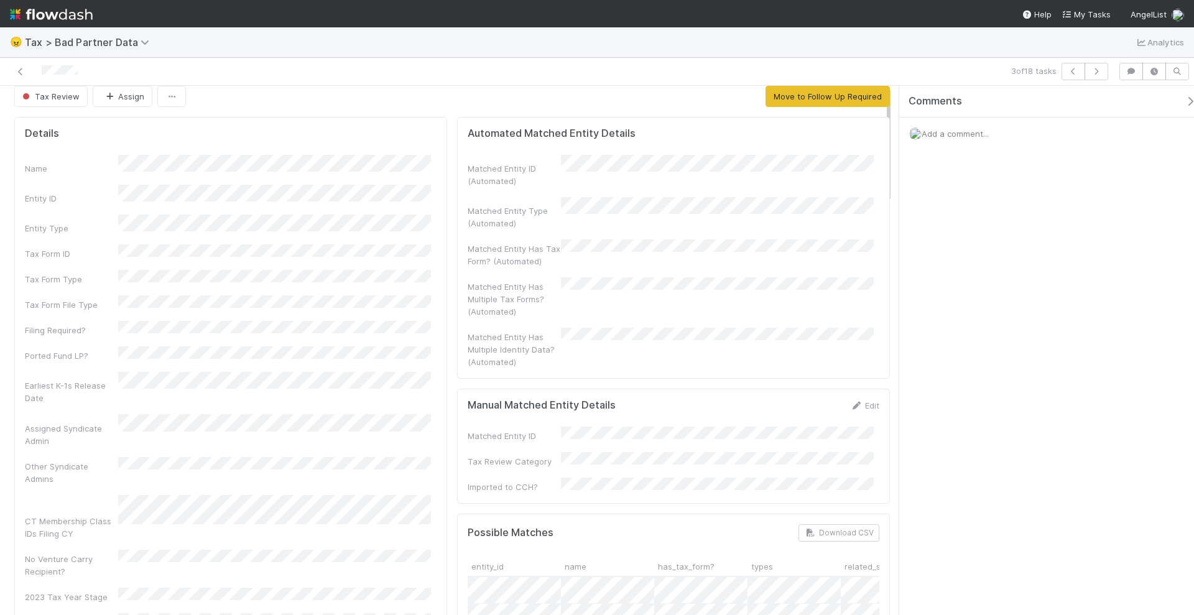
scroll to position [0, 0]
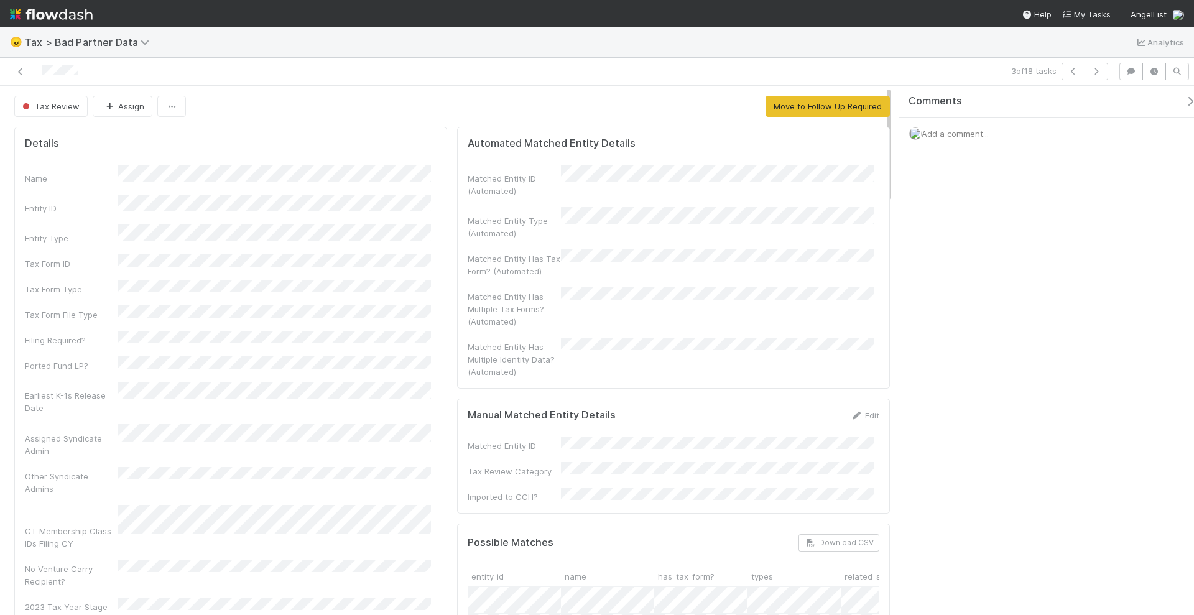
click at [977, 136] on span "Add a comment..." at bounding box center [955, 134] width 67 height 10
click at [887, 203] on div "Tax Review Assign Move to Follow Up Required Details Name Entity ID Entity Type…" at bounding box center [597, 351] width 1194 height 531
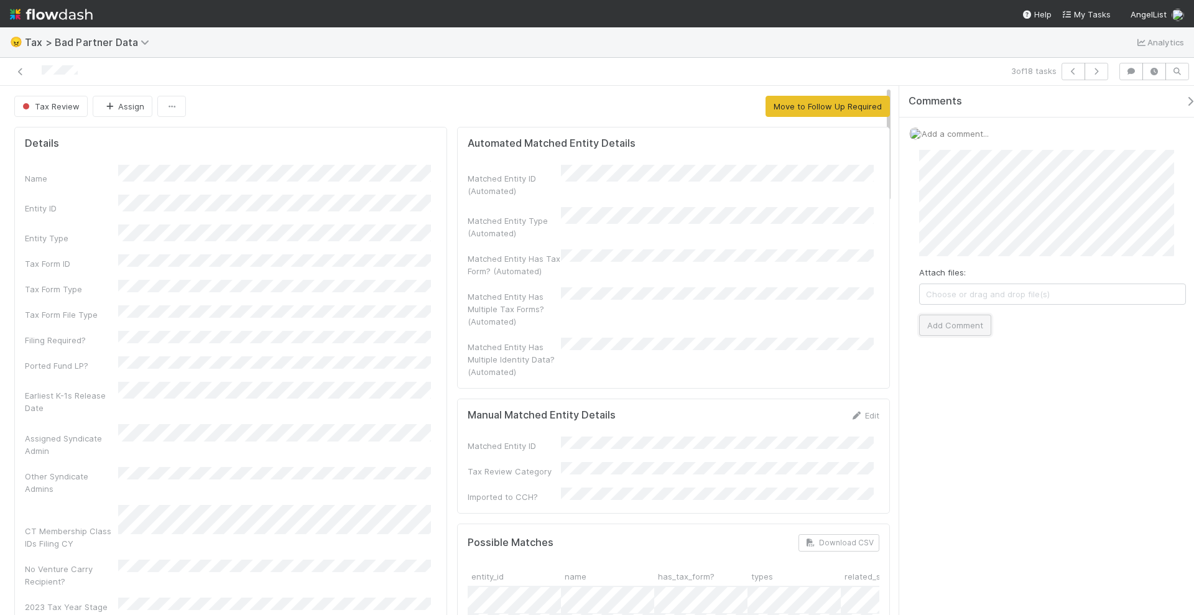
click at [956, 315] on button "Add Comment" at bounding box center [956, 325] width 72 height 21
click at [1100, 75] on button "button" at bounding box center [1097, 71] width 24 height 17
click at [1013, 346] on div "Comments Add a comment... Rick Huang 5 months ago Reply..." at bounding box center [1047, 351] width 295 height 531
click at [943, 251] on span "Reply..." at bounding box center [934, 252] width 27 height 10
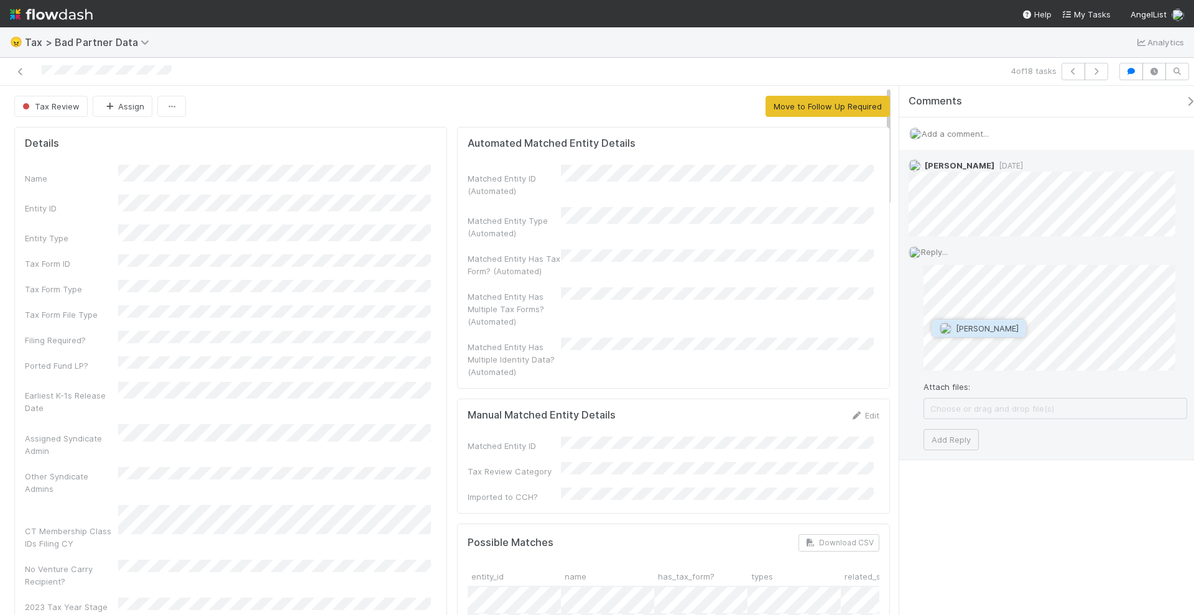
click at [983, 330] on span "[PERSON_NAME]" at bounding box center [987, 329] width 63 height 10
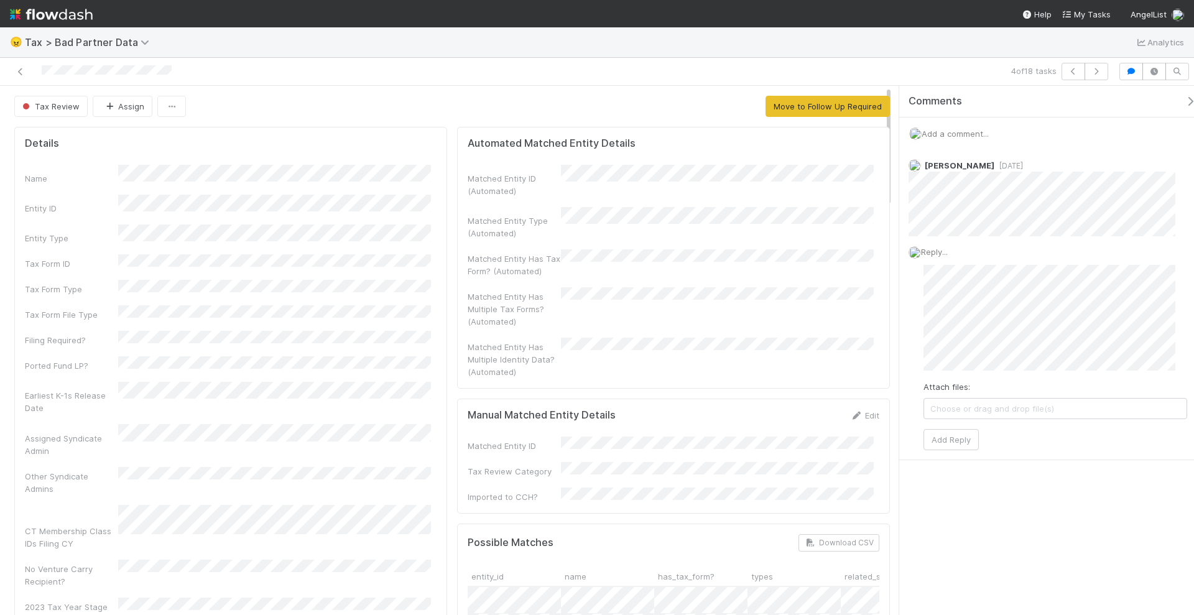
click at [58, 106] on span "Tax Review" at bounding box center [50, 106] width 60 height 10
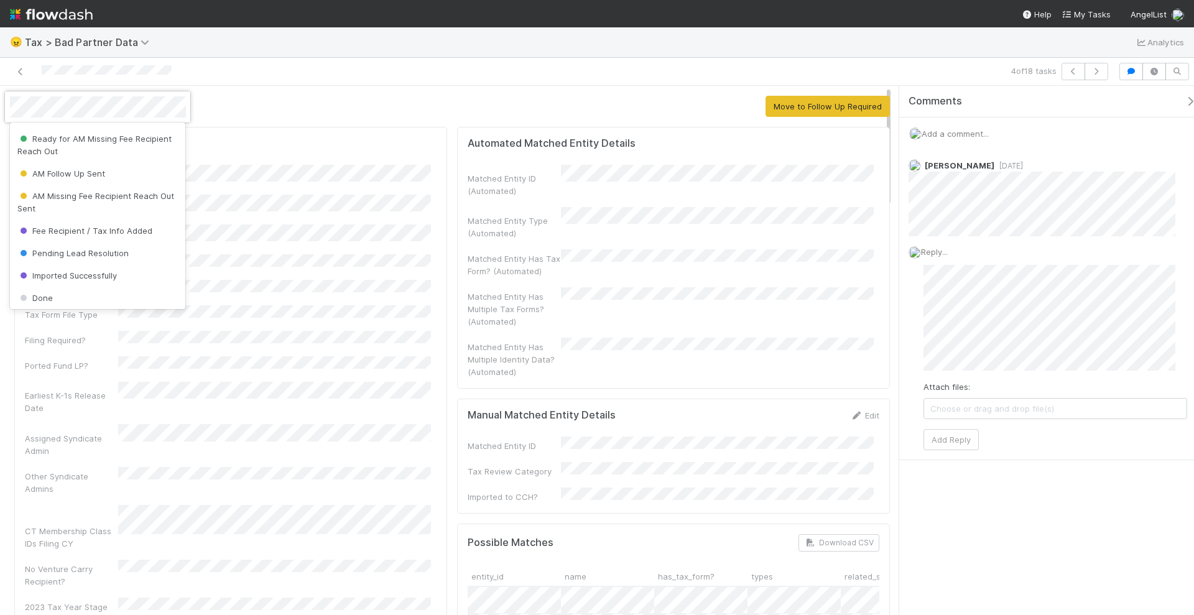
scroll to position [370, 0]
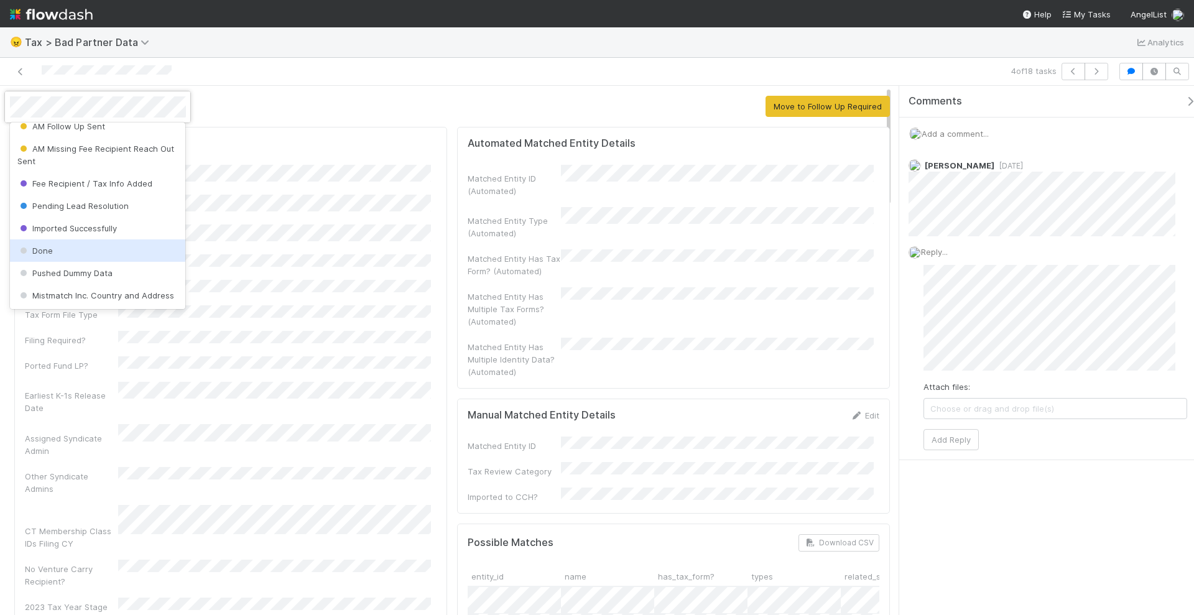
click at [989, 328] on div at bounding box center [597, 307] width 1194 height 615
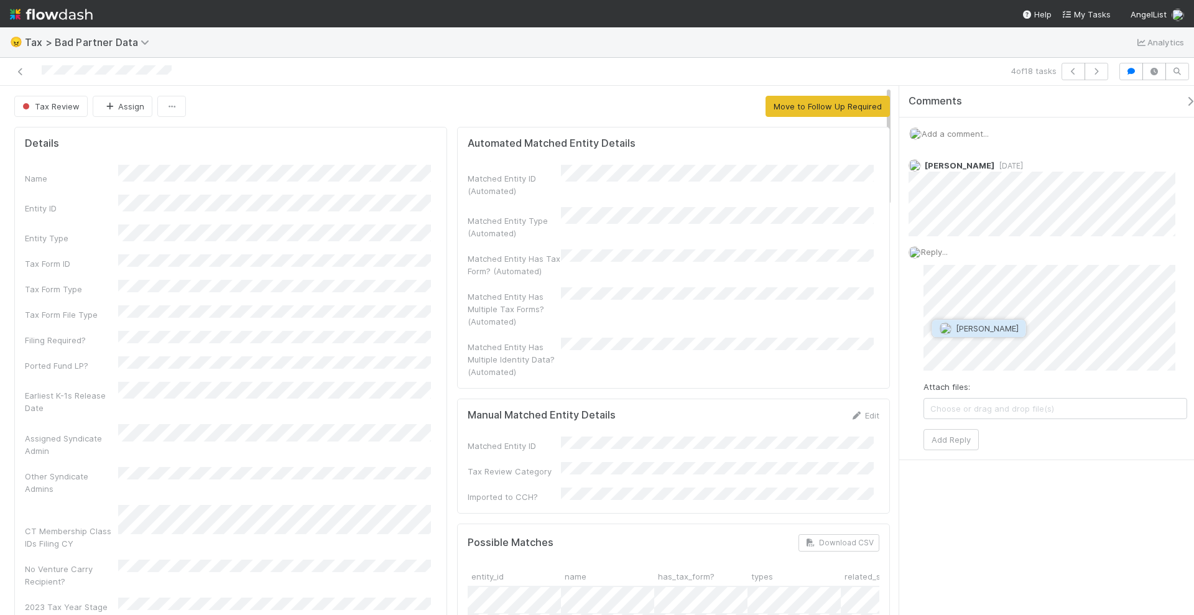
click at [974, 340] on body "😠 Tax > Bad Partner Data Analytics 4 of 18 tasks Tax Review Assign Move to Foll…" at bounding box center [597, 307] width 1194 height 615
click at [983, 336] on button "[PERSON_NAME]" at bounding box center [980, 328] width 94 height 17
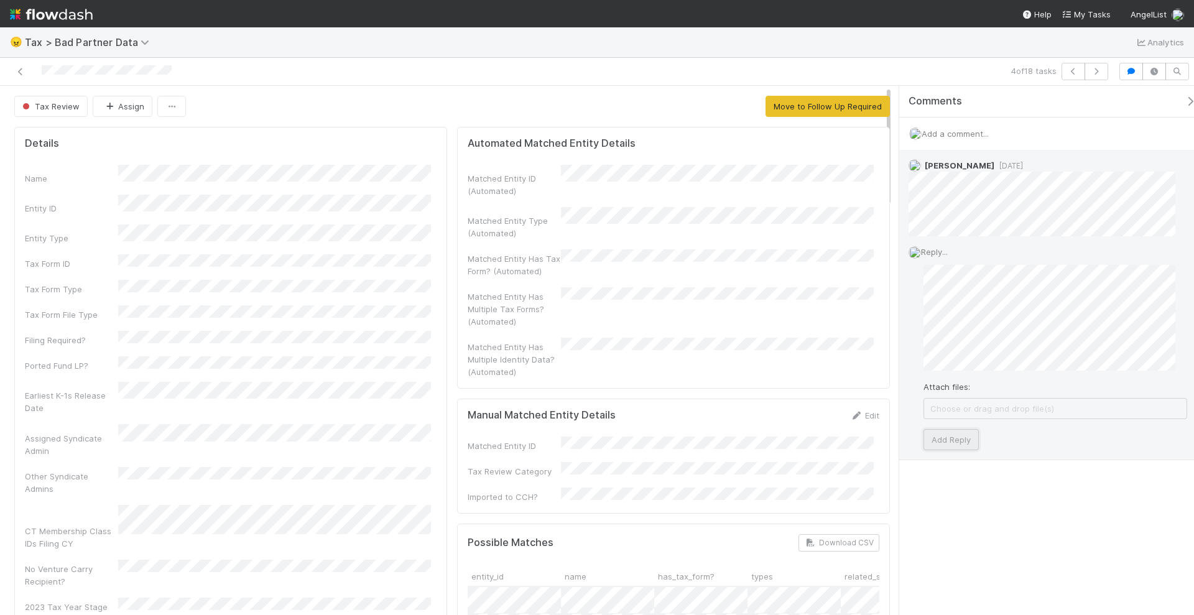
click at [956, 434] on button "Add Reply" at bounding box center [951, 439] width 55 height 21
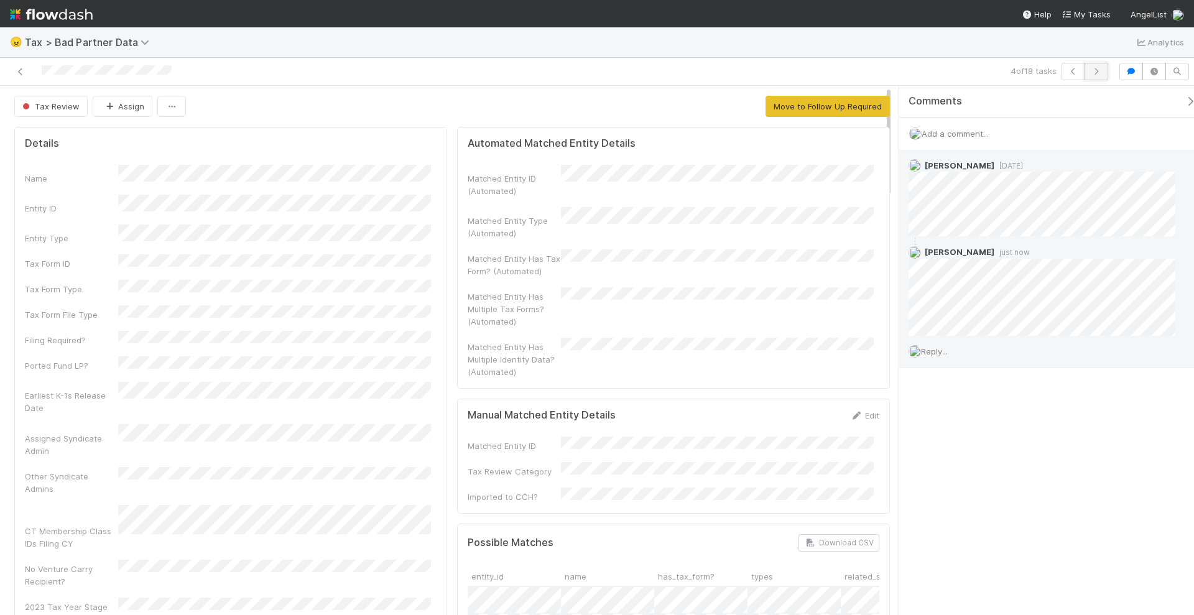
click at [1100, 72] on icon "button" at bounding box center [1097, 71] width 12 height 7
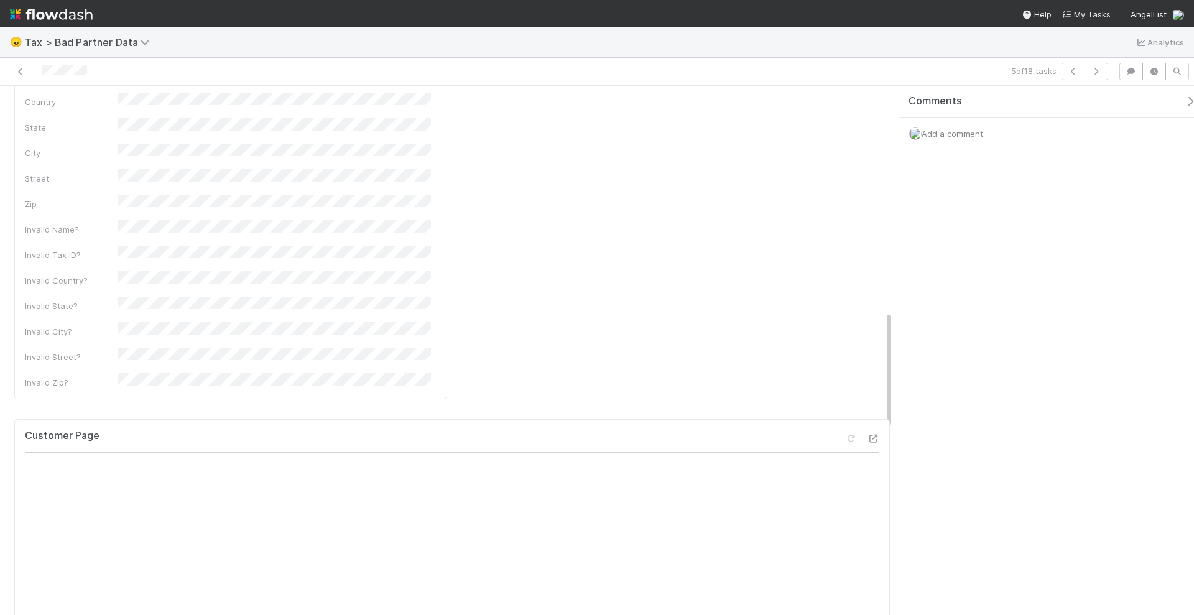
scroll to position [1011, 0]
click at [867, 364] on icon at bounding box center [873, 368] width 12 height 8
click at [959, 129] on span "Add a comment..." at bounding box center [955, 134] width 67 height 10
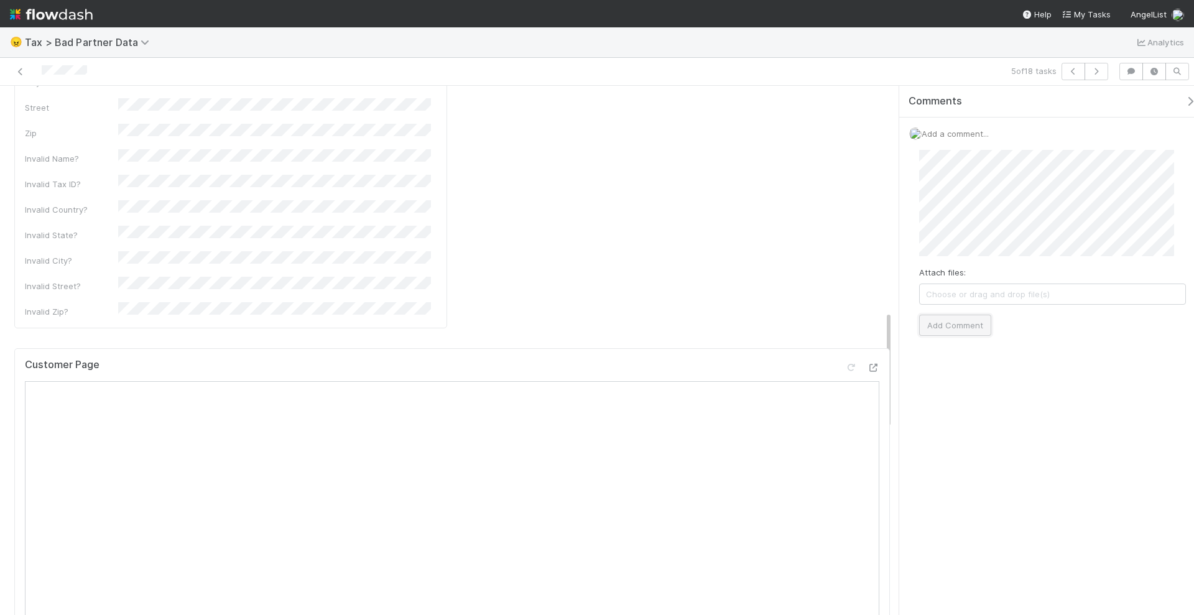
click at [970, 324] on button "Add Comment" at bounding box center [956, 325] width 72 height 21
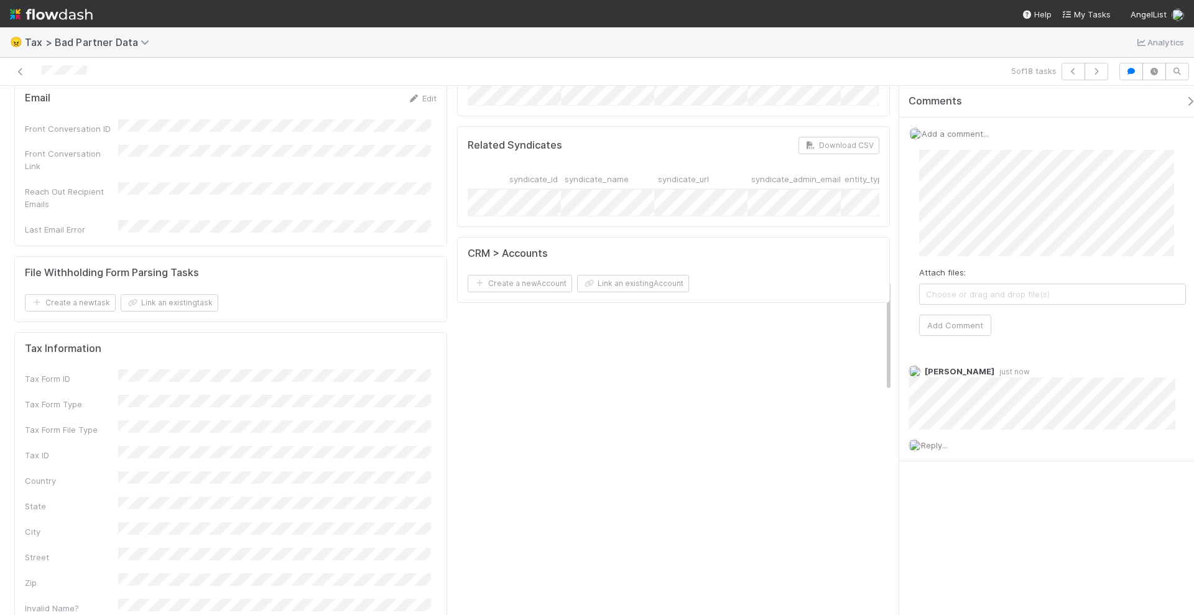
scroll to position [0, 0]
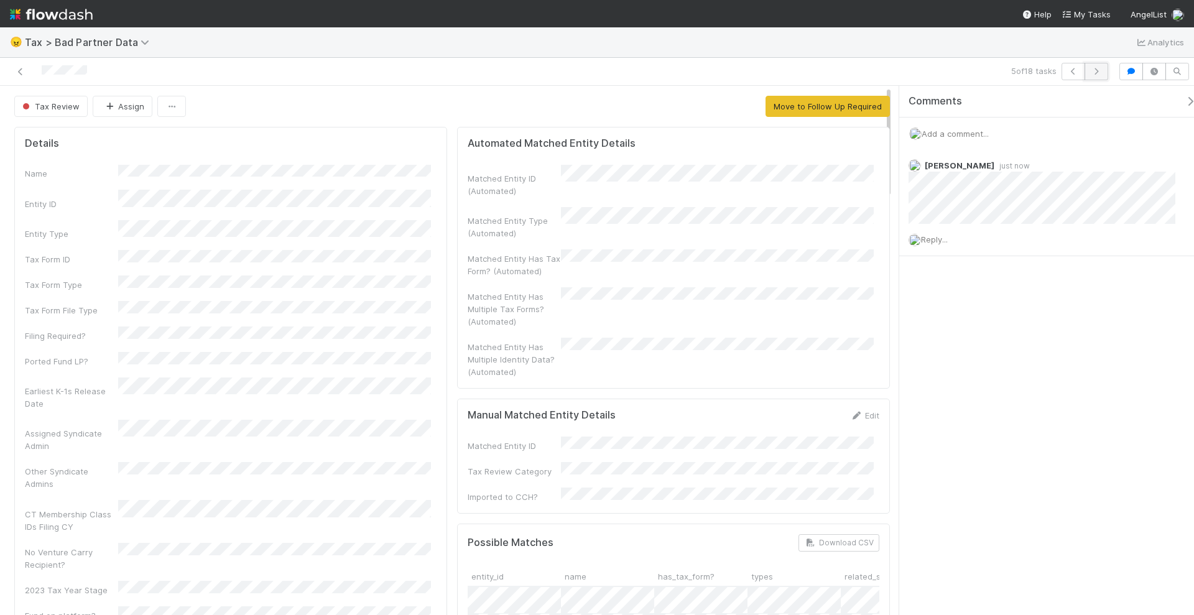
click at [1105, 72] on button "button" at bounding box center [1097, 71] width 24 height 17
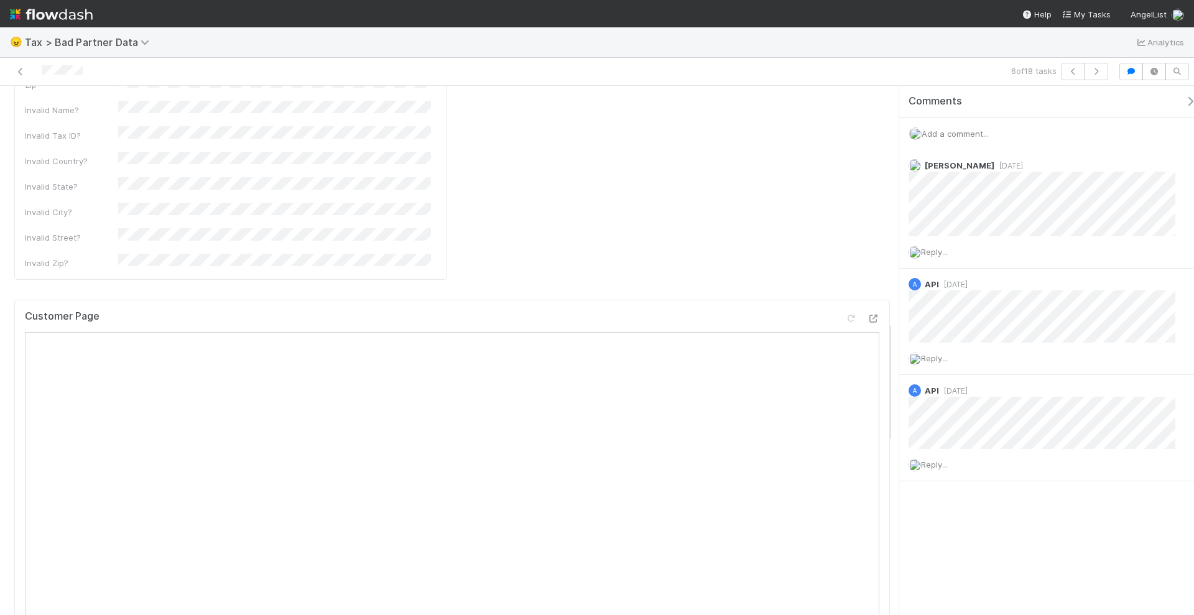
scroll to position [1011, 0]
click at [867, 373] on icon at bounding box center [873, 377] width 12 height 8
click at [949, 129] on span "Add a comment..." at bounding box center [955, 134] width 67 height 10
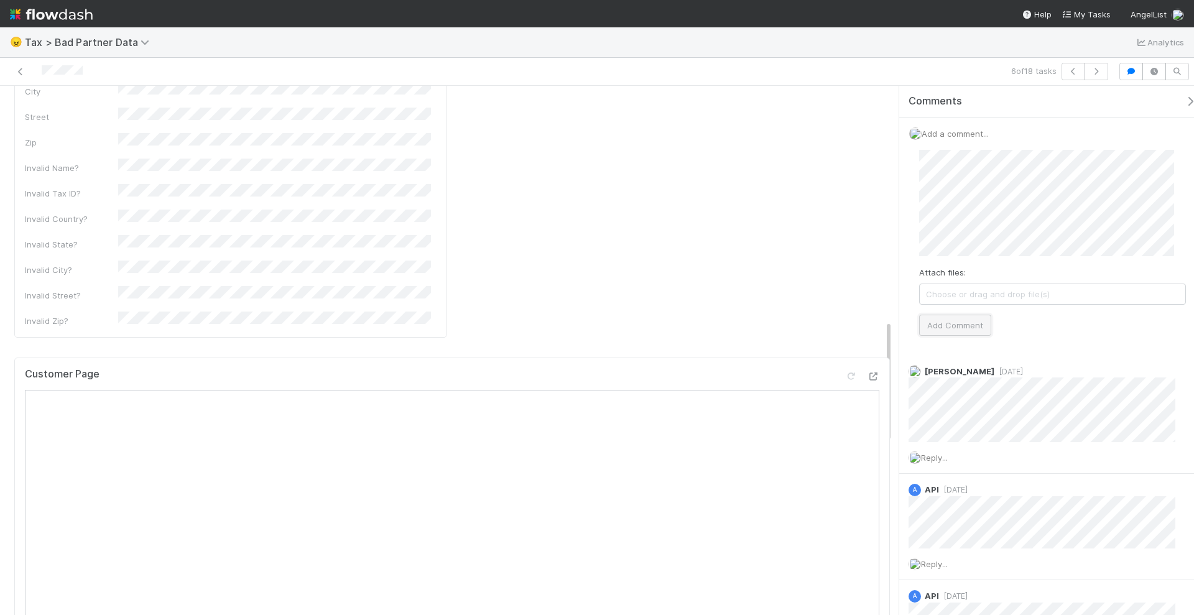
click at [966, 324] on button "Add Comment" at bounding box center [956, 325] width 72 height 21
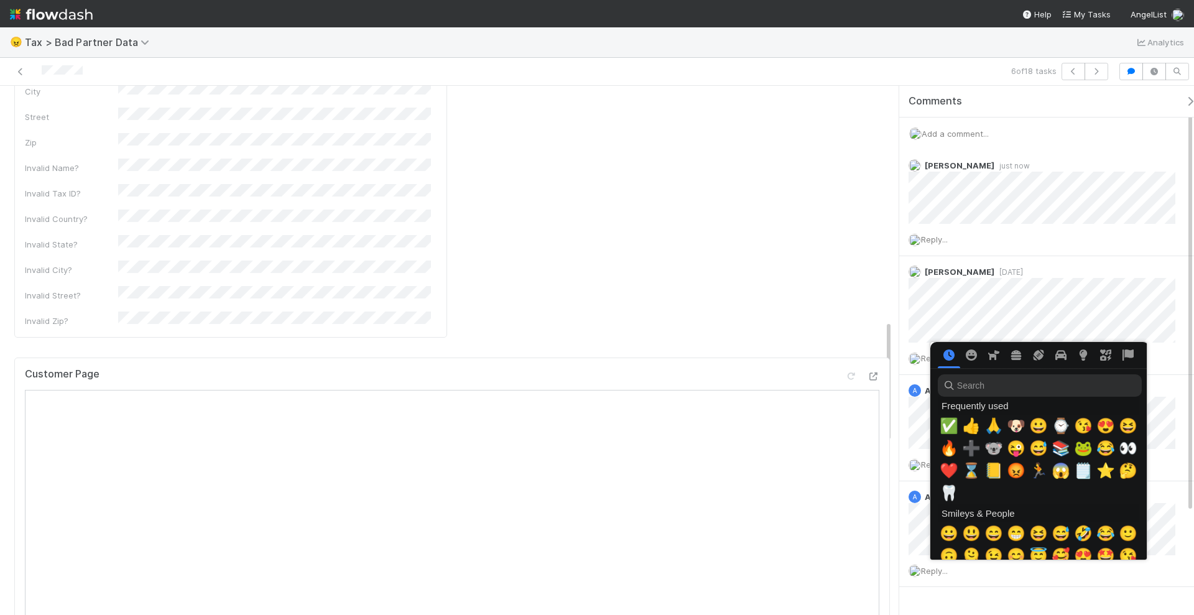
scroll to position [0, 6]
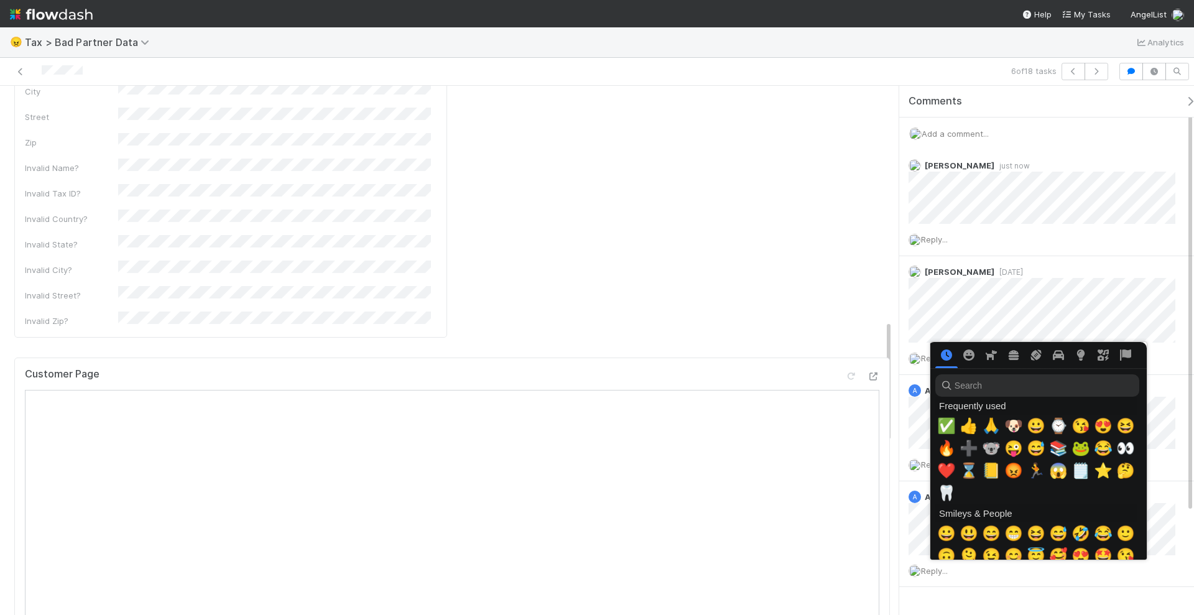
click at [1084, 382] on input "search" at bounding box center [1038, 386] width 204 height 22
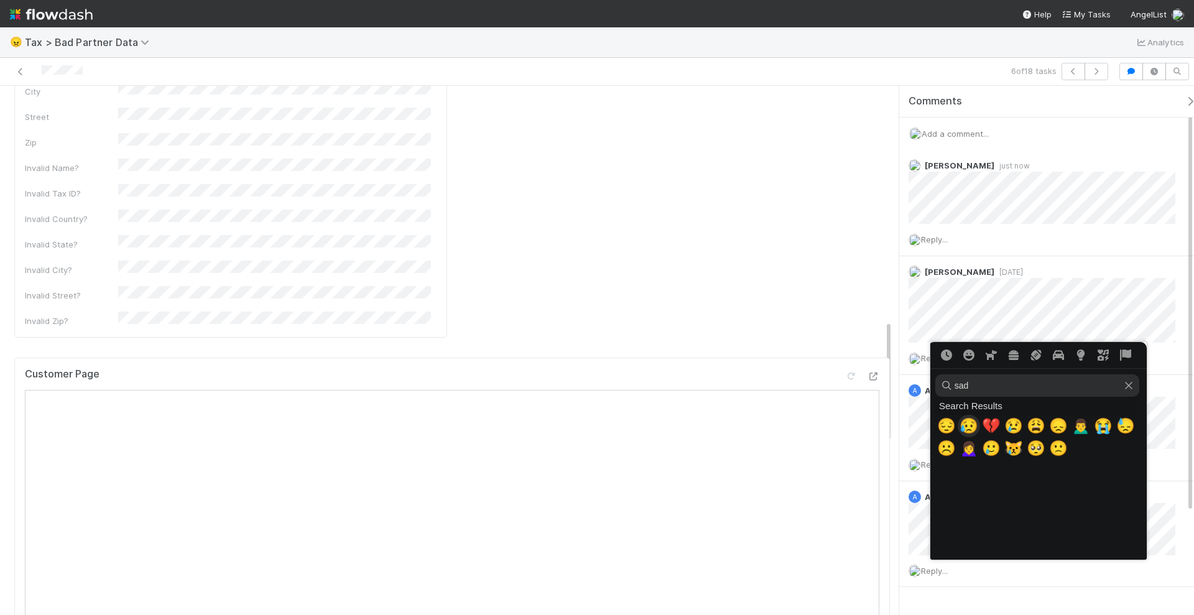
type input "sad"
click at [939, 430] on span "😔" at bounding box center [947, 425] width 19 height 17
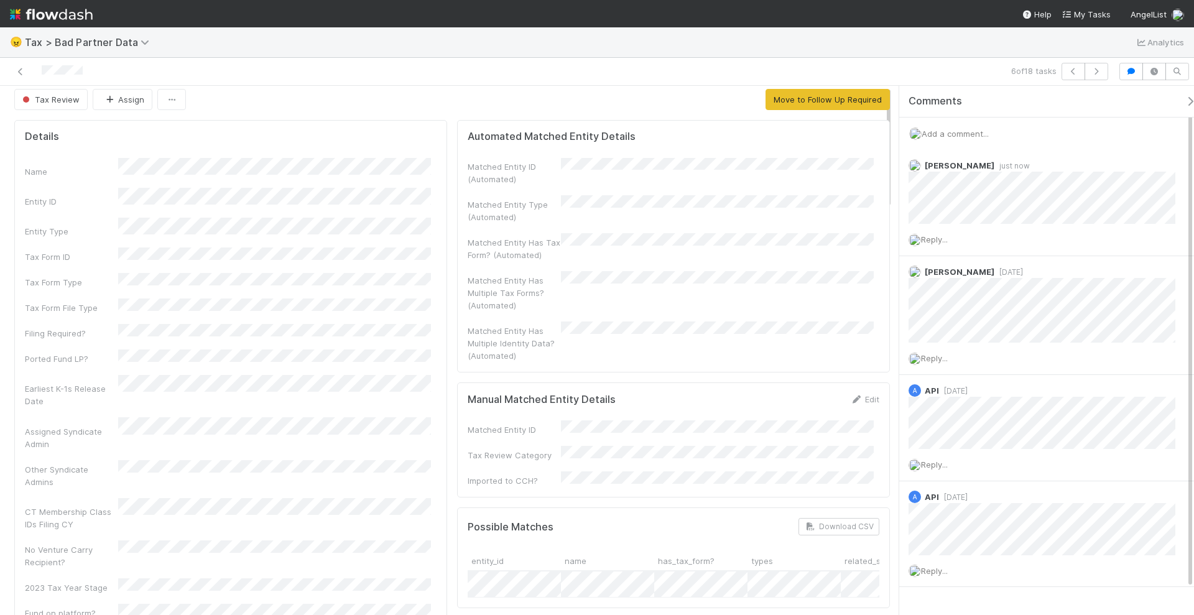
scroll to position [0, 0]
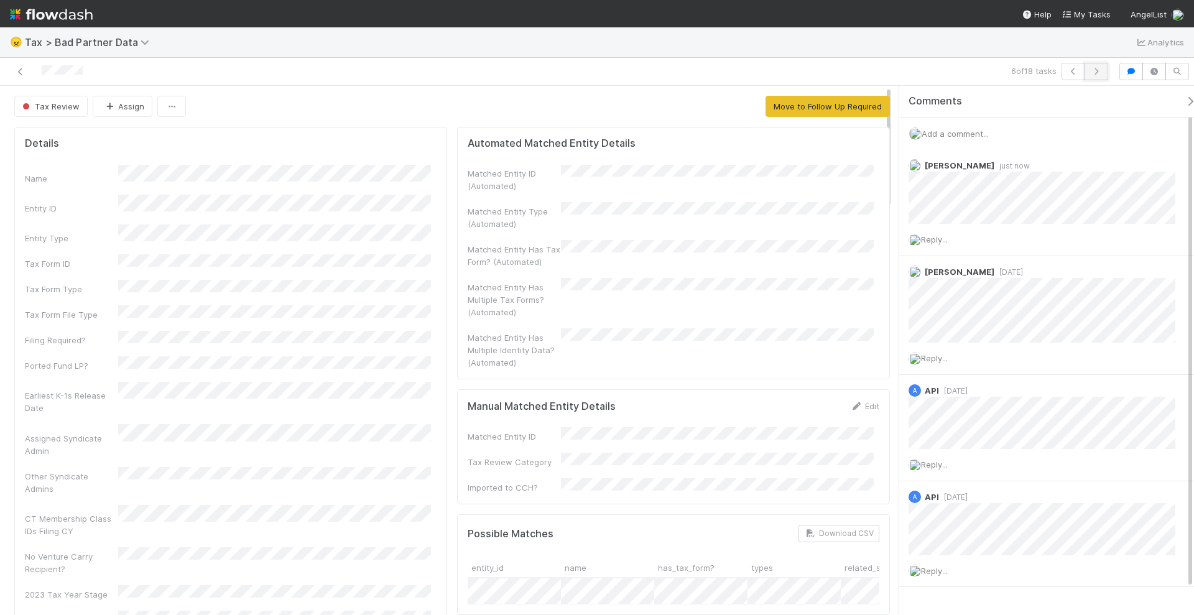
click at [1100, 75] on button "button" at bounding box center [1097, 71] width 24 height 17
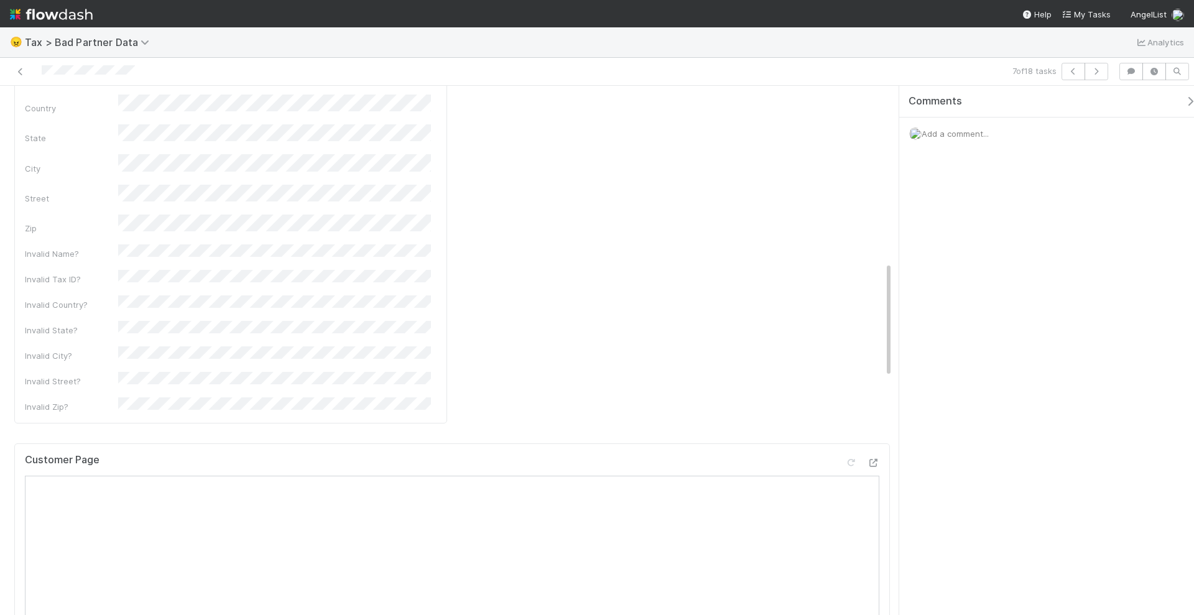
scroll to position [1167, 0]
click at [963, 137] on div "Add a comment..." at bounding box center [1053, 134] width 307 height 32
click at [963, 137] on span "Add a comment..." at bounding box center [955, 134] width 67 height 10
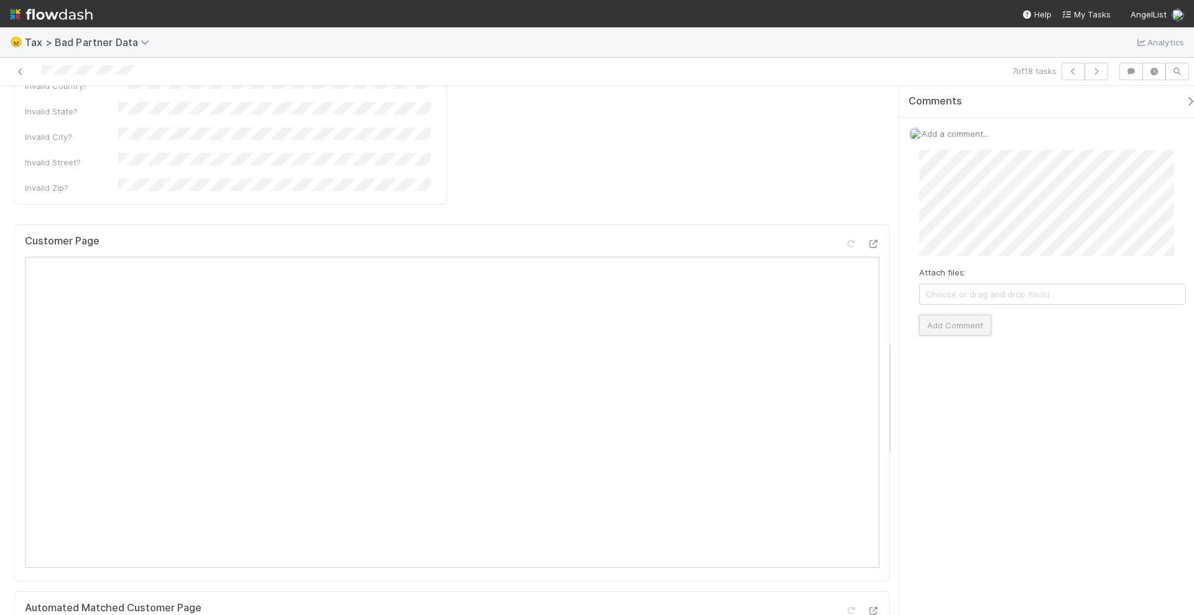
click at [958, 330] on button "Add Comment" at bounding box center [956, 325] width 72 height 21
click at [1094, 67] on button "button" at bounding box center [1097, 71] width 24 height 17
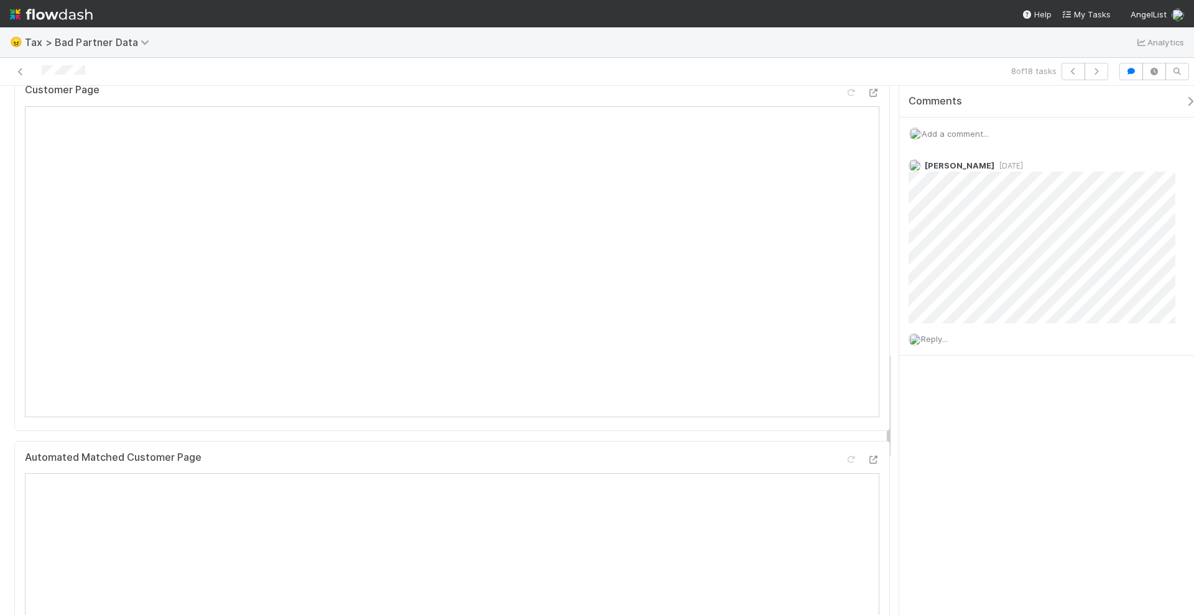
scroll to position [1089, 0]
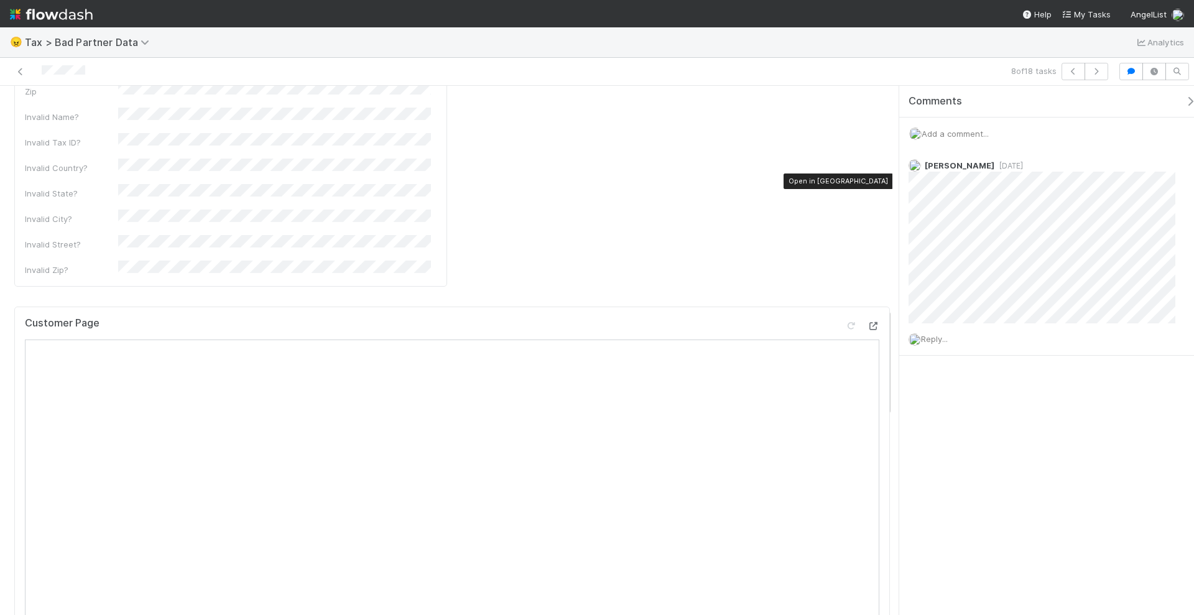
click at [867, 322] on icon at bounding box center [873, 326] width 12 height 8
click at [967, 134] on span "Add a comment..." at bounding box center [955, 134] width 67 height 10
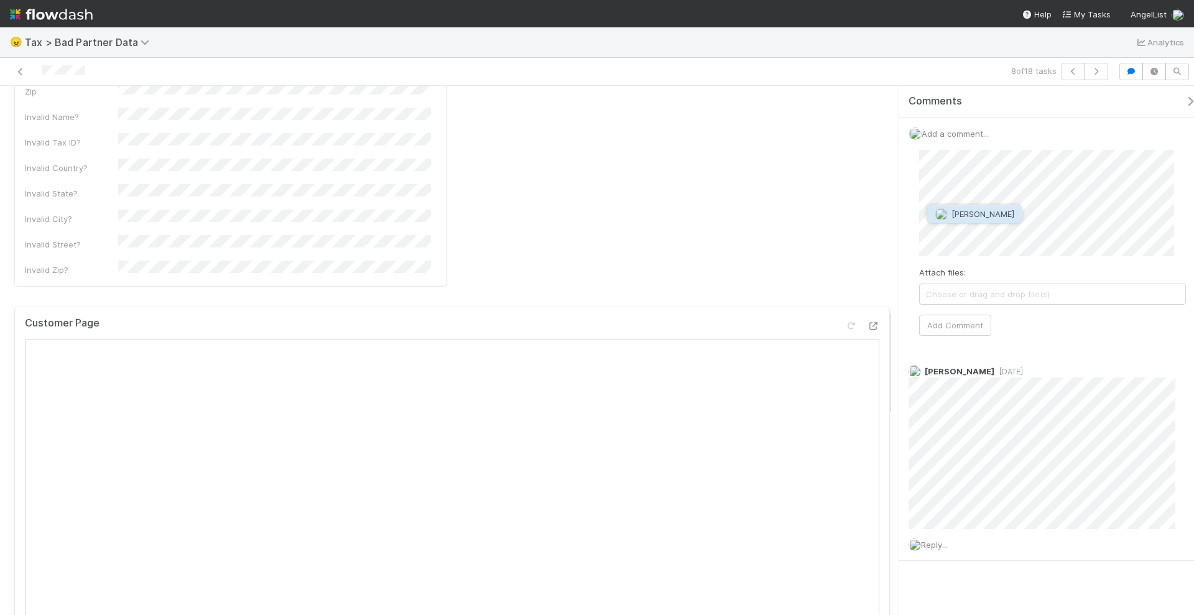
click at [985, 206] on button "Josh Goldberg" at bounding box center [975, 213] width 94 height 17
click at [955, 324] on button "Add Comment" at bounding box center [956, 325] width 72 height 21
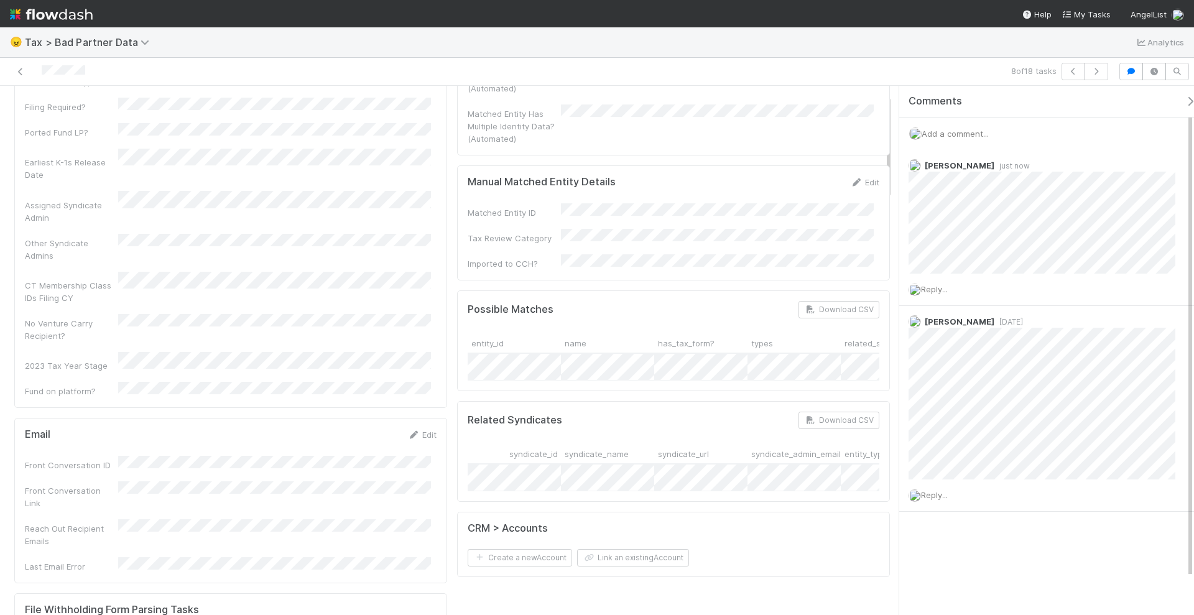
scroll to position [0, 0]
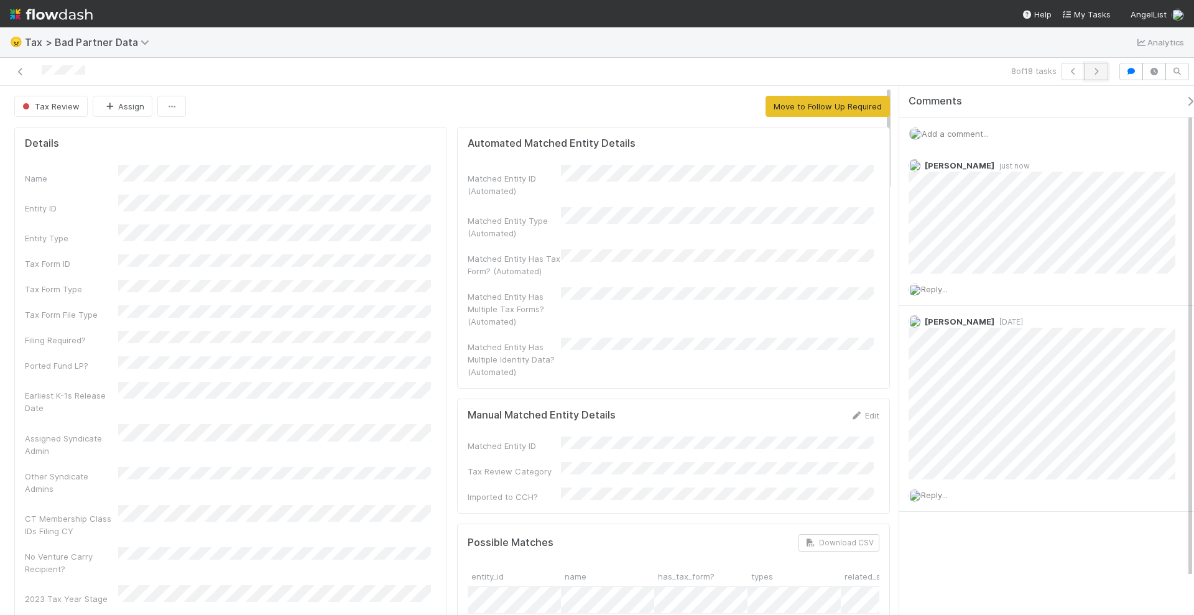
click at [1101, 71] on icon "button" at bounding box center [1097, 71] width 12 height 7
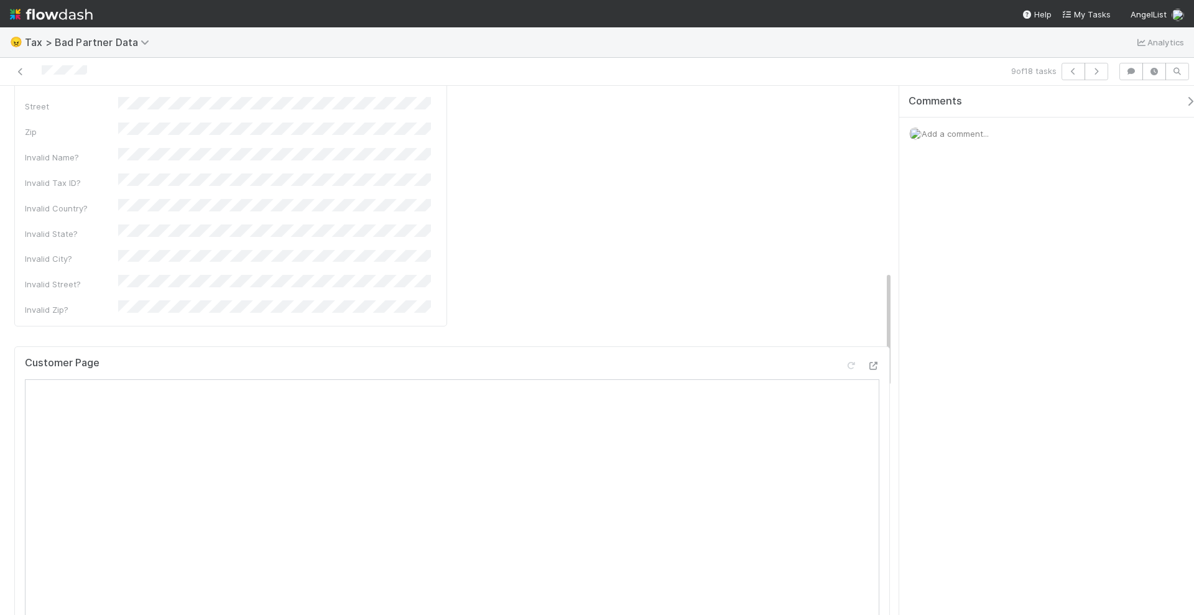
scroll to position [1089, 0]
click at [867, 291] on icon at bounding box center [873, 295] width 12 height 8
click at [961, 134] on span "Add a comment..." at bounding box center [955, 134] width 67 height 10
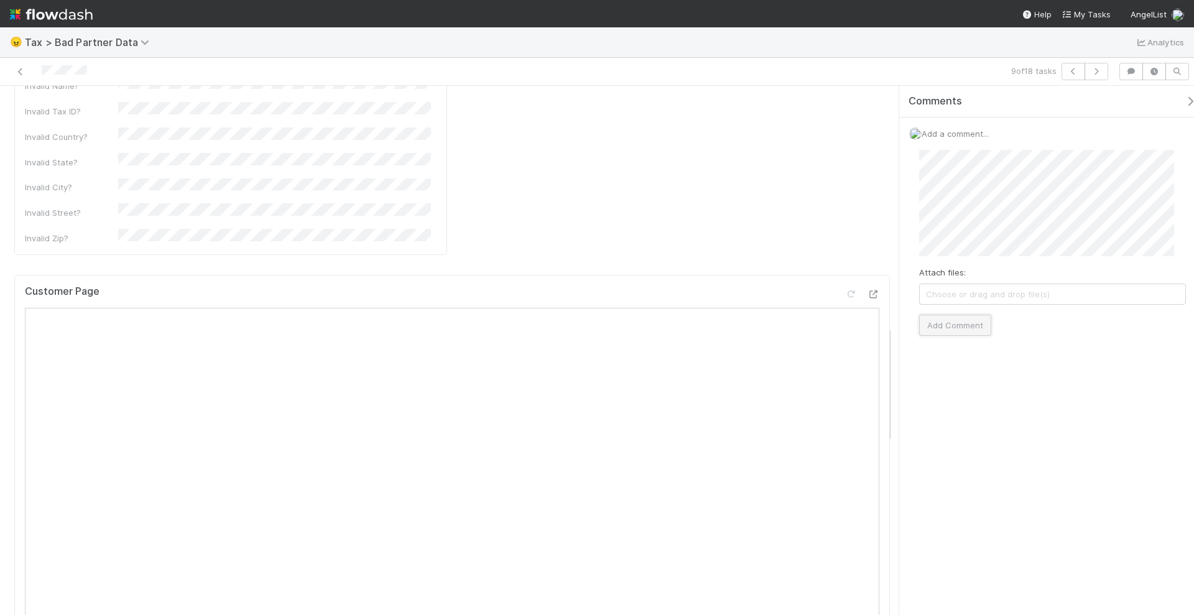
click at [967, 320] on button "Add Comment" at bounding box center [956, 325] width 72 height 21
drag, startPoint x: 1031, startPoint y: 462, endPoint x: 1036, endPoint y: 426, distance: 36.4
click at [1032, 463] on div "Comments Add a comment... Helen Vo just now Reply..." at bounding box center [1047, 351] width 295 height 531
click at [1099, 75] on button "button" at bounding box center [1097, 71] width 24 height 17
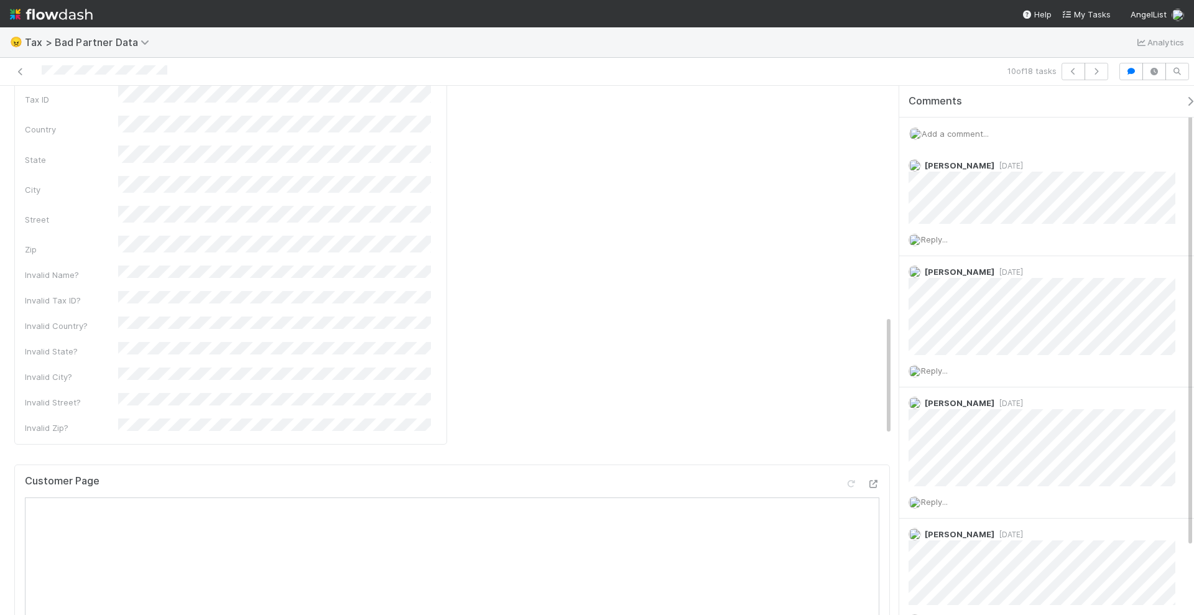
scroll to position [933, 0]
click at [867, 496] on icon at bounding box center [873, 500] width 12 height 8
click at [960, 129] on span "Add a comment..." at bounding box center [955, 134] width 67 height 10
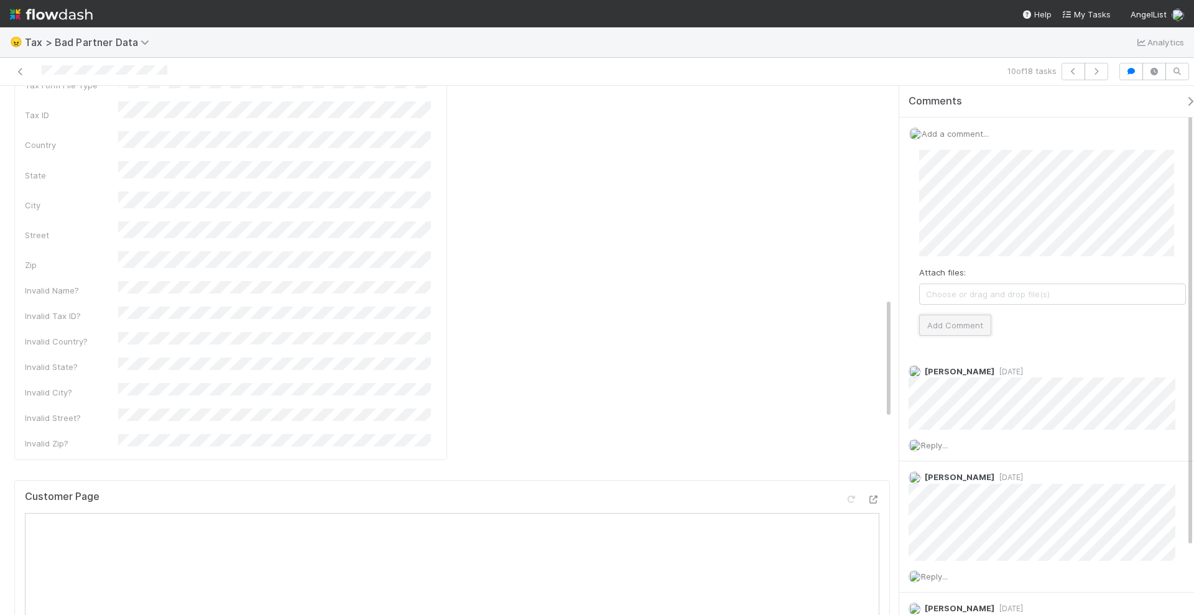
click at [954, 327] on button "Add Comment" at bounding box center [956, 325] width 72 height 21
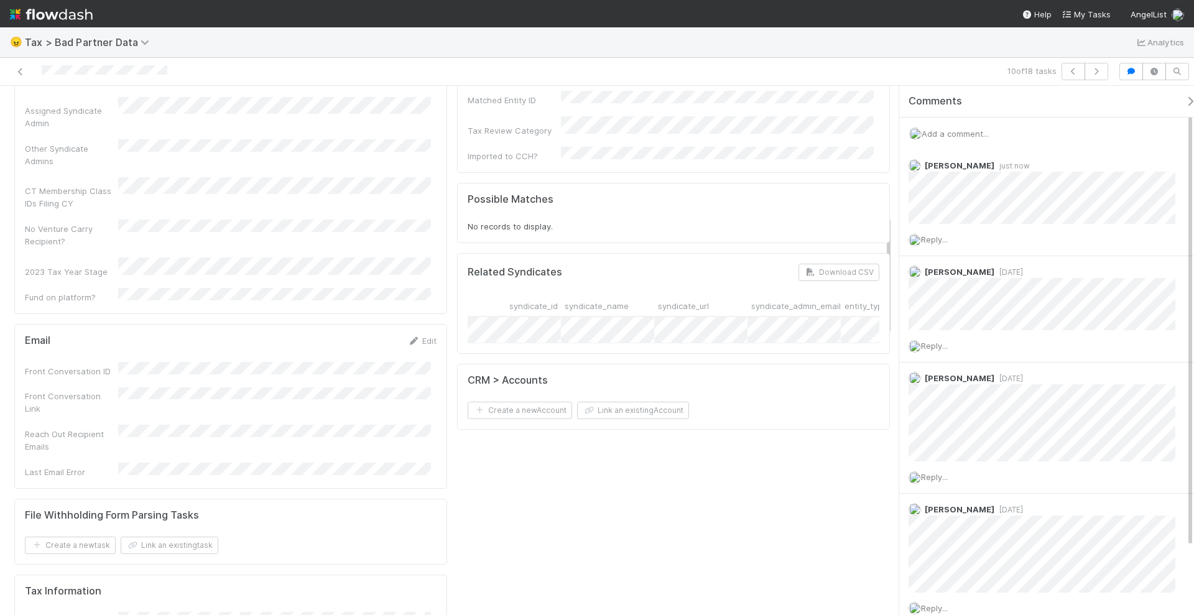
scroll to position [0, 0]
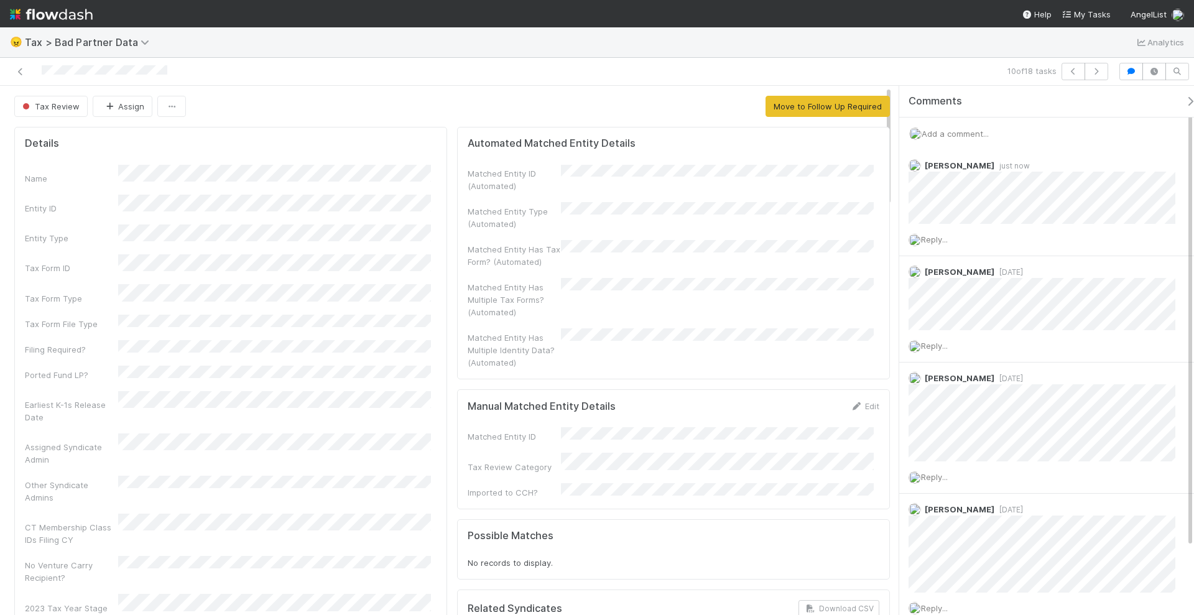
click at [1099, 80] on div "10 of 18 tasks" at bounding box center [597, 72] width 1194 height 28
click at [1103, 77] on button "button" at bounding box center [1097, 71] width 24 height 17
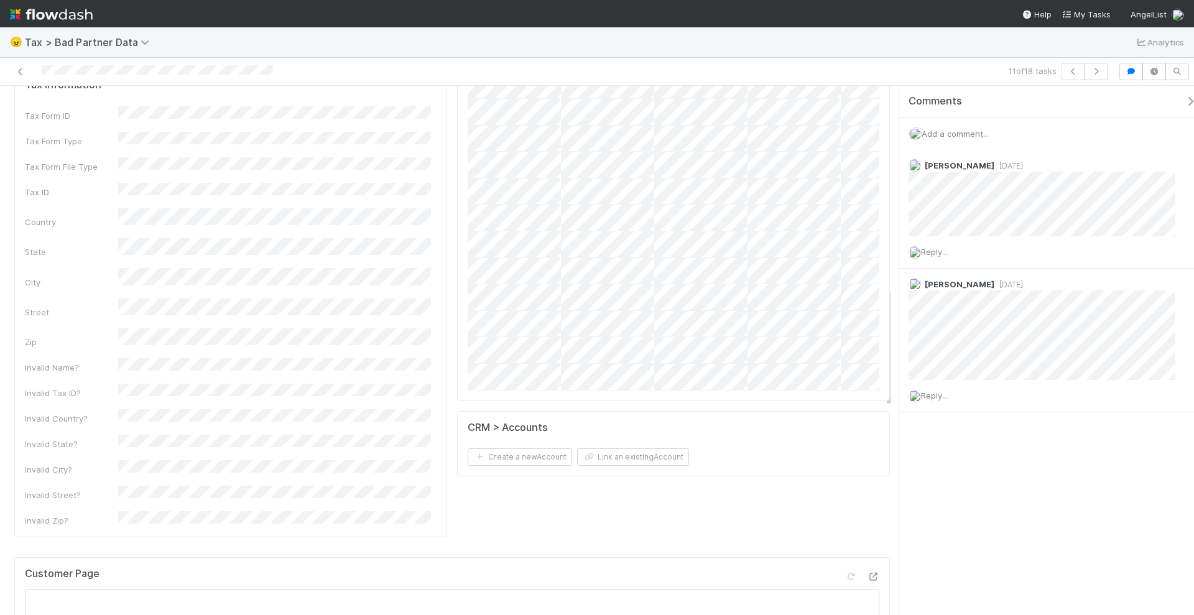
scroll to position [933, 0]
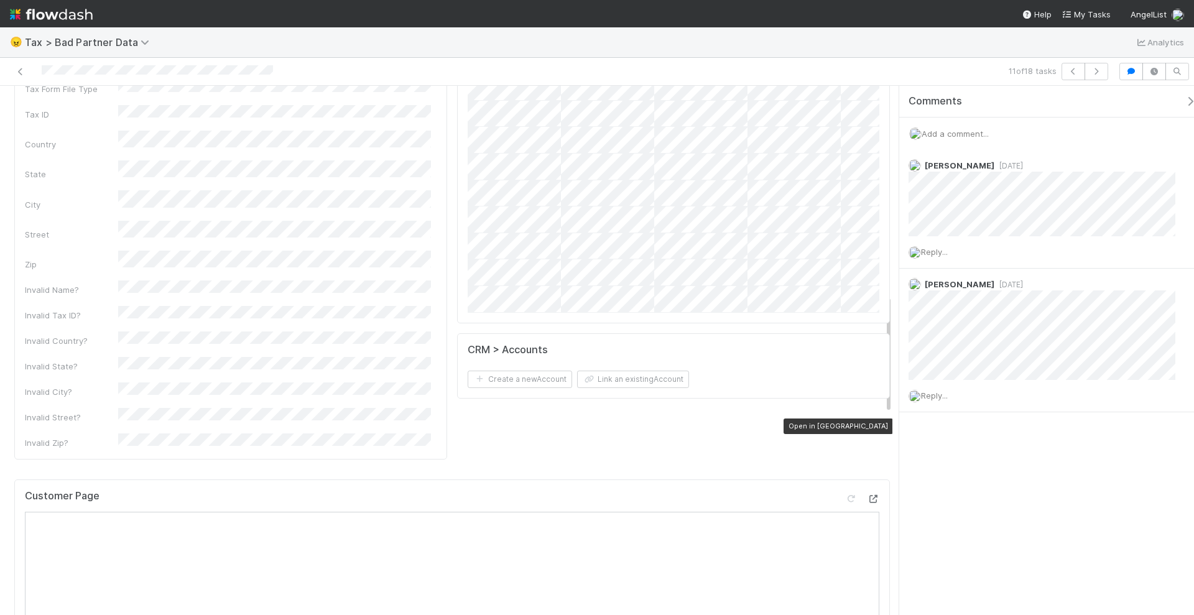
click at [867, 495] on icon at bounding box center [873, 499] width 12 height 8
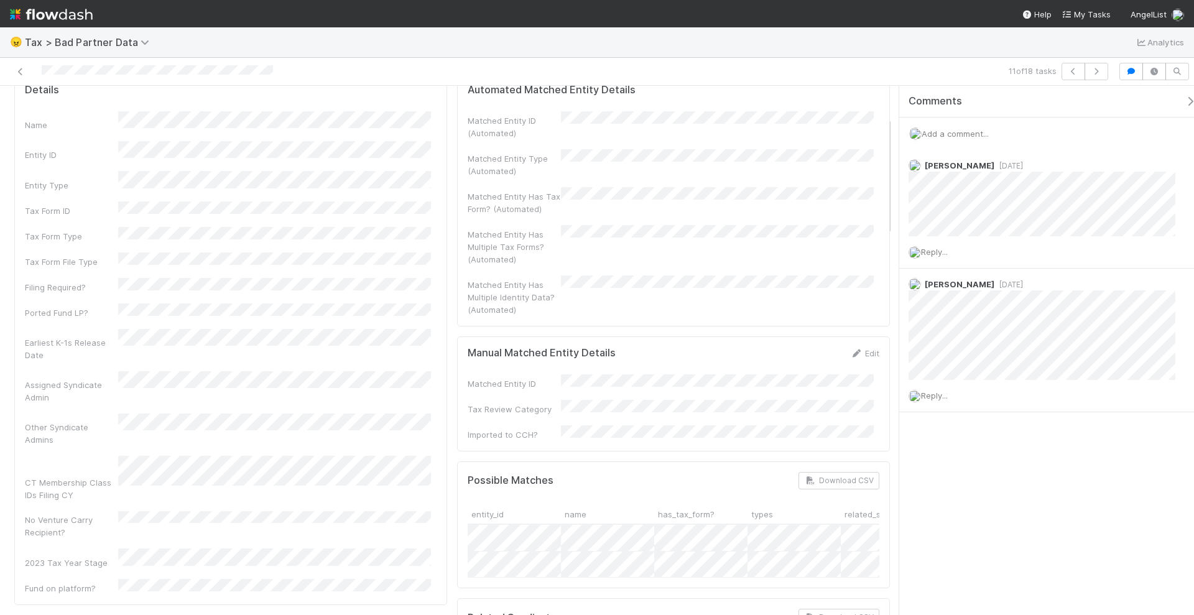
scroll to position [0, 0]
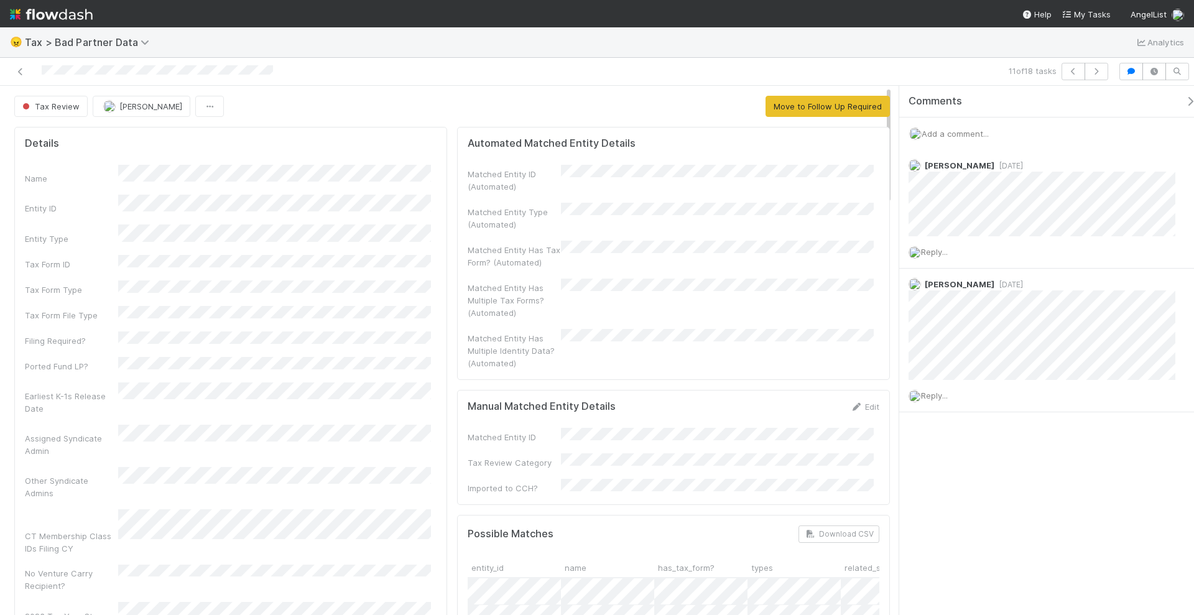
click at [964, 133] on span "Add a comment..." at bounding box center [955, 134] width 67 height 10
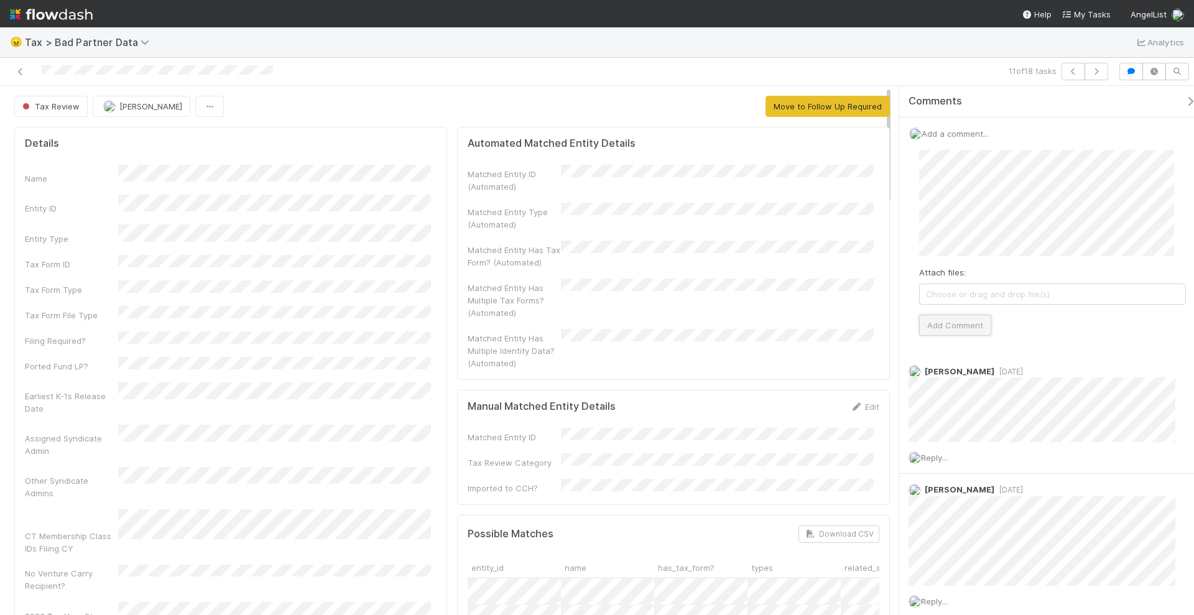
click at [968, 320] on button "Add Comment" at bounding box center [956, 325] width 72 height 21
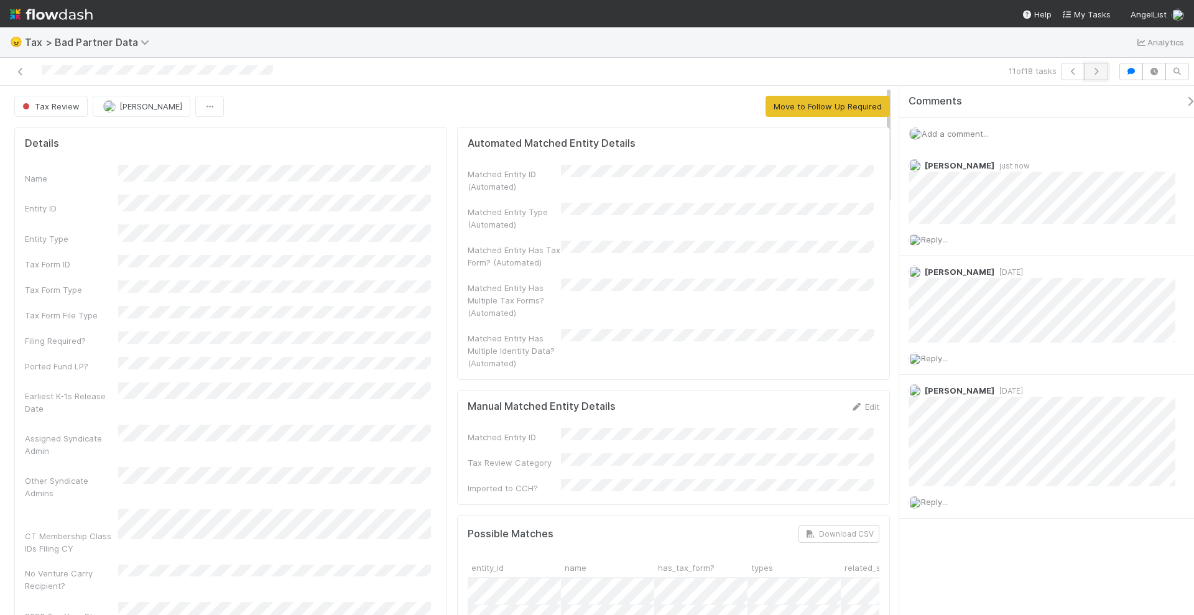
click at [1100, 77] on button "button" at bounding box center [1097, 71] width 24 height 17
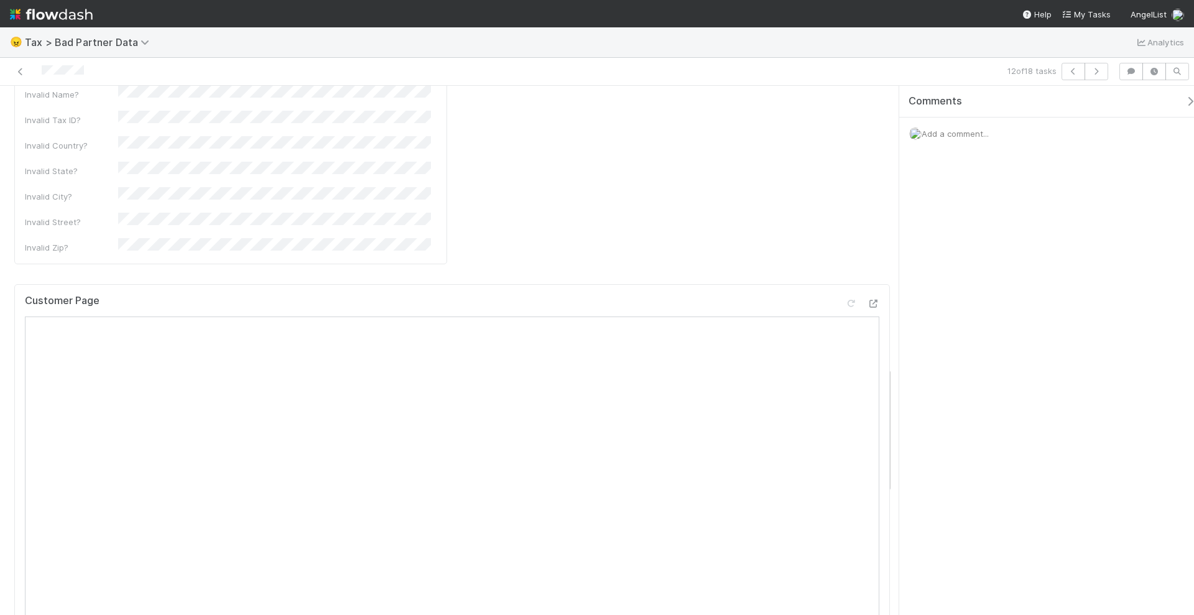
scroll to position [1167, 0]
click at [867, 409] on icon at bounding box center [873, 413] width 12 height 8
click at [949, 135] on span "Add a comment..." at bounding box center [955, 134] width 67 height 10
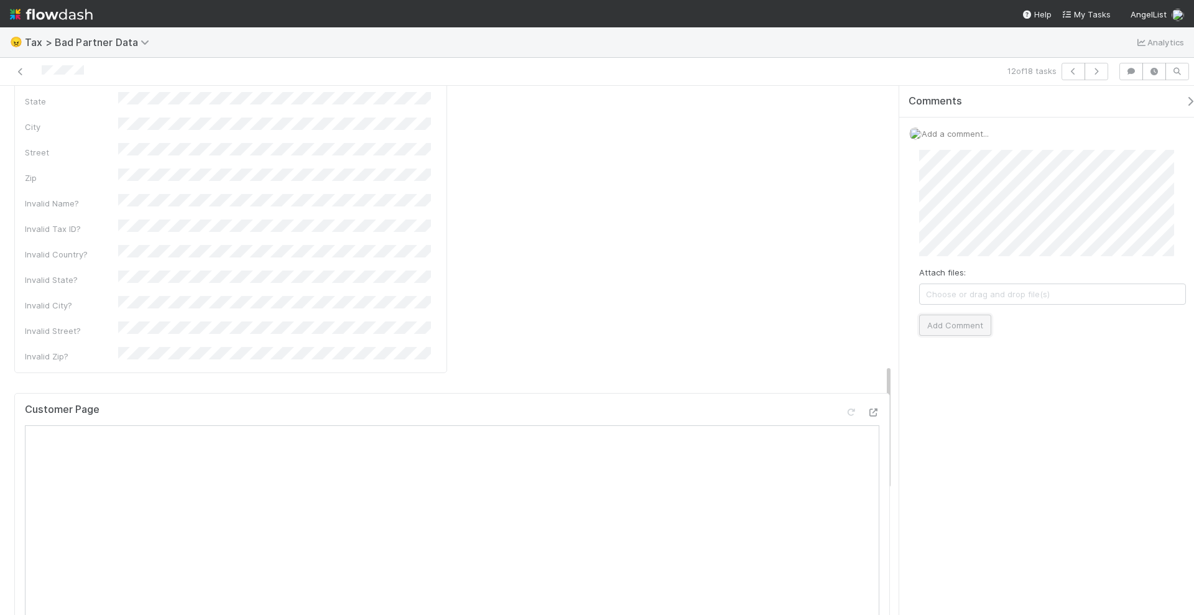
click at [953, 323] on button "Add Comment" at bounding box center [956, 325] width 72 height 21
click at [993, 538] on div "Comments Add a comment... Helen Vo just now Reply..." at bounding box center [1047, 351] width 295 height 531
click at [1100, 75] on button "button" at bounding box center [1097, 71] width 24 height 17
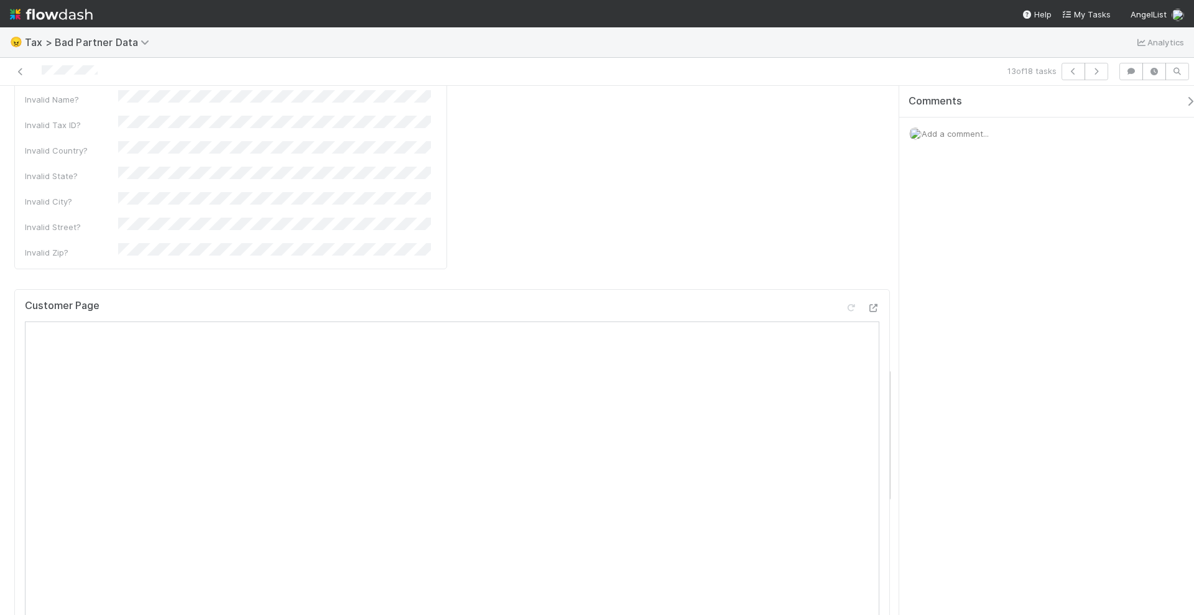
scroll to position [1089, 0]
click at [867, 320] on icon at bounding box center [873, 324] width 12 height 8
click at [952, 133] on span "Add a comment..." at bounding box center [955, 134] width 67 height 10
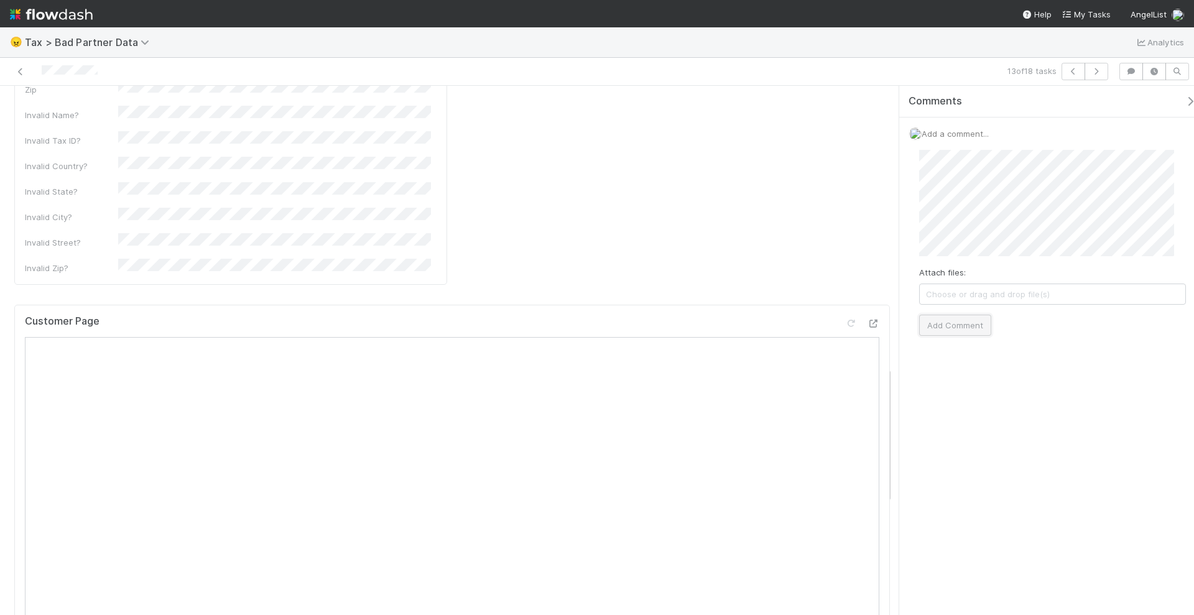
click at [963, 315] on button "Add Comment" at bounding box center [956, 325] width 72 height 21
click at [1036, 518] on div "Comments Add a comment... Helen Vo just now Reply..." at bounding box center [1047, 351] width 295 height 531
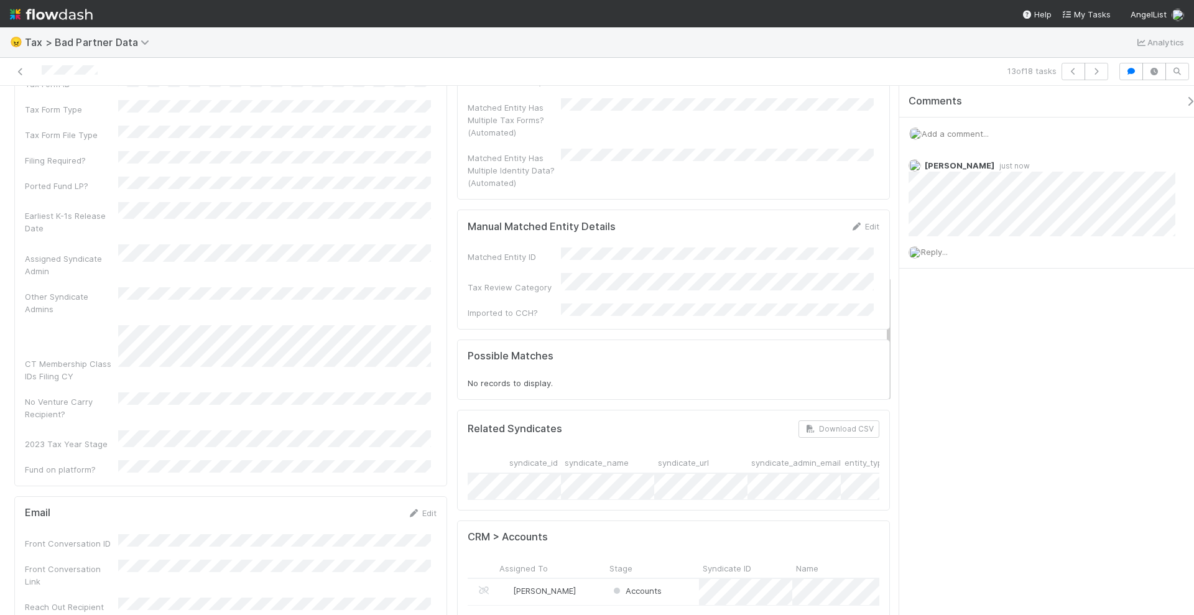
scroll to position [0, 0]
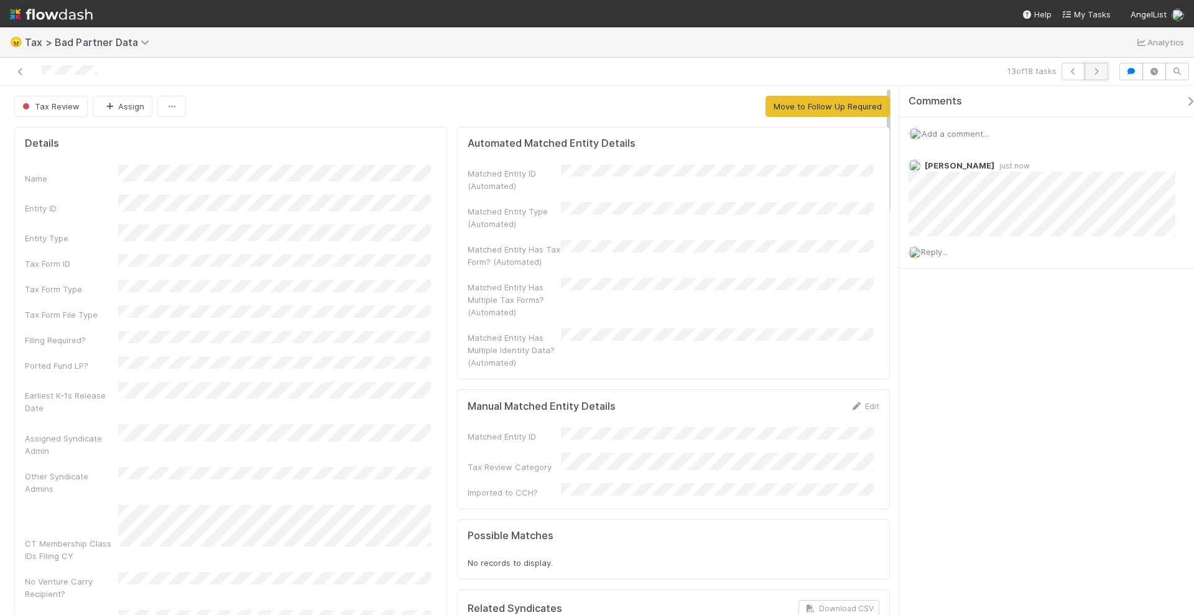
click at [1103, 72] on icon "button" at bounding box center [1097, 71] width 12 height 7
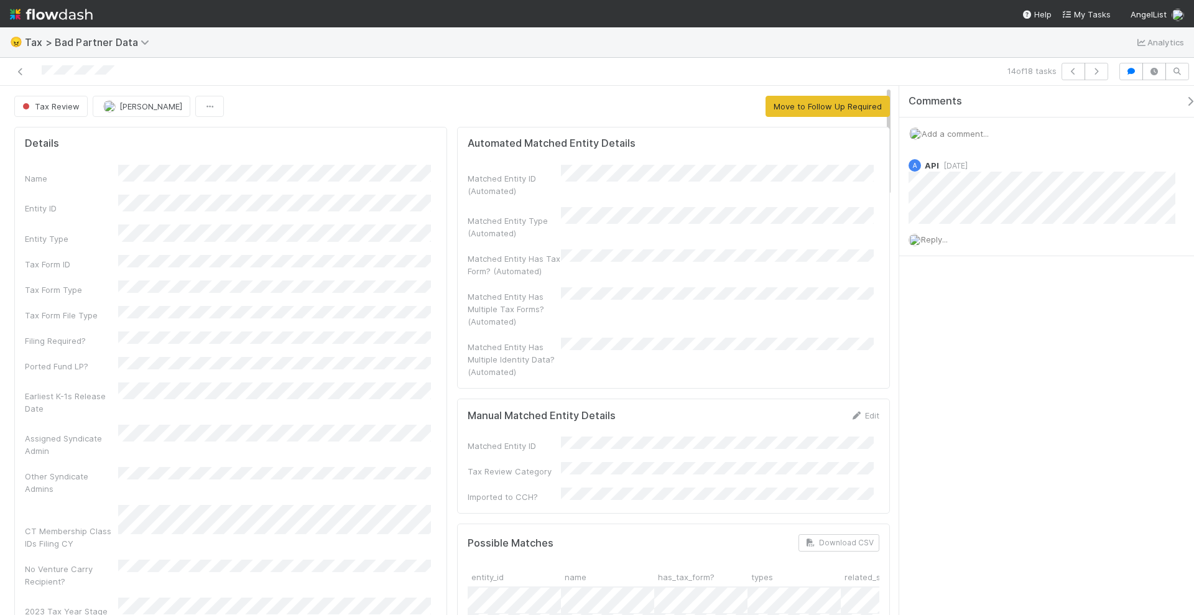
click at [952, 134] on span "Add a comment..." at bounding box center [955, 134] width 67 height 10
click at [949, 319] on button "Add Comment" at bounding box center [956, 325] width 72 height 21
click at [1096, 72] on icon "button" at bounding box center [1097, 71] width 12 height 7
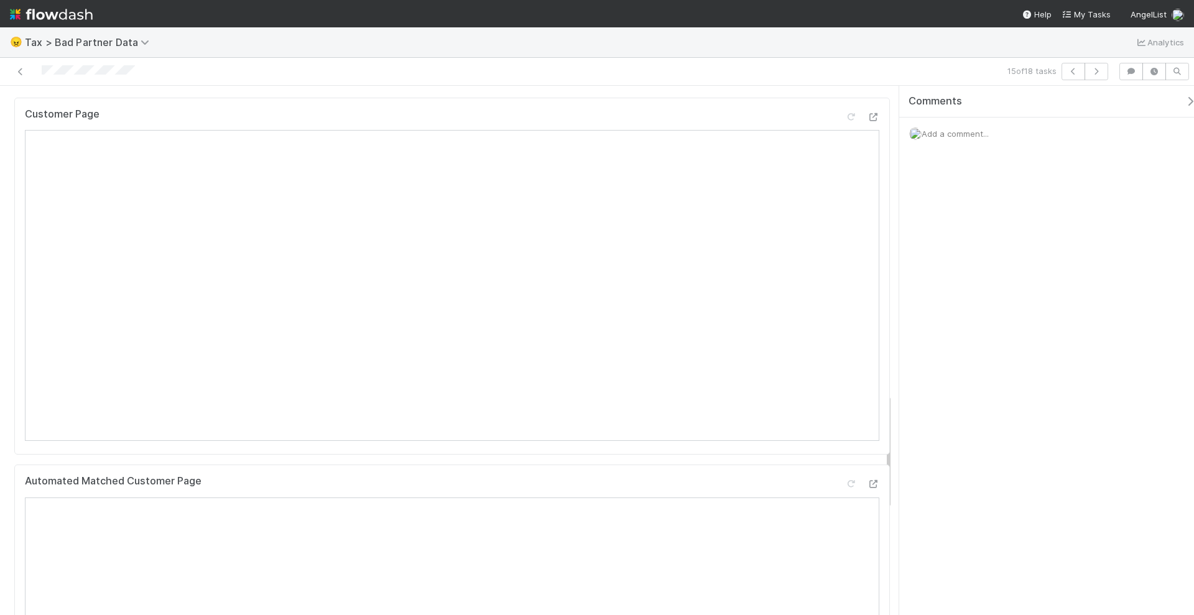
scroll to position [1244, 0]
click at [961, 135] on span "Add a comment..." at bounding box center [955, 134] width 67 height 10
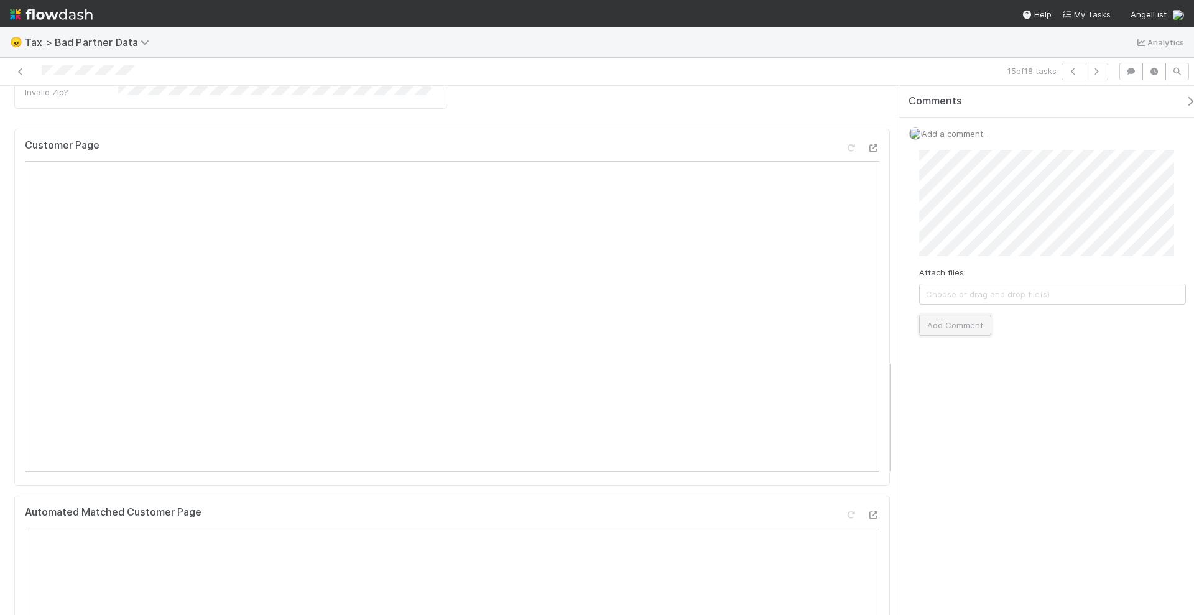
click at [959, 327] on button "Add Comment" at bounding box center [956, 325] width 72 height 21
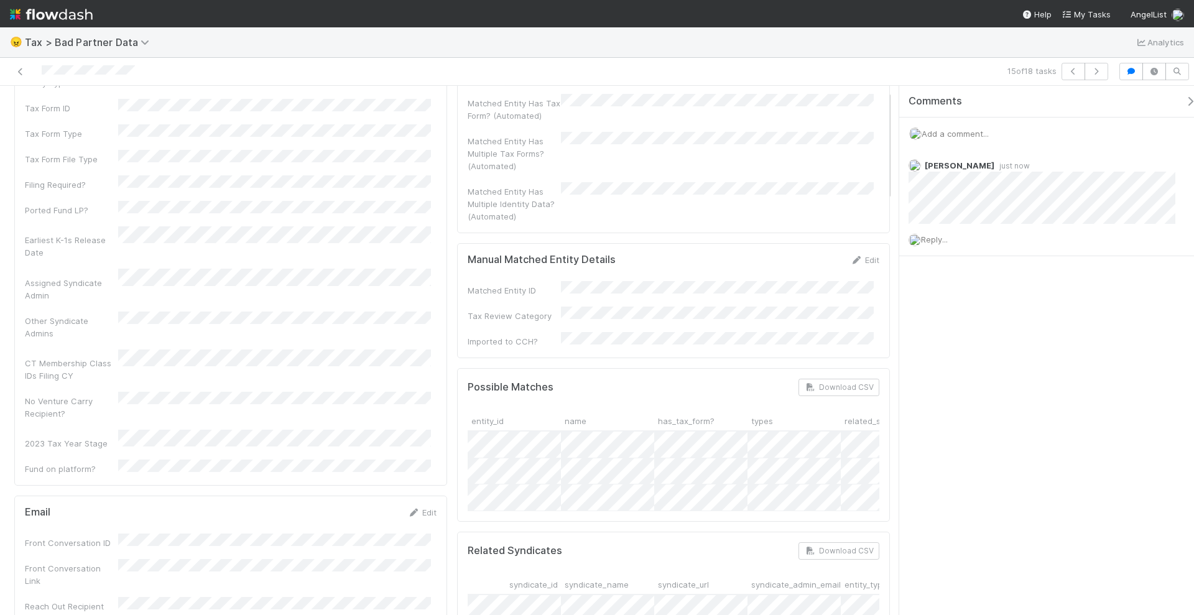
scroll to position [0, 0]
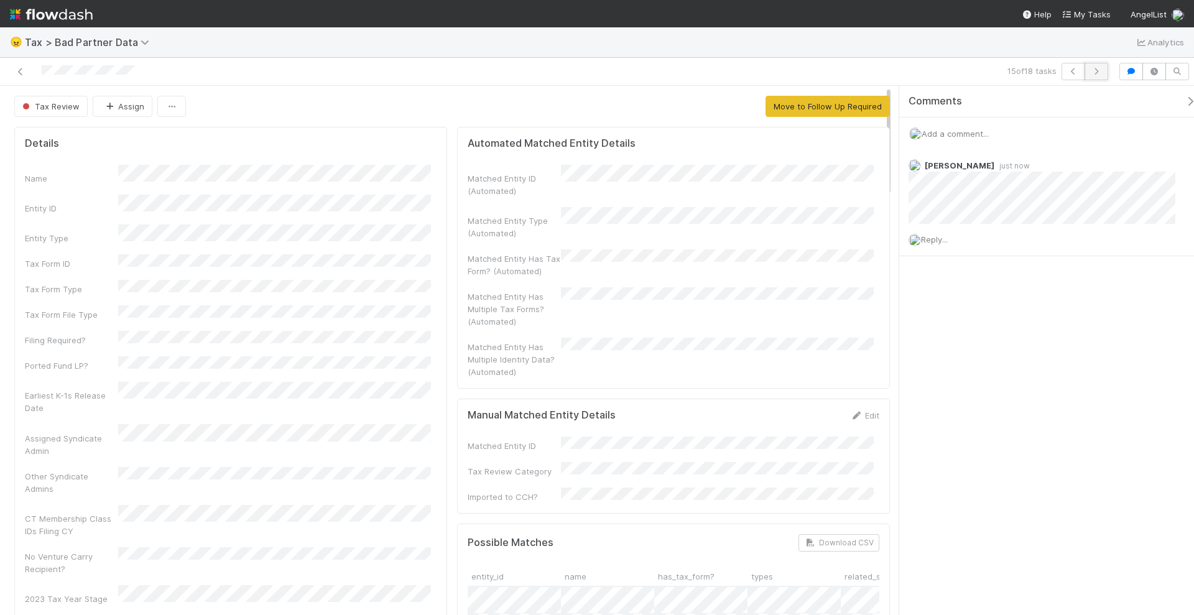
click at [1098, 73] on icon "button" at bounding box center [1097, 71] width 12 height 7
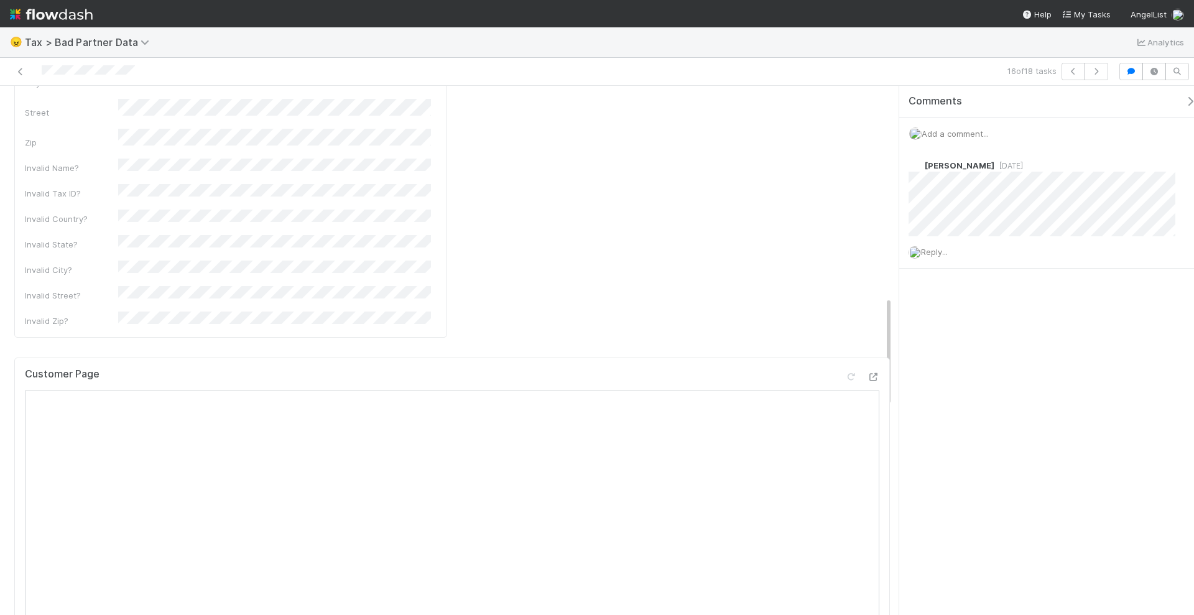
scroll to position [1011, 0]
click at [867, 400] on icon at bounding box center [873, 404] width 12 height 8
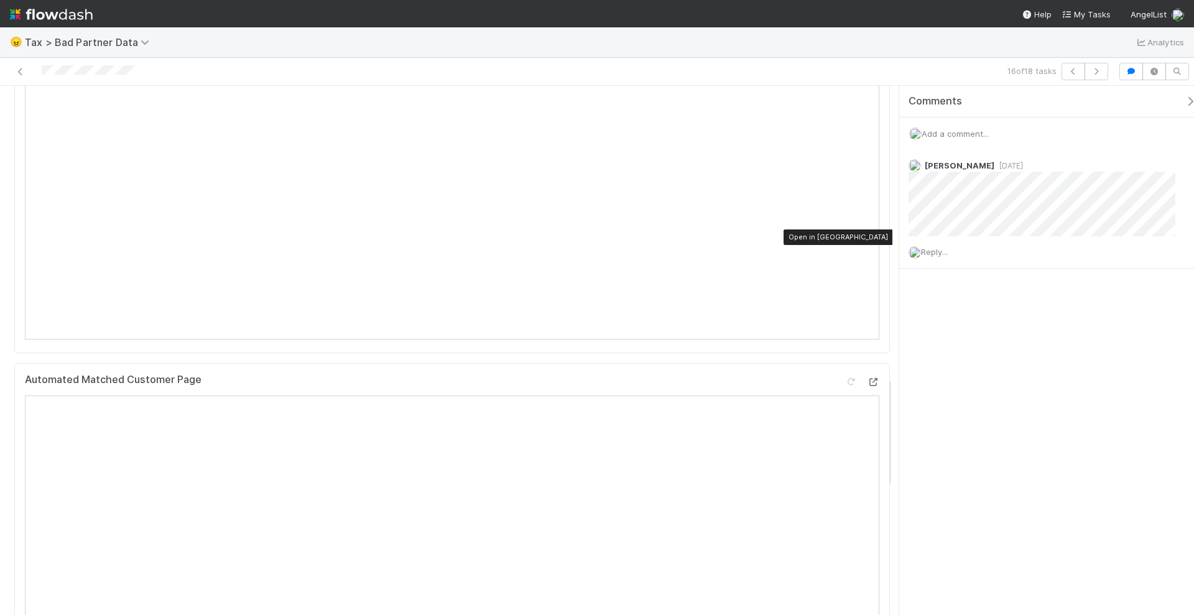
click at [867, 378] on icon at bounding box center [873, 382] width 12 height 8
click at [1148, 338] on div "Comments Add a comment... Josh Goldberg 1 year ago Reply..." at bounding box center [1047, 351] width 295 height 531
click at [968, 133] on span "Add a comment..." at bounding box center [955, 134] width 67 height 10
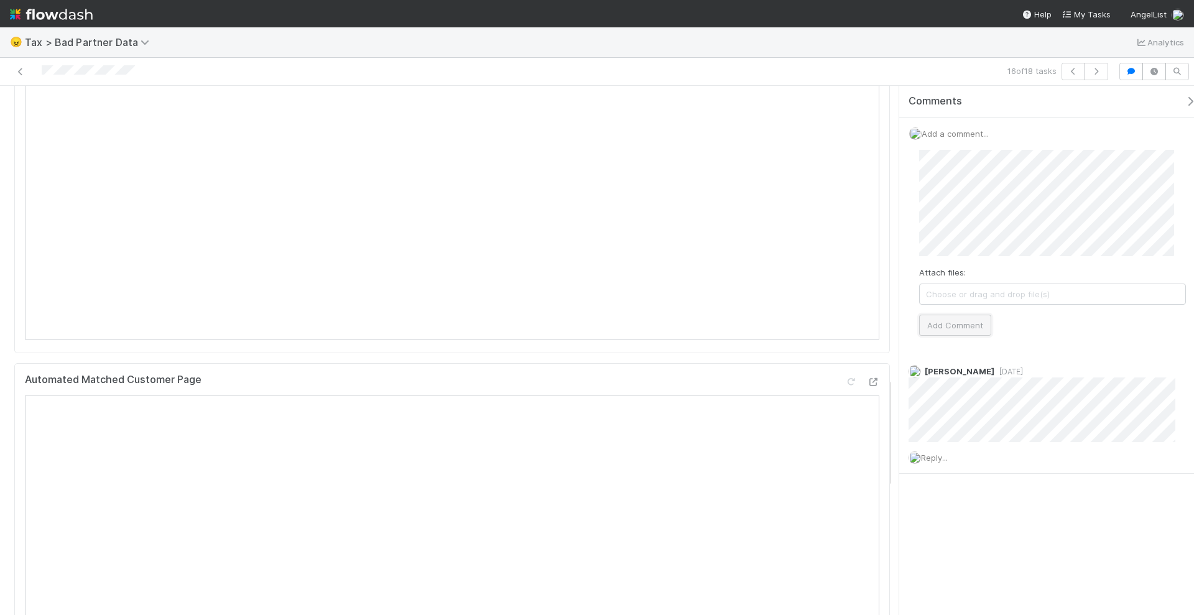
click at [974, 324] on button "Add Comment" at bounding box center [956, 325] width 72 height 21
click at [1099, 73] on icon "button" at bounding box center [1097, 71] width 12 height 7
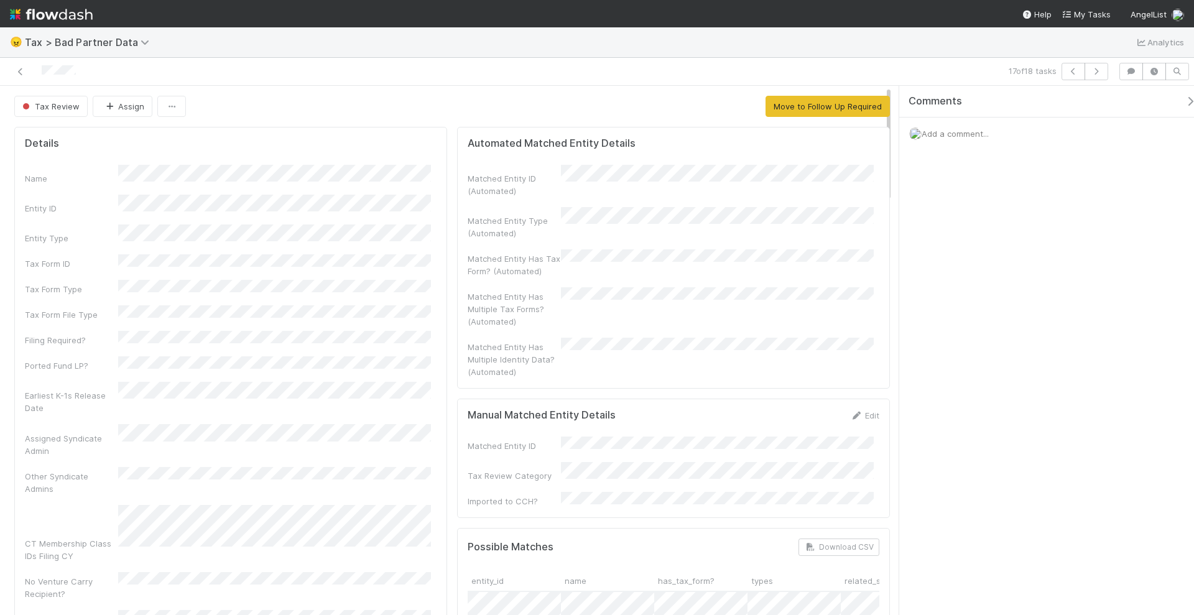
click at [958, 129] on span "Add a comment..." at bounding box center [955, 134] width 67 height 10
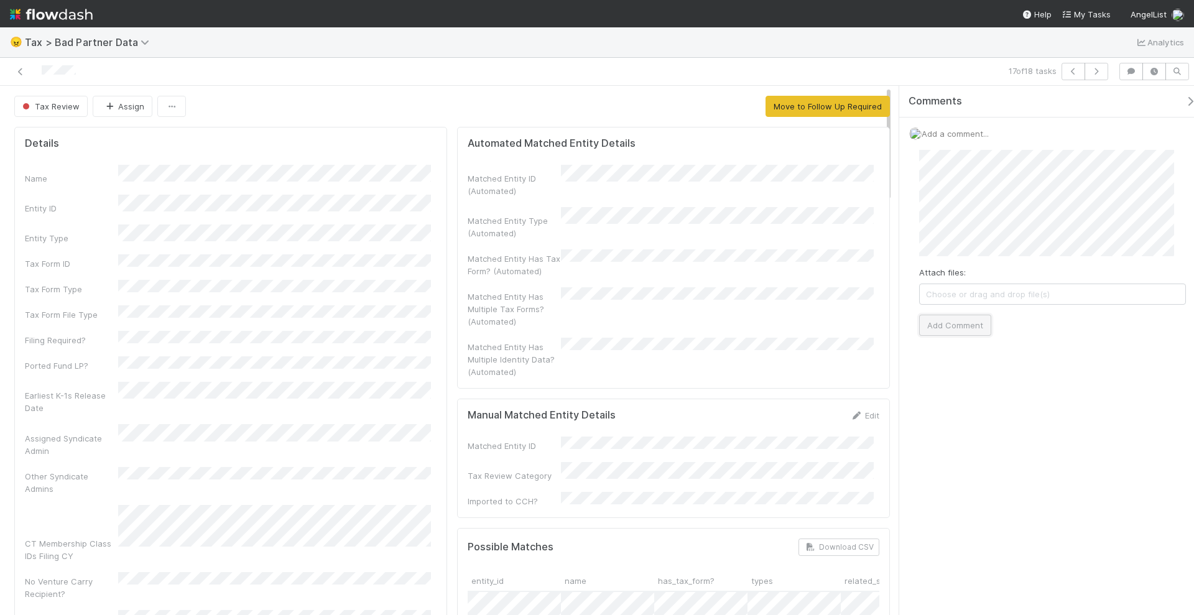
click at [974, 319] on button "Add Comment" at bounding box center [956, 325] width 72 height 21
click at [1103, 72] on icon "button" at bounding box center [1097, 71] width 12 height 7
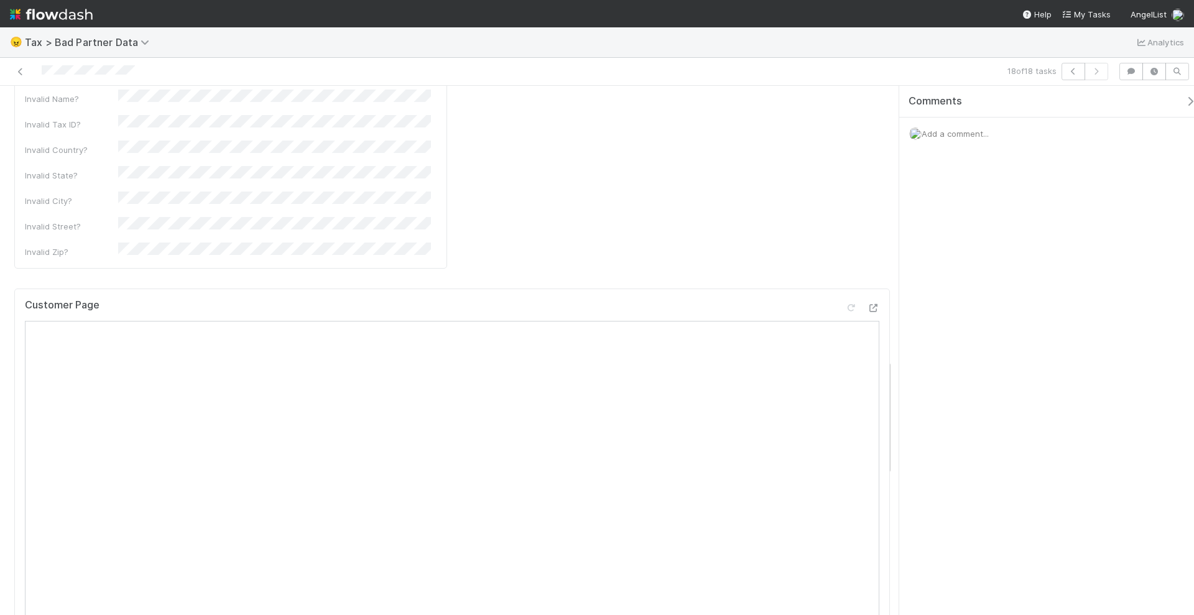
scroll to position [1244, 0]
click at [950, 131] on span "Add a comment..." at bounding box center [955, 134] width 67 height 10
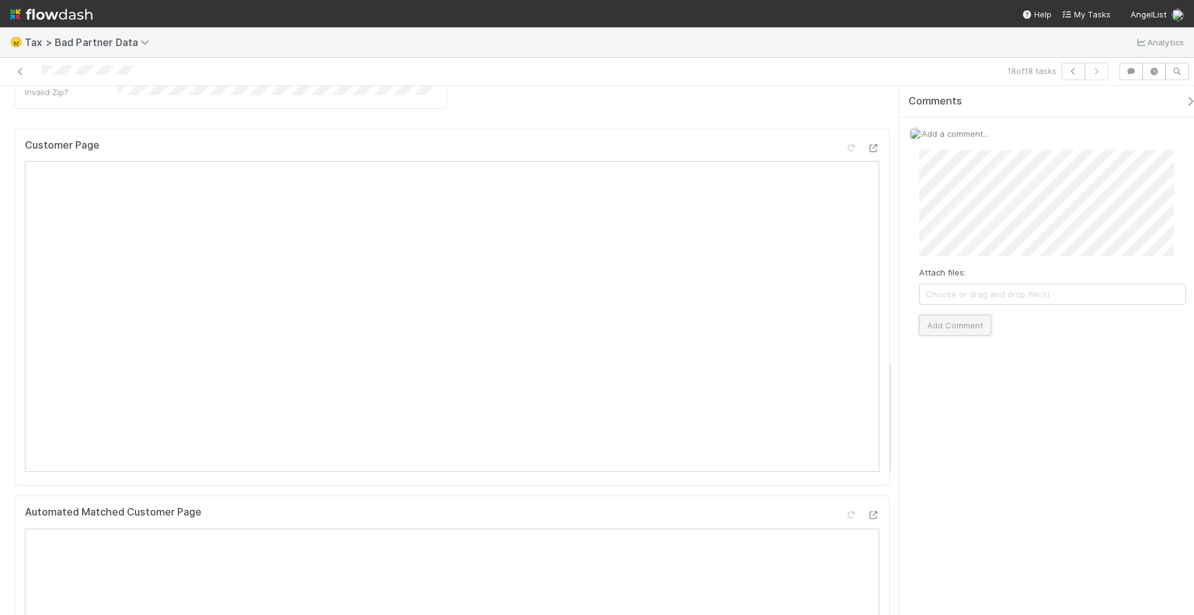
click at [956, 315] on button "Add Comment" at bounding box center [956, 325] width 72 height 21
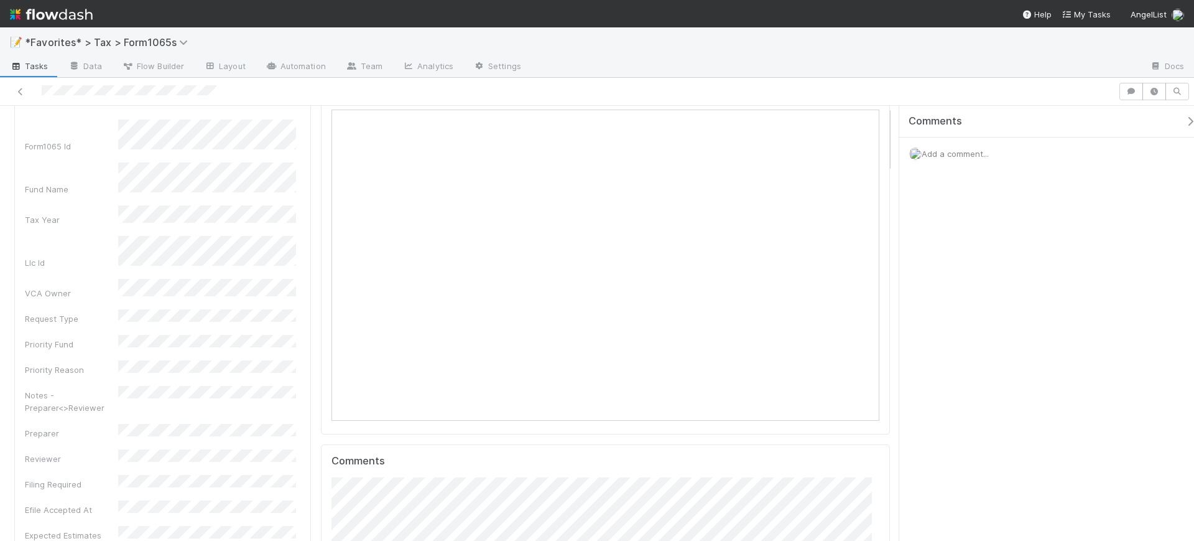
scroll to position [78, 0]
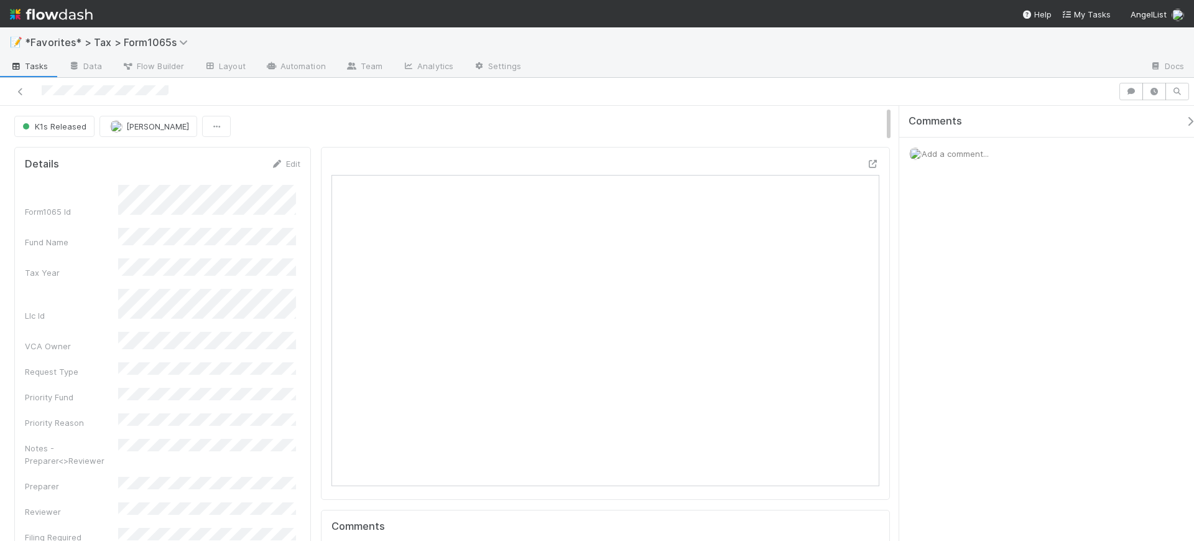
click at [969, 155] on span "Add a comment..." at bounding box center [955, 154] width 67 height 10
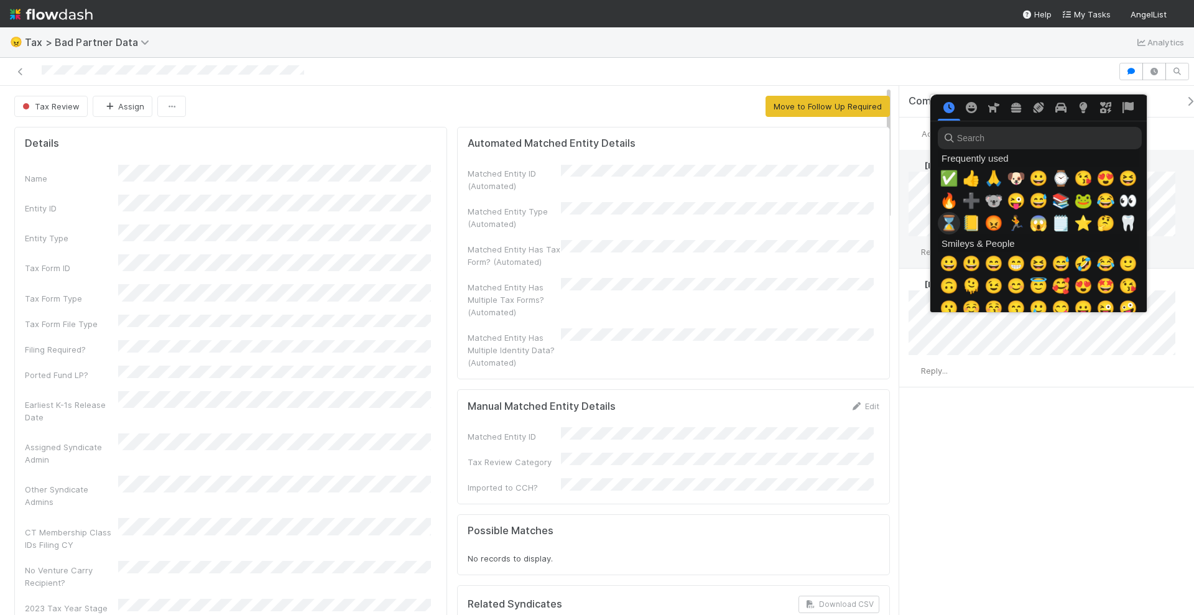
scroll to position [0, 6]
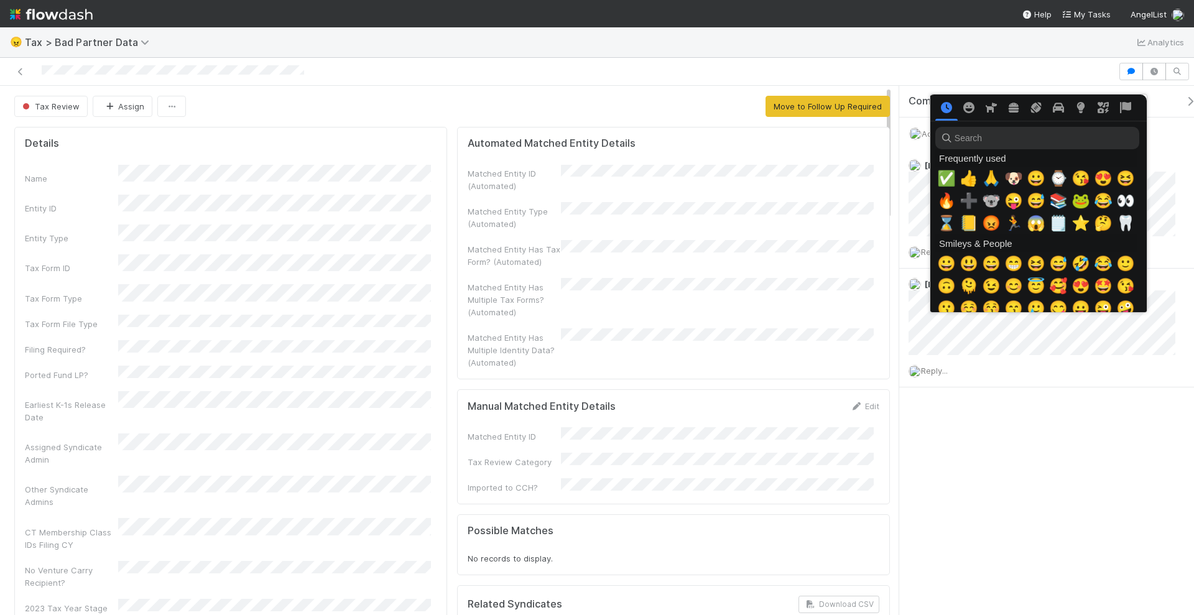
click at [1046, 134] on input "search" at bounding box center [1038, 138] width 204 height 22
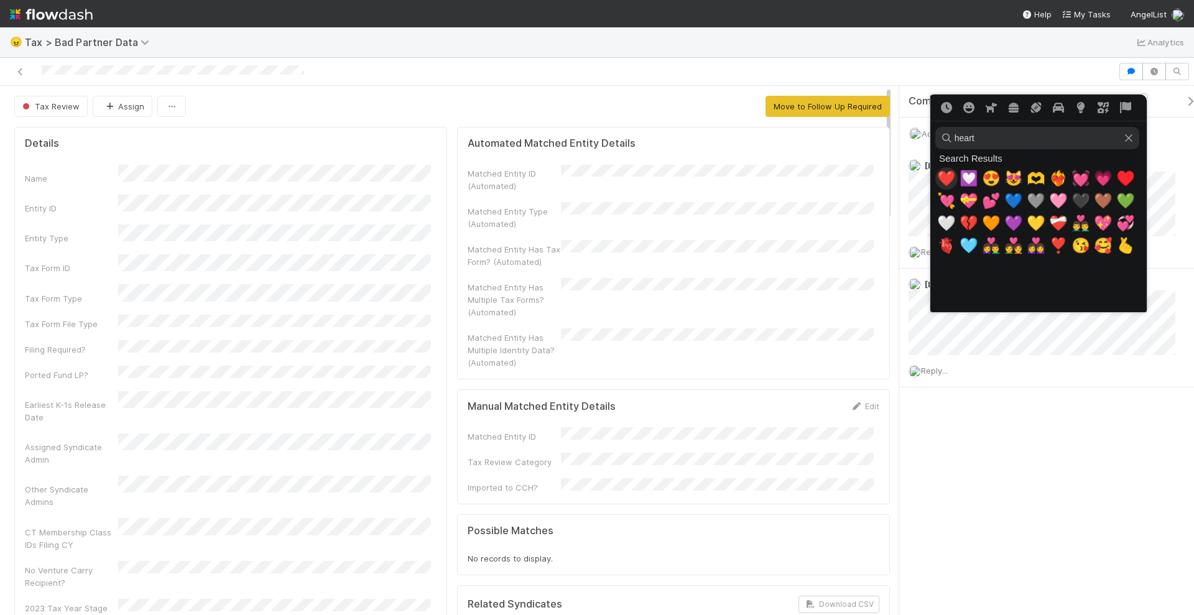
type input "heart"
click at [939, 180] on span "❤️" at bounding box center [947, 178] width 19 height 17
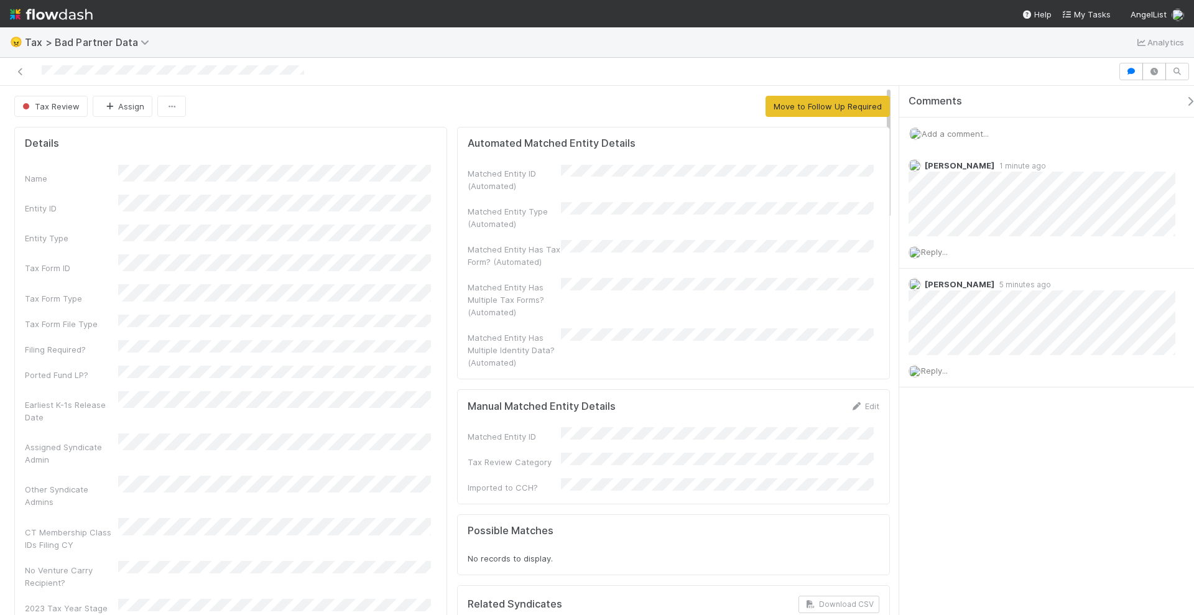
click at [1016, 444] on div "Comments Add a comment... Josh Goldberg 1 minute ago Reply... Helen Vo 5 minute…" at bounding box center [1053, 268] width 307 height 364
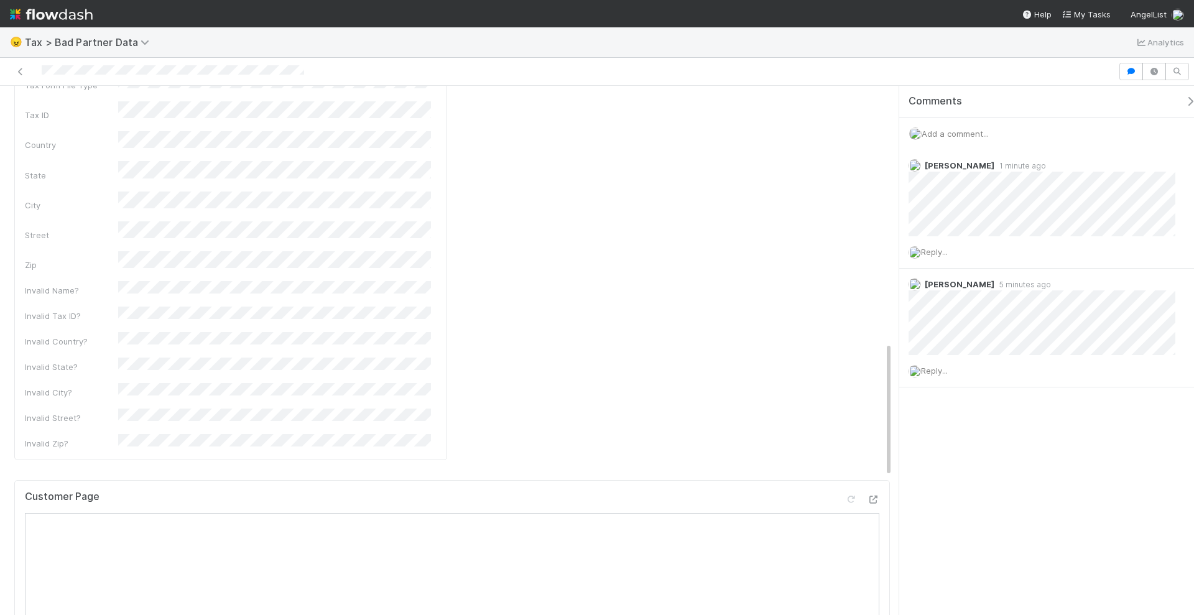
scroll to position [1089, 0]
click at [867, 340] on icon at bounding box center [873, 344] width 12 height 8
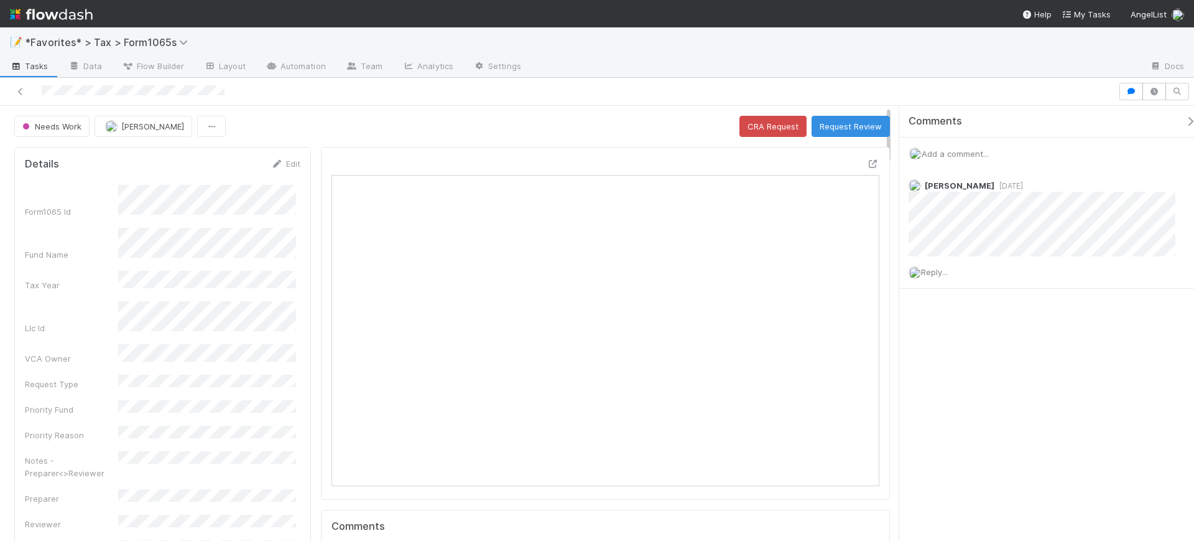
click at [1049, 408] on div "Comments Add a comment... Michael Binck 1 day ago Reply..." at bounding box center [1047, 323] width 295 height 435
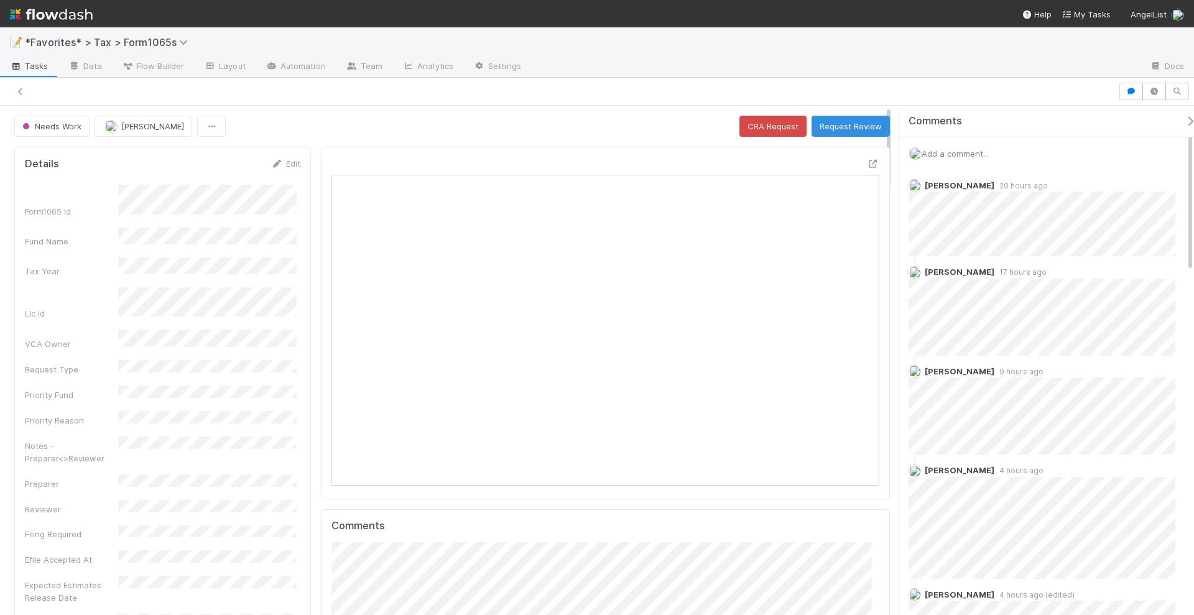
scroll to position [241, 529]
click at [22, 92] on icon at bounding box center [20, 92] width 12 height 8
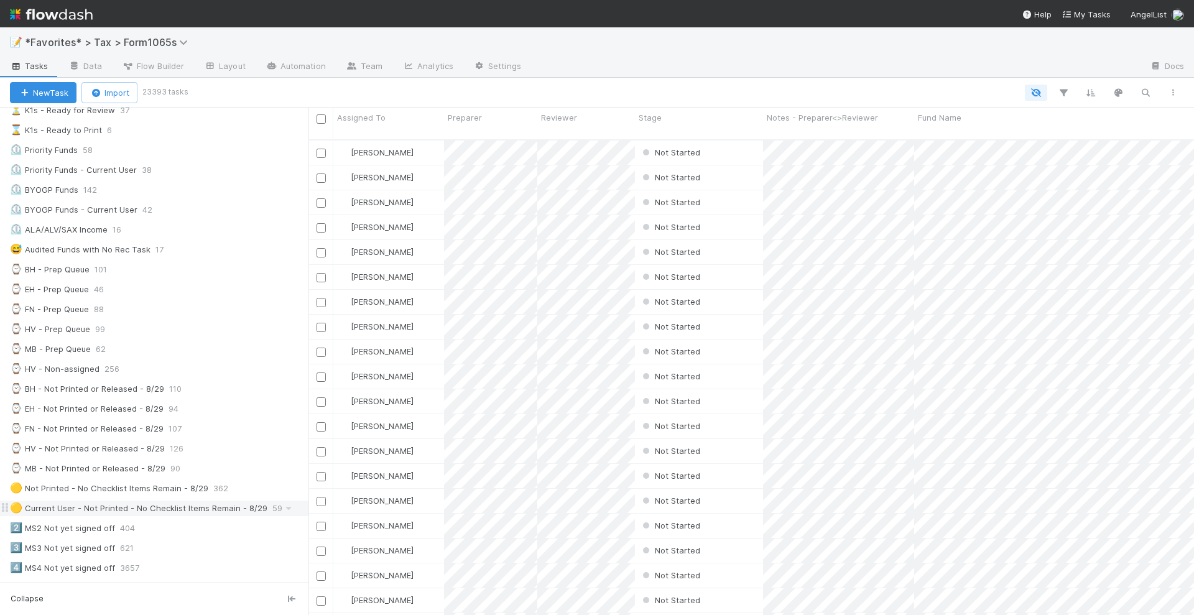
scroll to position [311, 0]
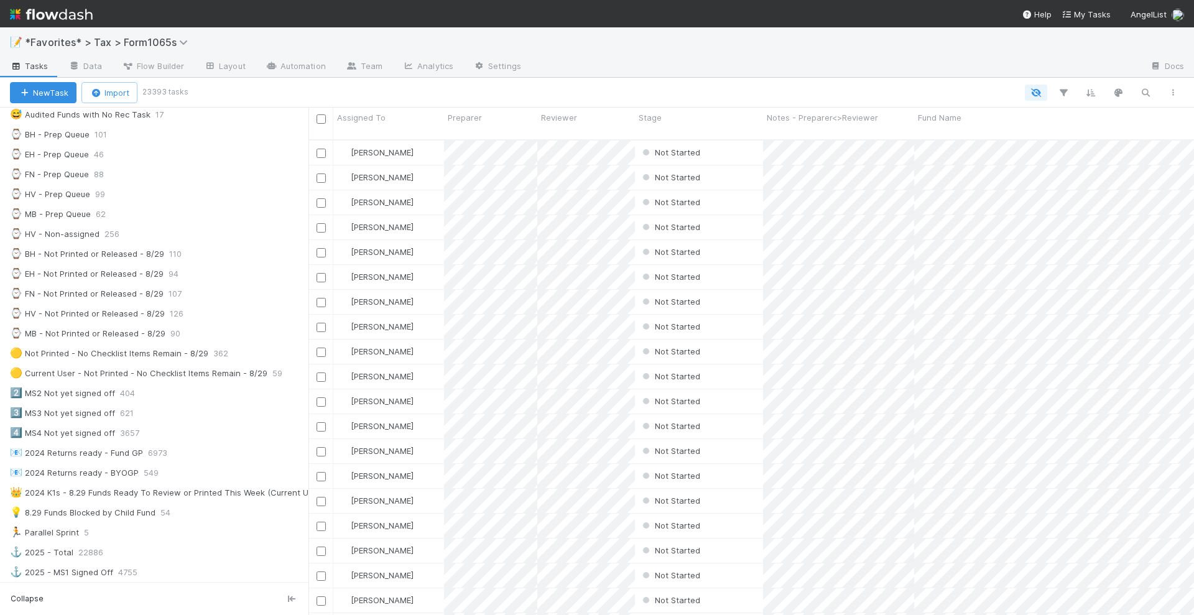
click at [1046, 44] on div "📝 *Favorites* > Tax > Form1065s" at bounding box center [597, 42] width 1194 height 30
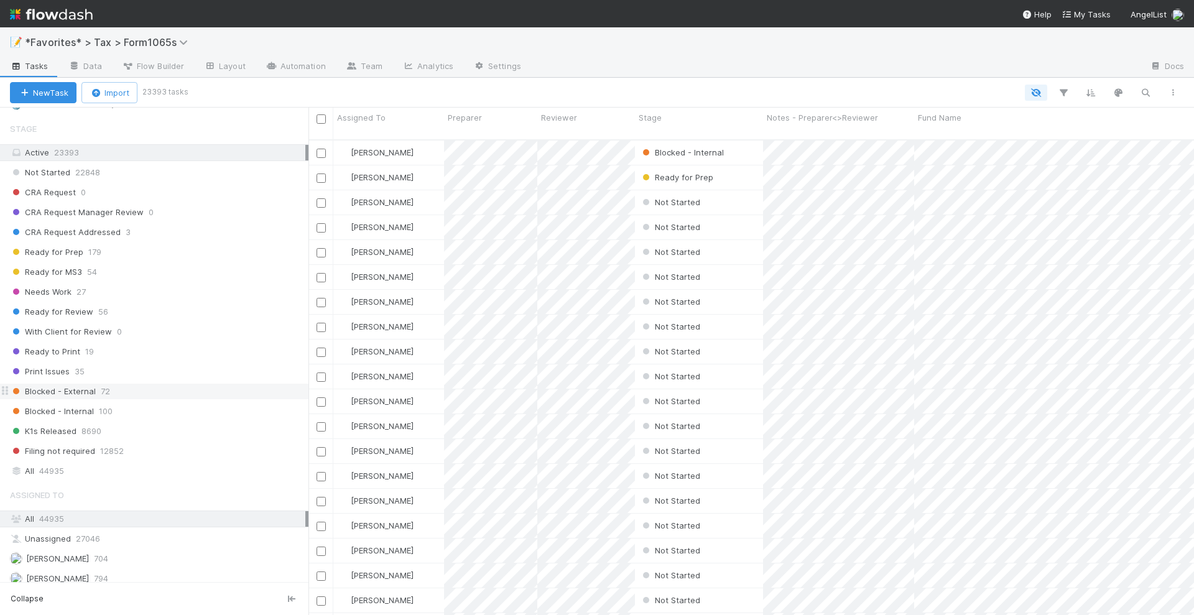
scroll to position [915, 0]
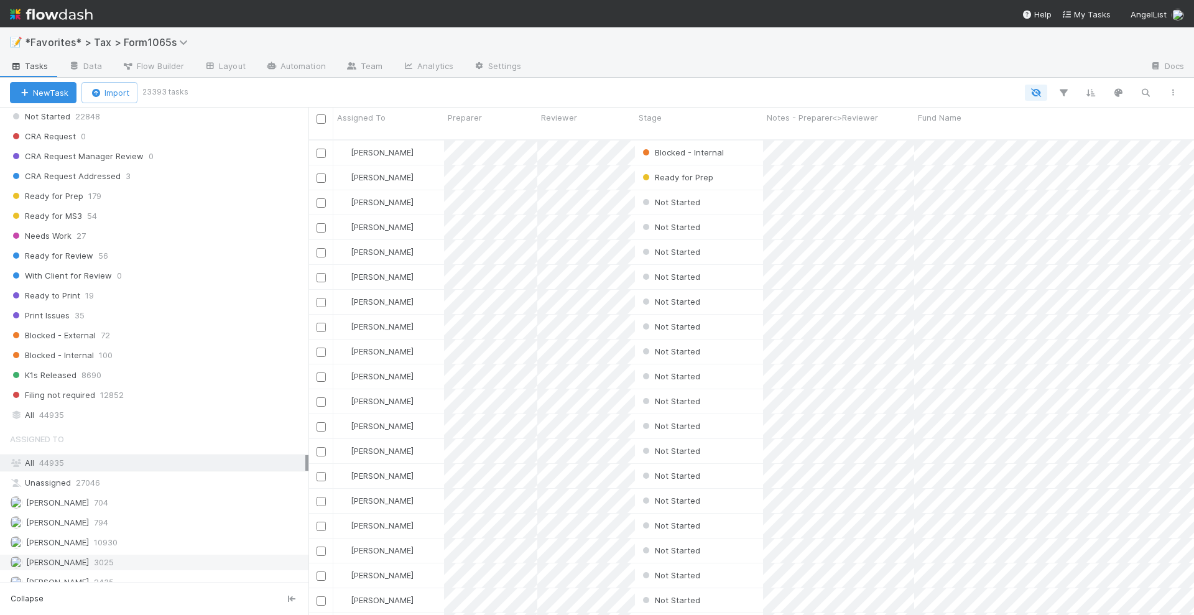
click at [40, 557] on span "[PERSON_NAME]" at bounding box center [57, 562] width 63 height 10
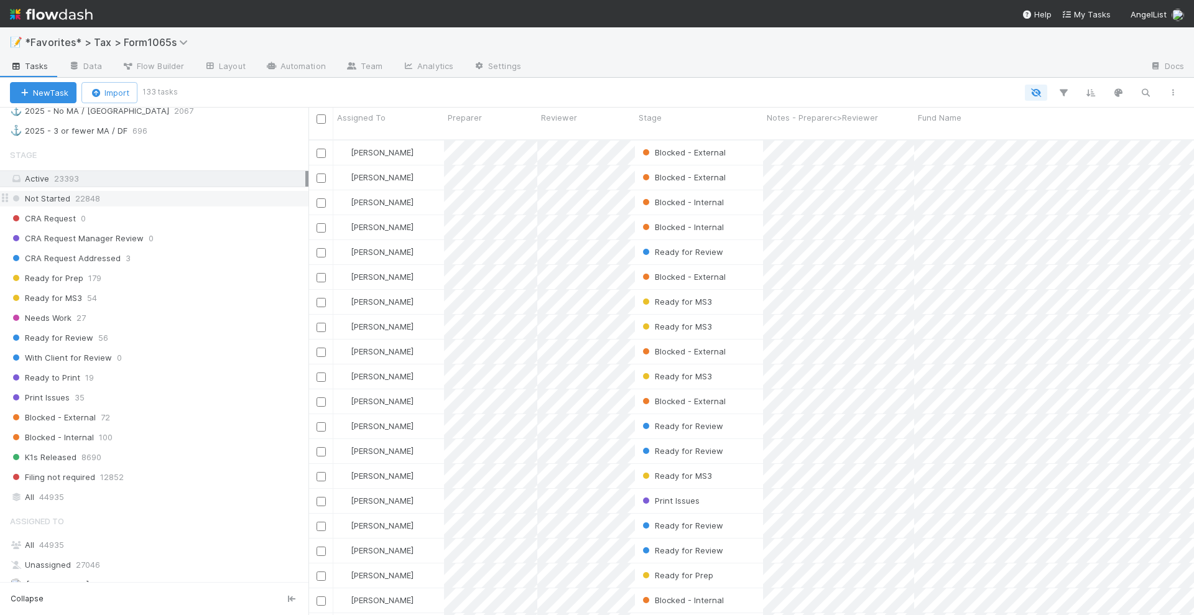
scroll to position [759, 0]
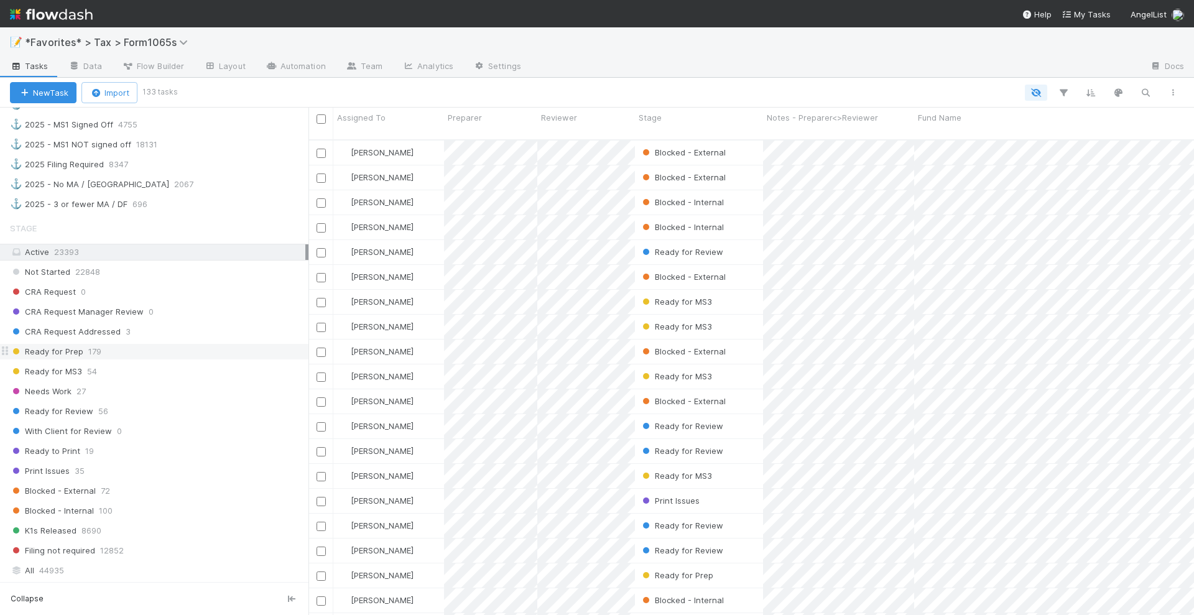
click at [124, 344] on div "Ready for Prep 179" at bounding box center [159, 352] width 299 height 16
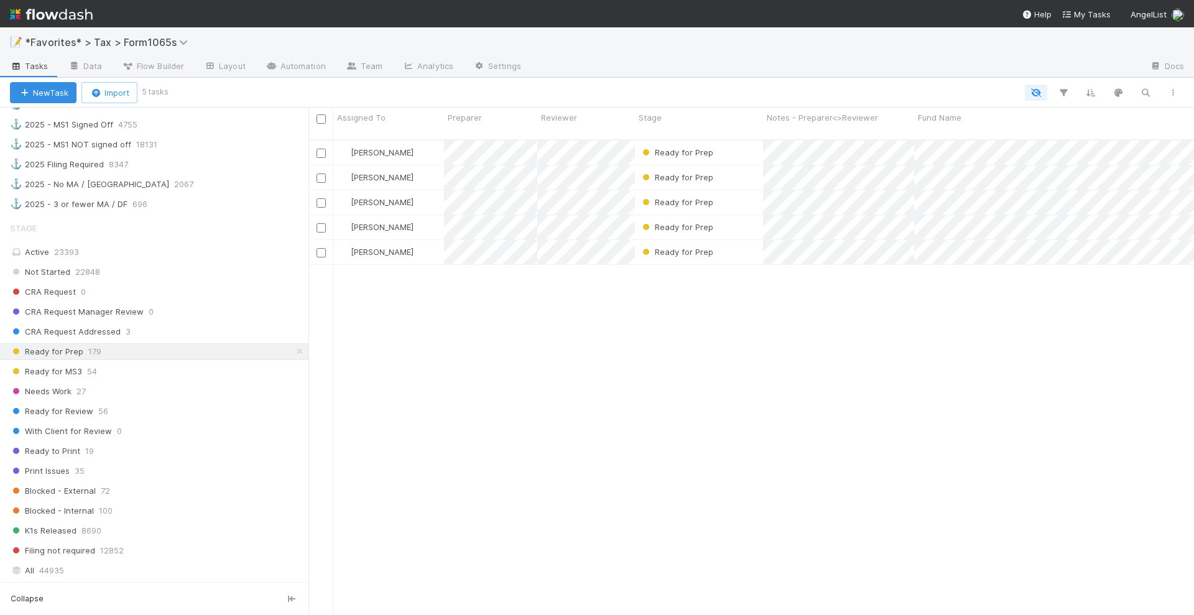
scroll to position [474, 874]
click at [185, 364] on div "Ready for MS3 54" at bounding box center [159, 372] width 299 height 16
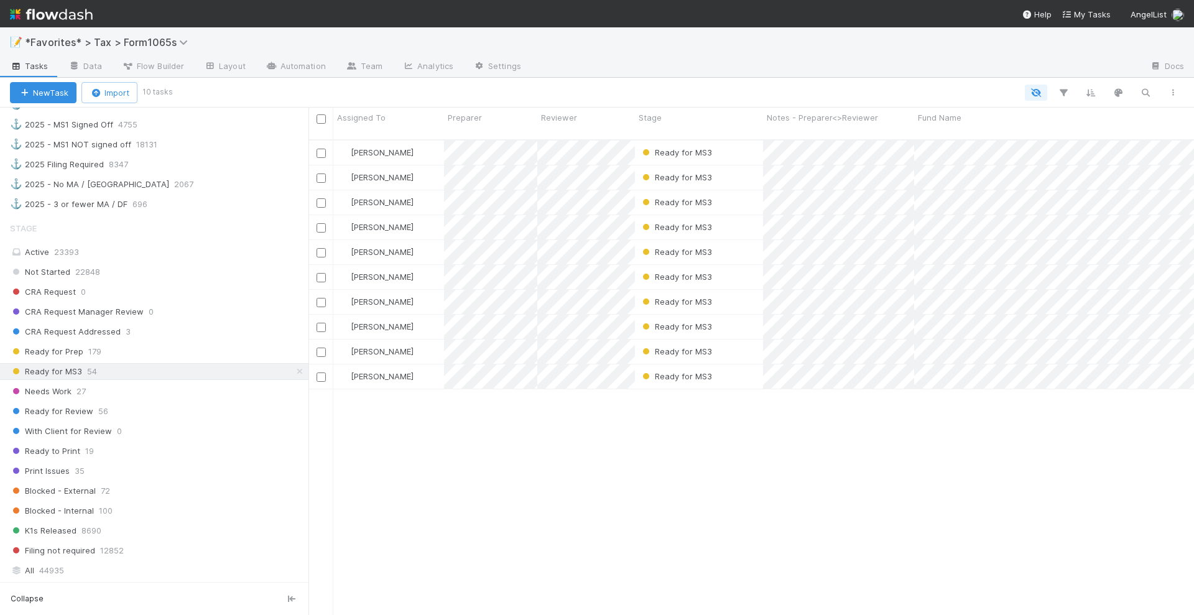
scroll to position [474, 874]
click at [137, 384] on div "Needs Work 27" at bounding box center [159, 392] width 299 height 16
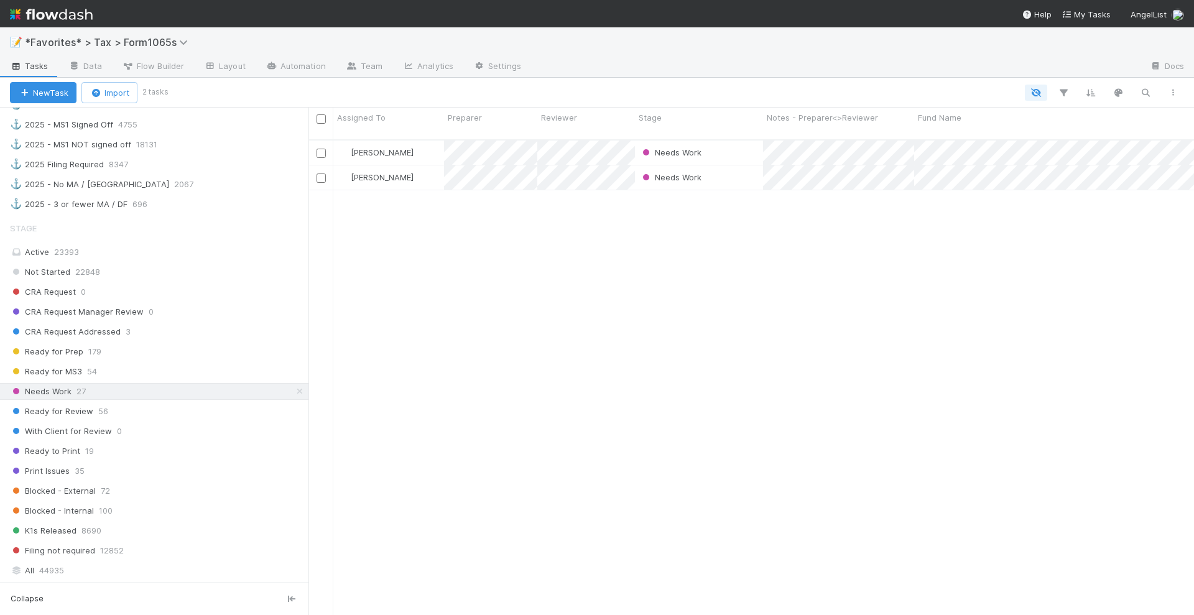
scroll to position [474, 874]
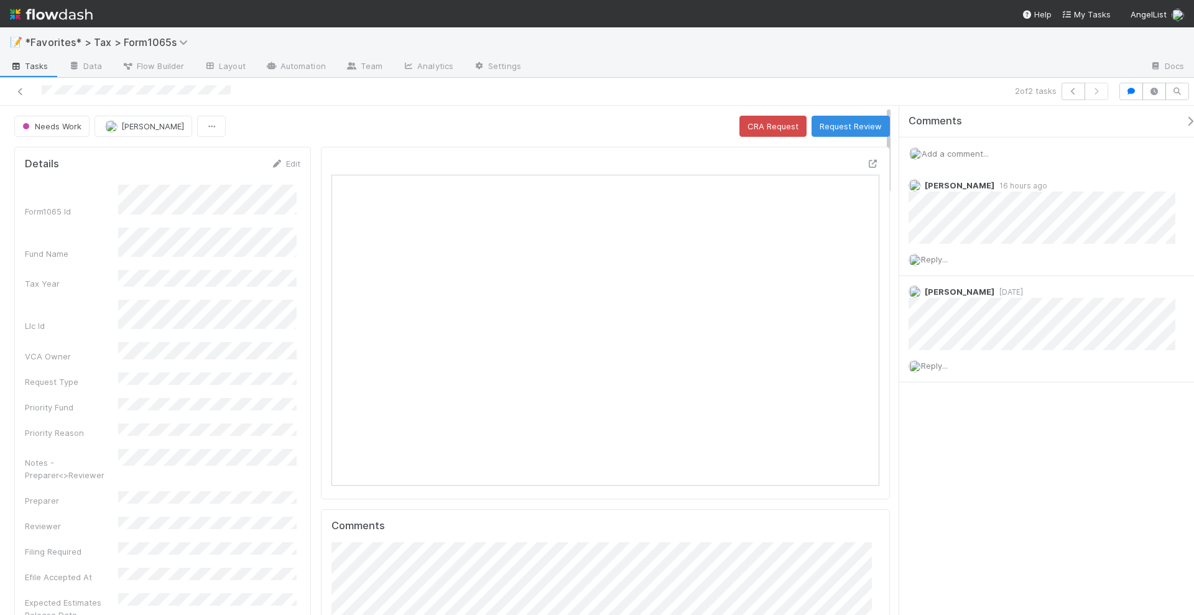
scroll to position [241, 529]
click at [867, 161] on icon at bounding box center [873, 164] width 12 height 8
click at [19, 94] on icon at bounding box center [20, 92] width 12 height 8
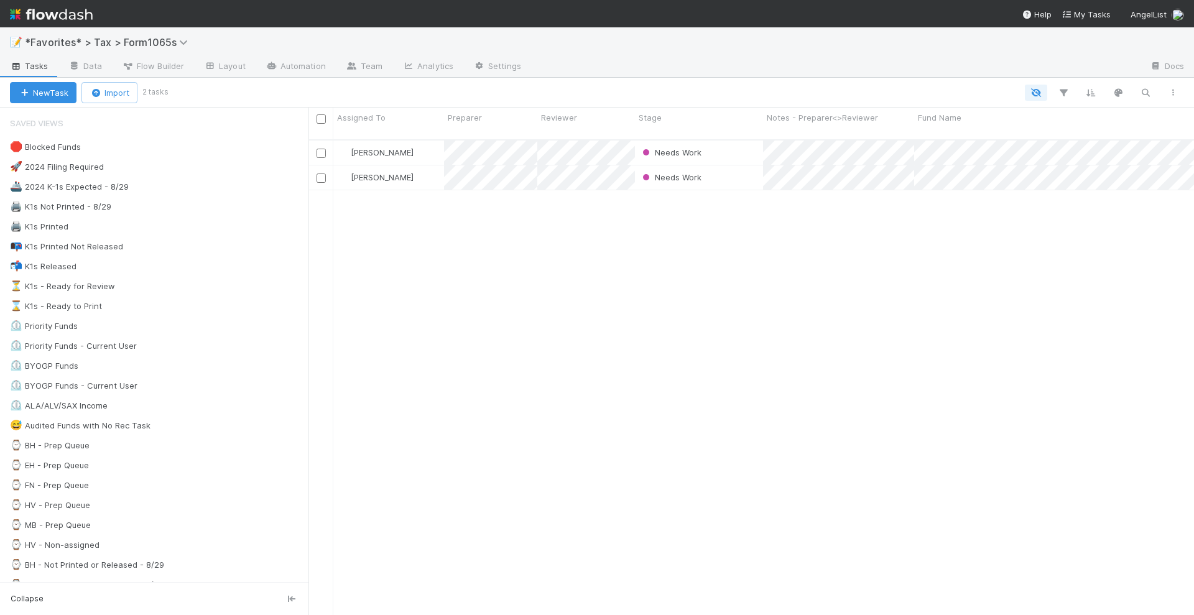
scroll to position [474, 874]
click at [901, 187] on div "Helen Vo Needs Work 8/18/25, 10:24:03 PM 32 24 0 2 4 1 0 14 Helen Vo Needs Work…" at bounding box center [752, 383] width 886 height 485
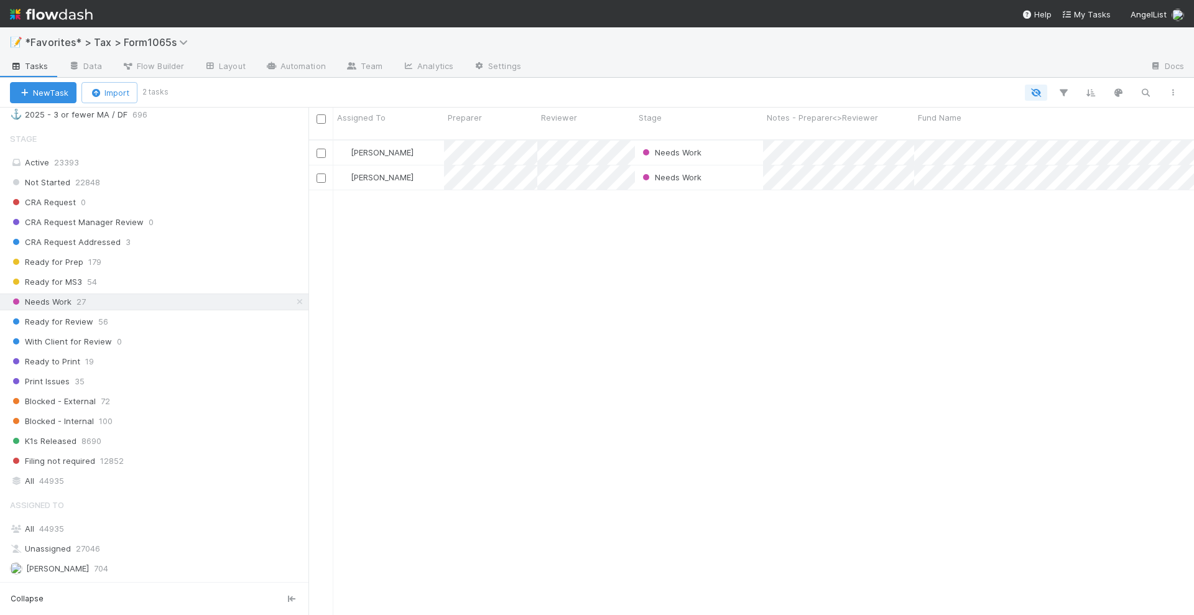
scroll to position [759, 0]
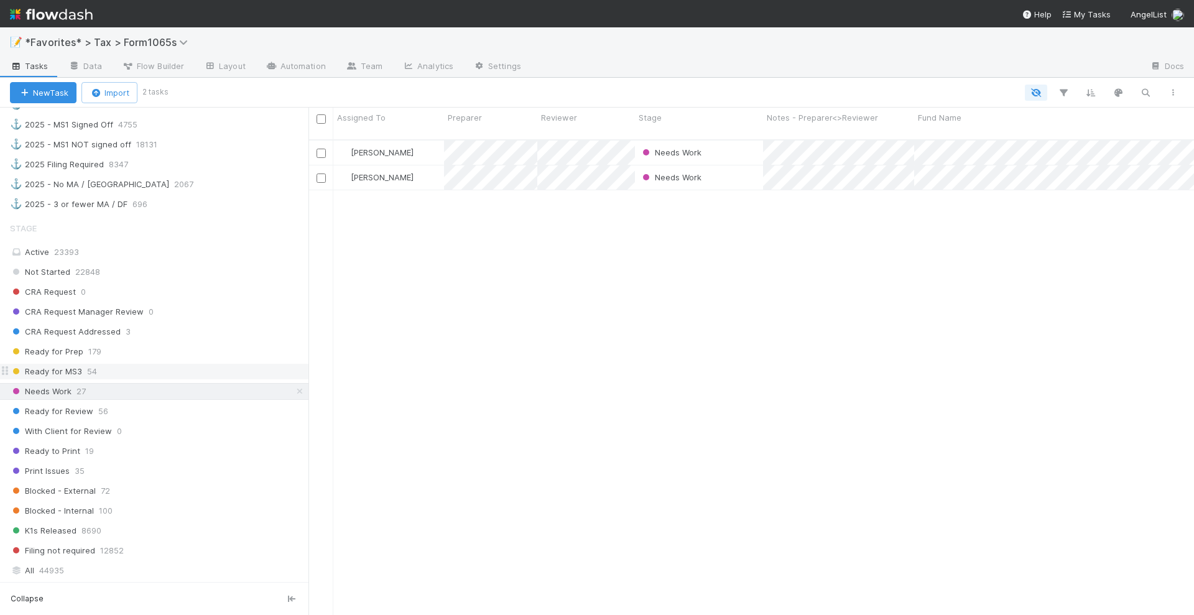
click at [52, 364] on span "Ready for MS3" at bounding box center [46, 372] width 72 height 16
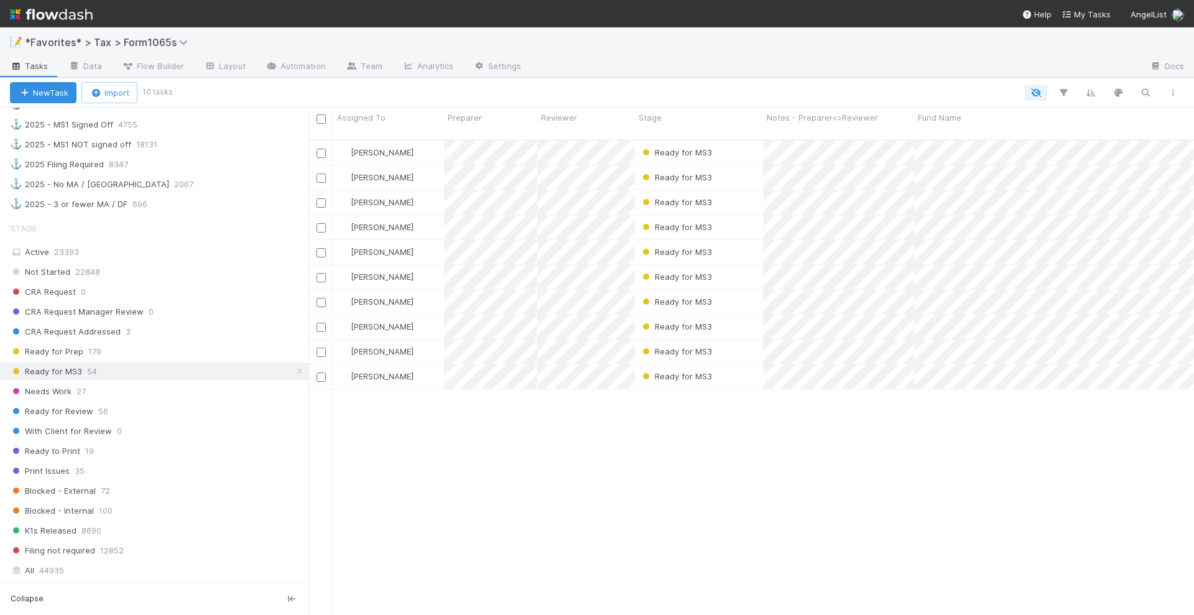
scroll to position [474, 874]
click at [754, 142] on div "Ready for MS3" at bounding box center [699, 153] width 128 height 24
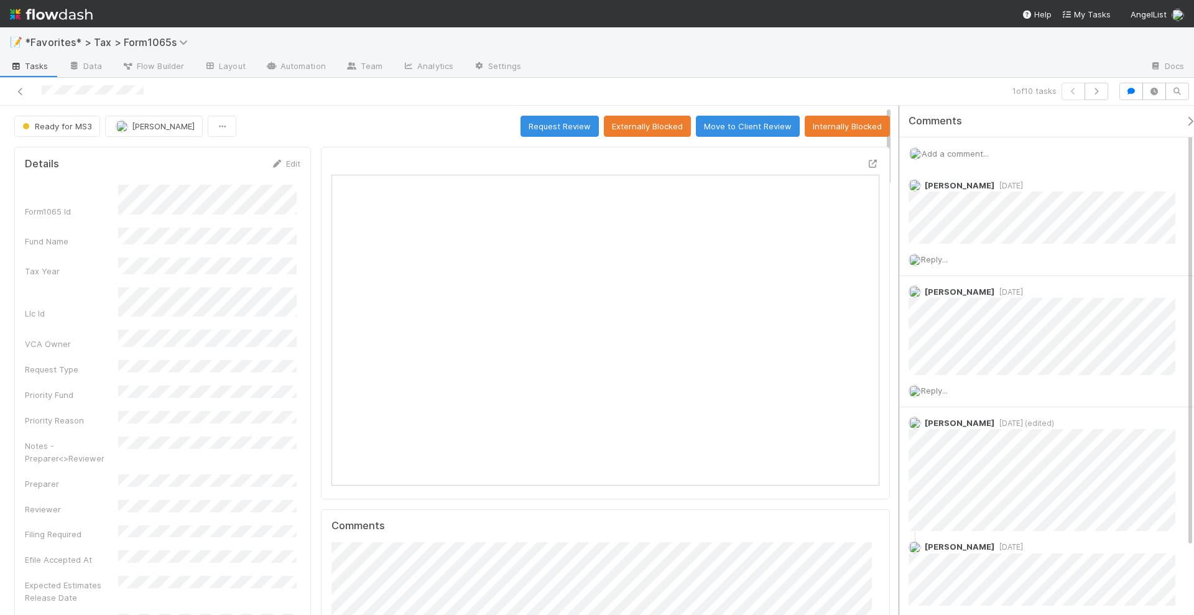
scroll to position [241, 529]
click at [867, 162] on icon at bounding box center [873, 164] width 12 height 8
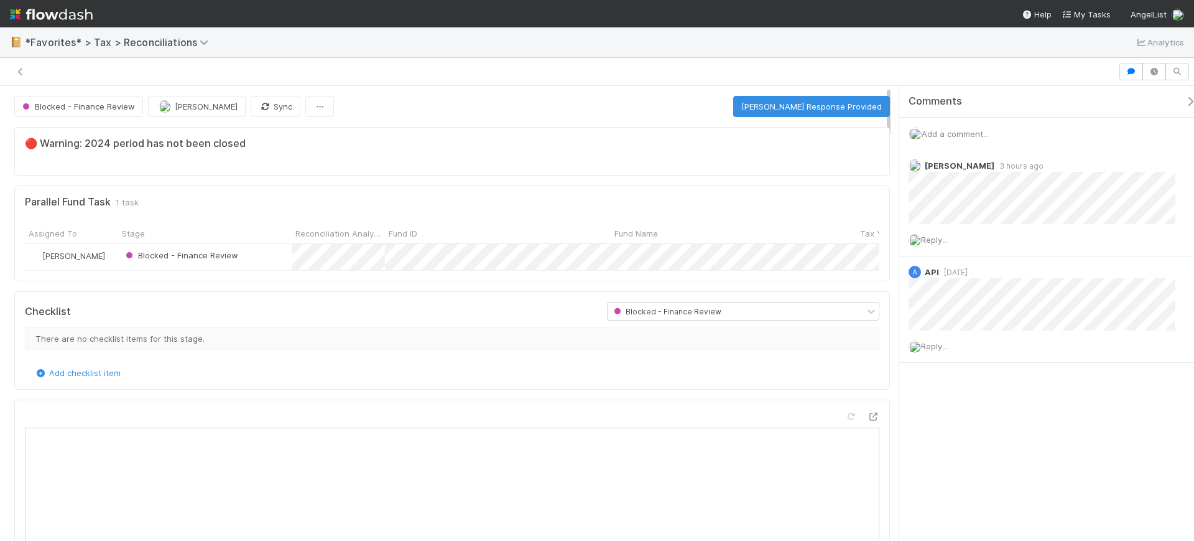
scroll to position [241, 394]
click at [1043, 441] on div "Comments Add a comment... [PERSON_NAME] 3 hours ago Reply... A API [DATE] Reply…" at bounding box center [1047, 313] width 295 height 455
